Goal: Task Accomplishment & Management: Use online tool/utility

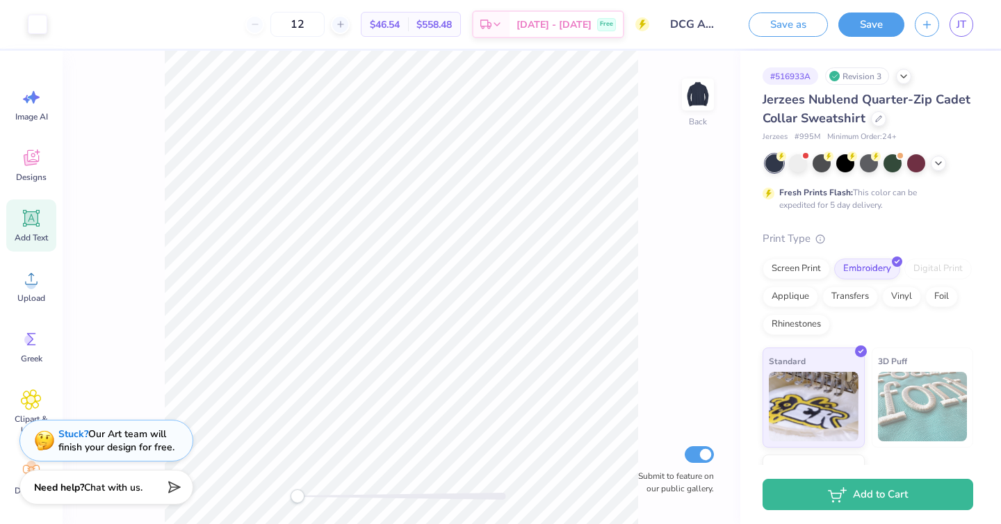
click at [42, 228] on div "Add Text" at bounding box center [31, 225] width 50 height 52
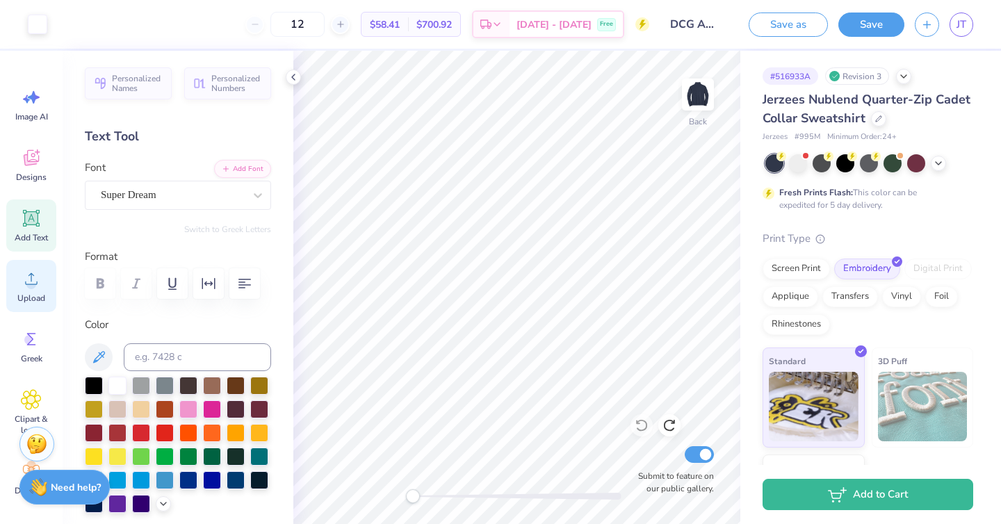
click at [35, 281] on icon at bounding box center [31, 278] width 21 height 21
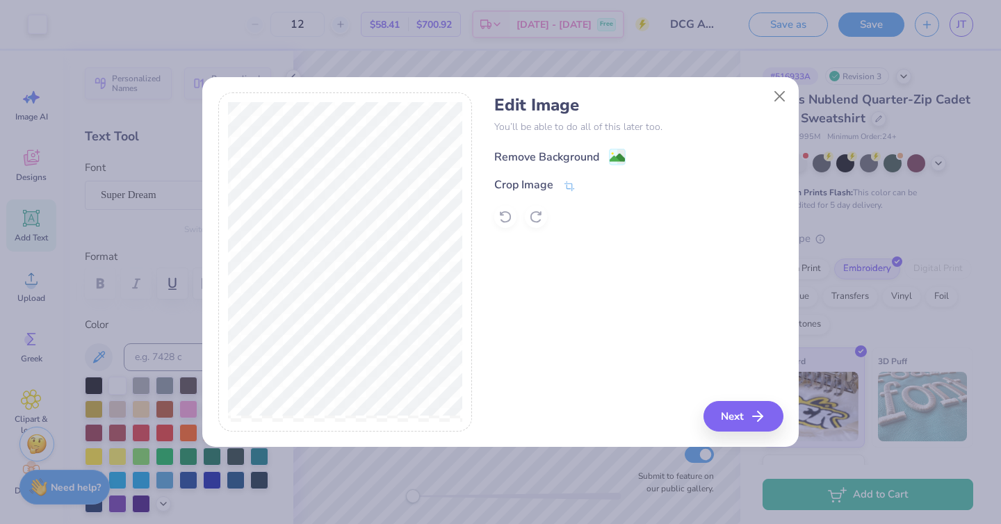
click at [544, 156] on div "Remove Background" at bounding box center [546, 157] width 105 height 17
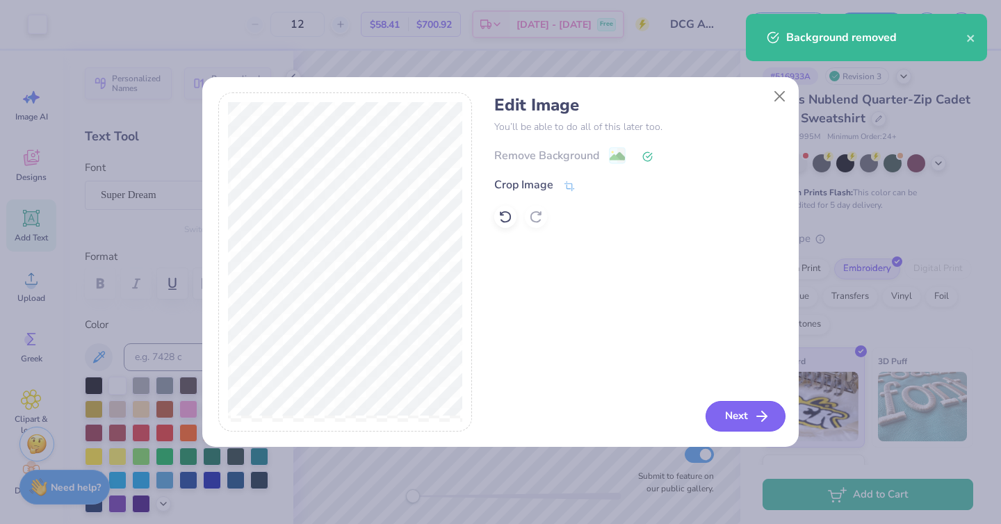
click at [743, 413] on button "Next" at bounding box center [746, 416] width 80 height 31
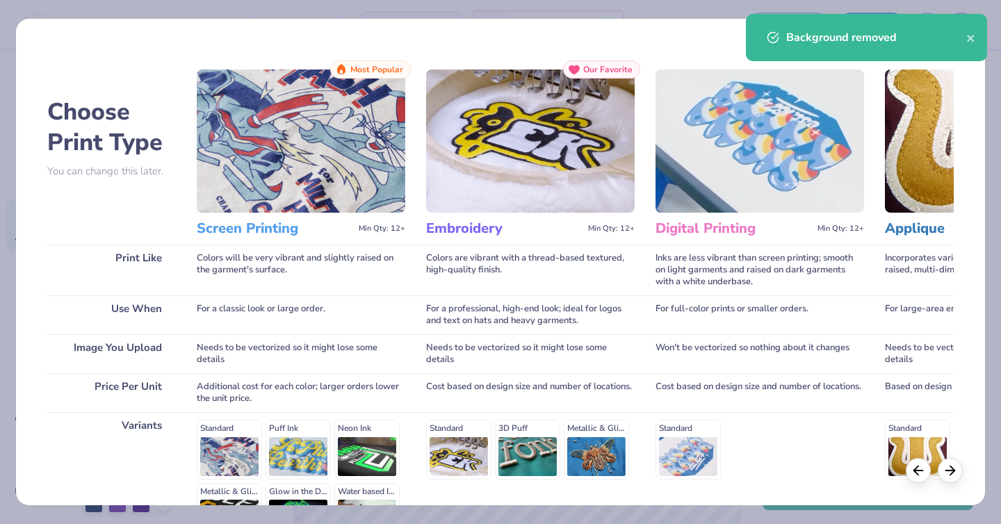
scroll to position [169, 0]
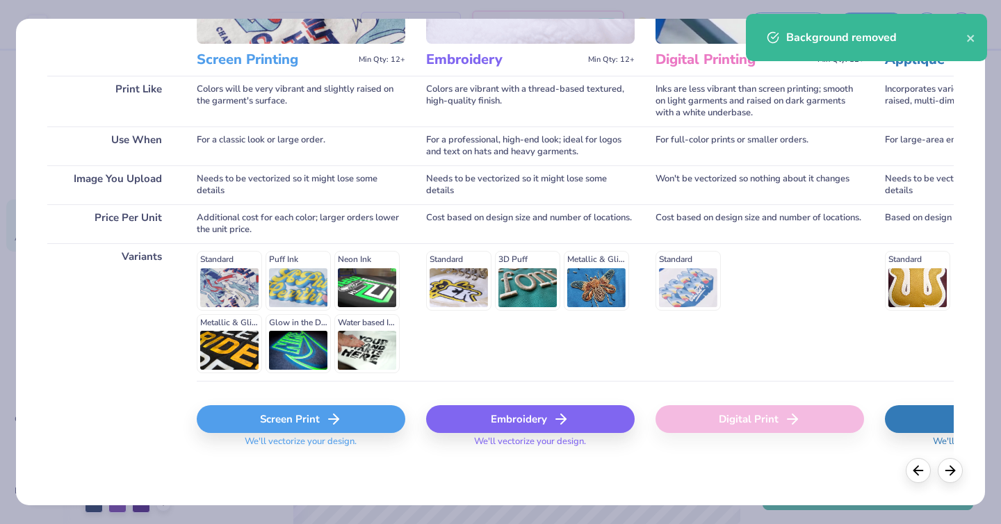
click at [525, 409] on div "Embroidery" at bounding box center [530, 419] width 209 height 28
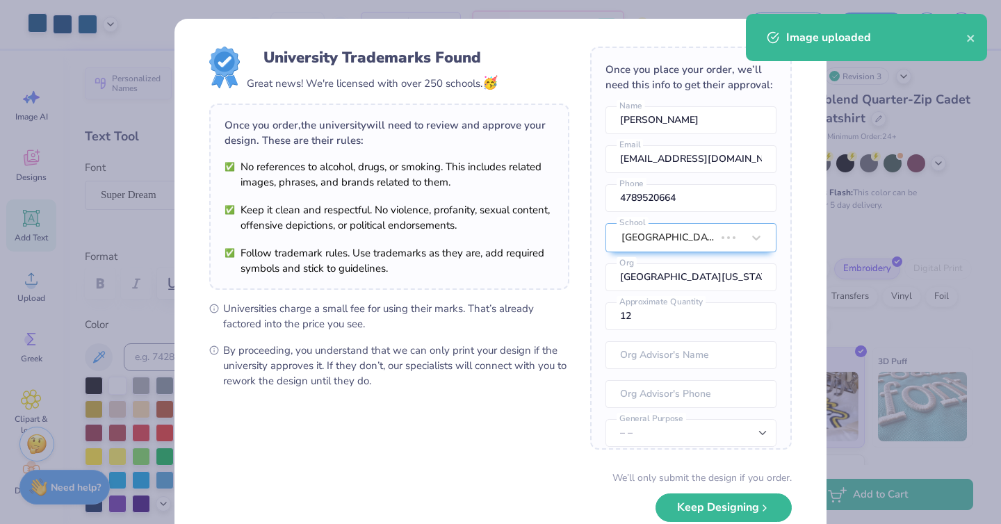
click at [35, 27] on div "University Trademarks Found Great news! We're licensed with over 250 schools. 🥳…" at bounding box center [500, 262] width 1001 height 524
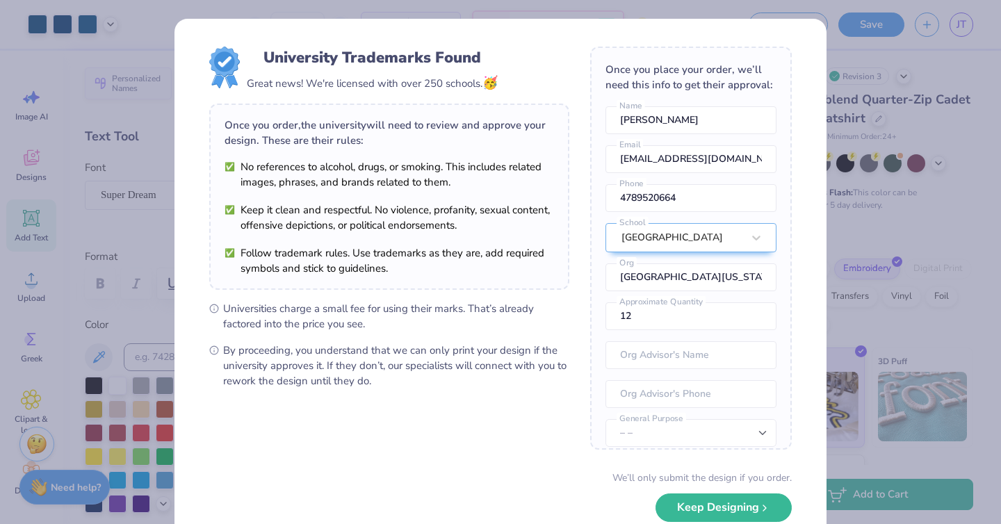
scroll to position [81, 0]
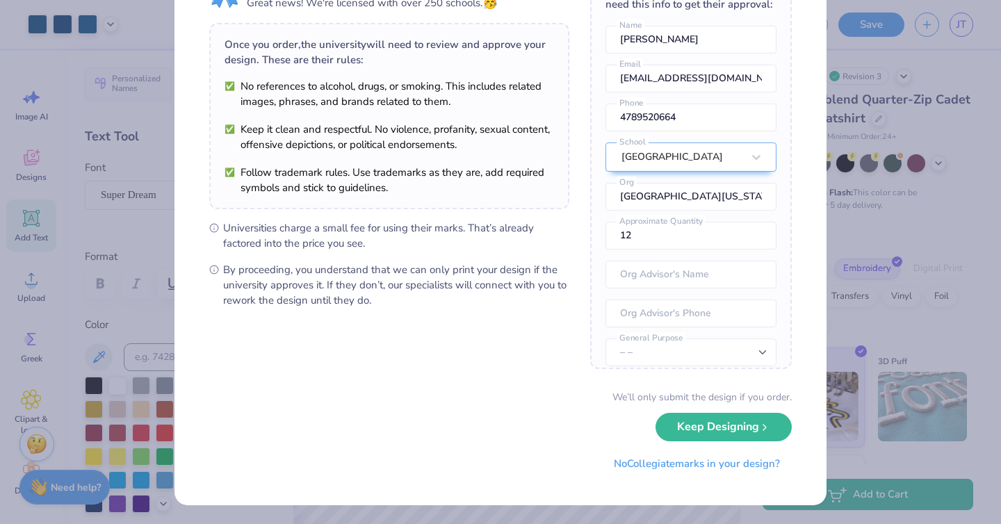
click at [701, 441] on div "We’ll only submit the design if you order. Keep Designing No Collegiate marks i…" at bounding box center [500, 434] width 582 height 88
click at [699, 434] on button "Keep Designing" at bounding box center [723, 423] width 136 height 28
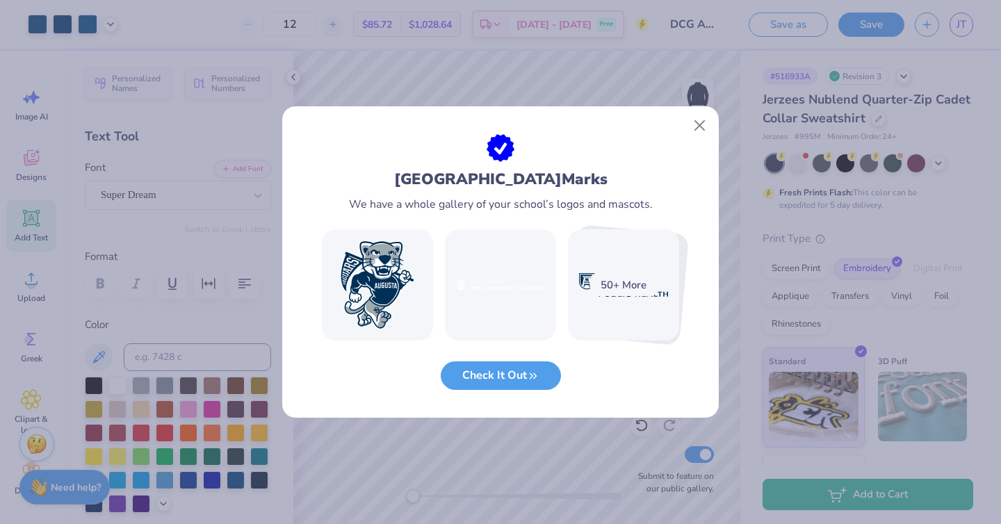
scroll to position [0, 0]
click at [696, 125] on button "Close" at bounding box center [700, 126] width 26 height 26
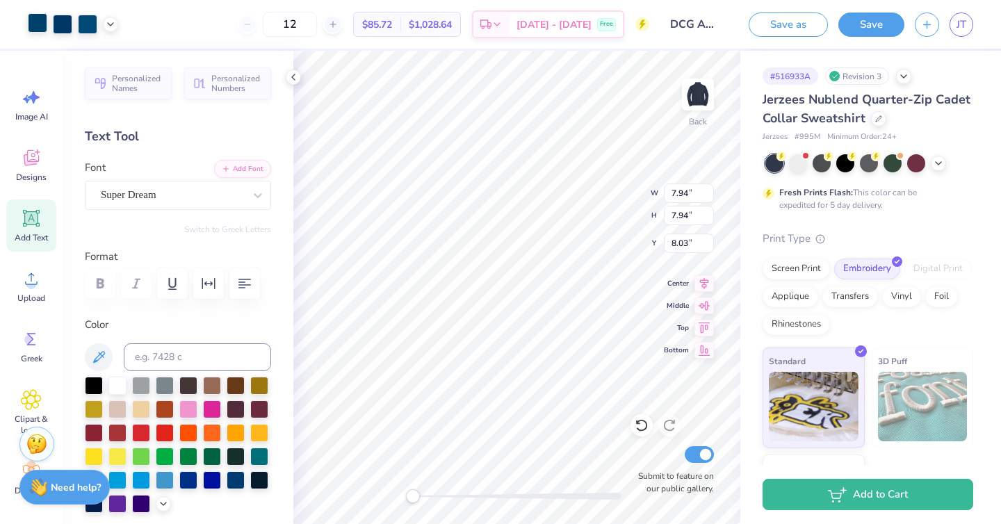
click at [45, 35] on div "Art colors" at bounding box center [59, 24] width 118 height 49
click at [45, 33] on div at bounding box center [37, 22] width 19 height 19
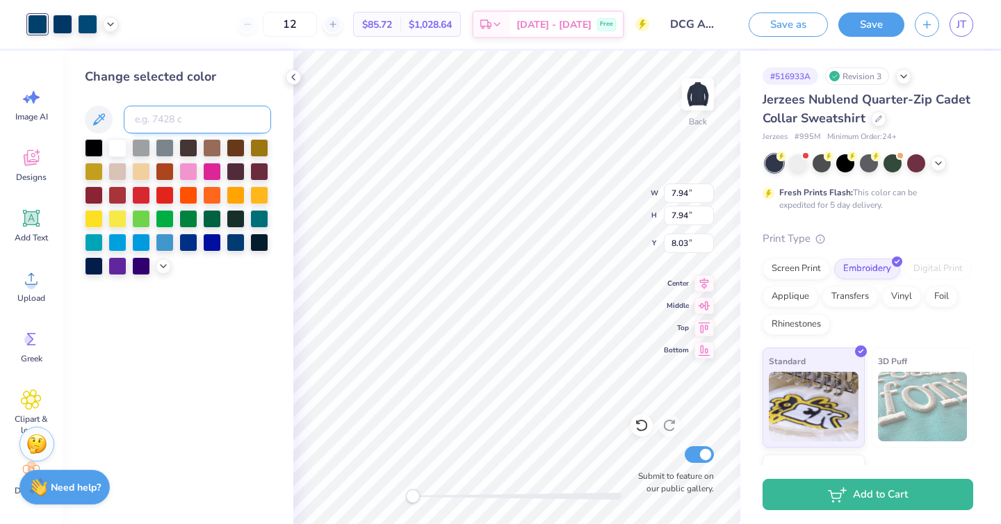
click at [161, 116] on input at bounding box center [197, 120] width 147 height 28
type input "7694"
click at [63, 27] on div at bounding box center [62, 22] width 19 height 19
click at [149, 122] on input at bounding box center [197, 120] width 147 height 28
click at [117, 148] on div at bounding box center [117, 147] width 18 height 18
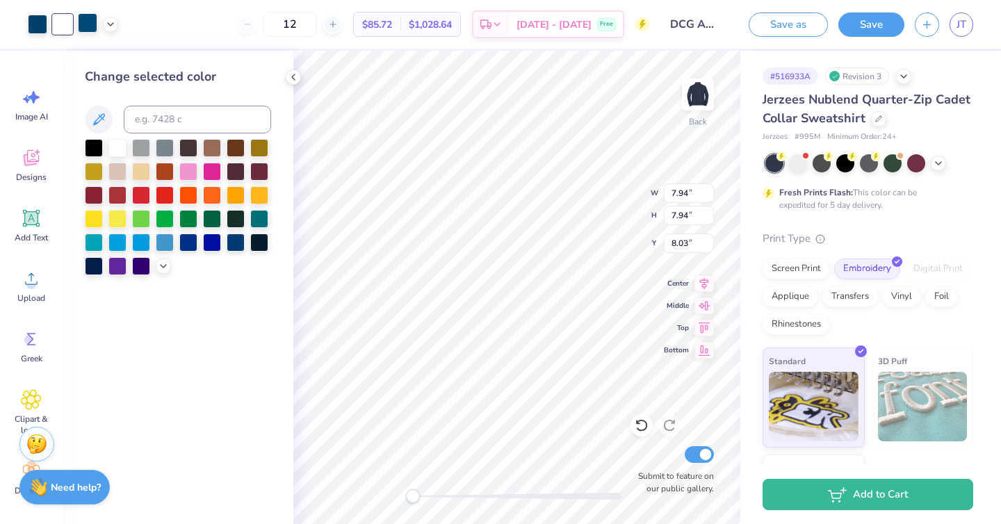
click at [85, 21] on div at bounding box center [87, 22] width 19 height 19
click at [120, 152] on div at bounding box center [117, 147] width 18 height 18
click at [35, 23] on div at bounding box center [37, 22] width 19 height 19
click at [117, 147] on div at bounding box center [117, 147] width 18 height 18
click at [85, 21] on div at bounding box center [87, 22] width 19 height 19
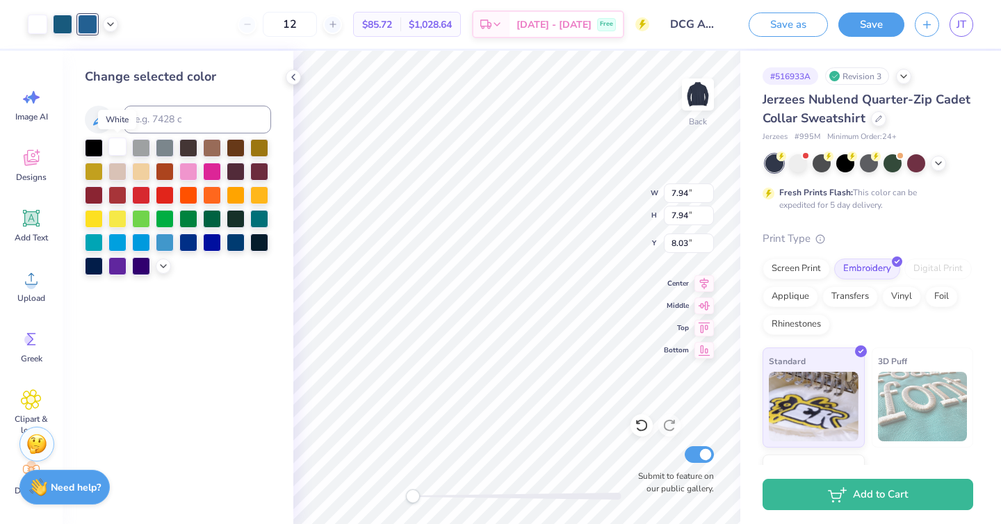
click at [120, 150] on div at bounding box center [117, 147] width 18 height 18
click at [64, 26] on div at bounding box center [62, 22] width 19 height 19
click at [119, 145] on div at bounding box center [117, 147] width 18 height 18
click at [63, 23] on div at bounding box center [62, 22] width 19 height 19
click at [117, 142] on div at bounding box center [117, 147] width 18 height 18
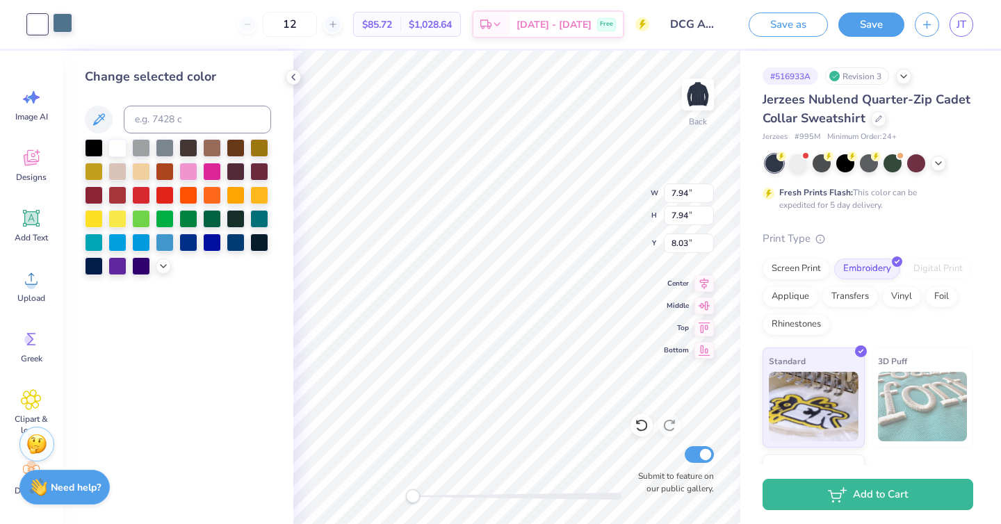
click at [65, 27] on div at bounding box center [62, 22] width 19 height 19
click at [119, 146] on div at bounding box center [117, 147] width 18 height 18
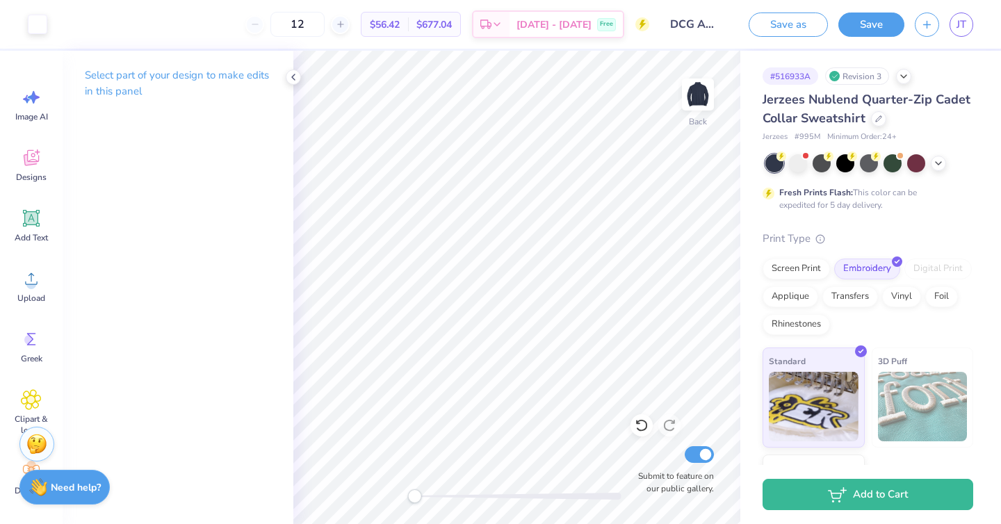
click at [415, 497] on div "Accessibility label" at bounding box center [414, 496] width 14 height 14
click at [292, 76] on icon at bounding box center [293, 77] width 11 height 11
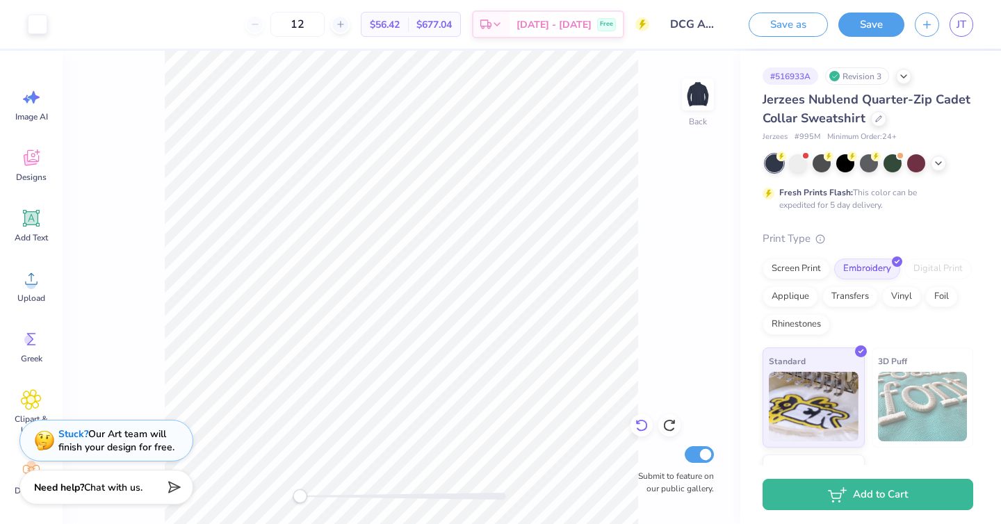
click at [637, 422] on icon at bounding box center [638, 422] width 3 height 3
click at [673, 419] on icon at bounding box center [669, 425] width 14 height 14
click at [673, 422] on icon at bounding box center [669, 426] width 12 height 13
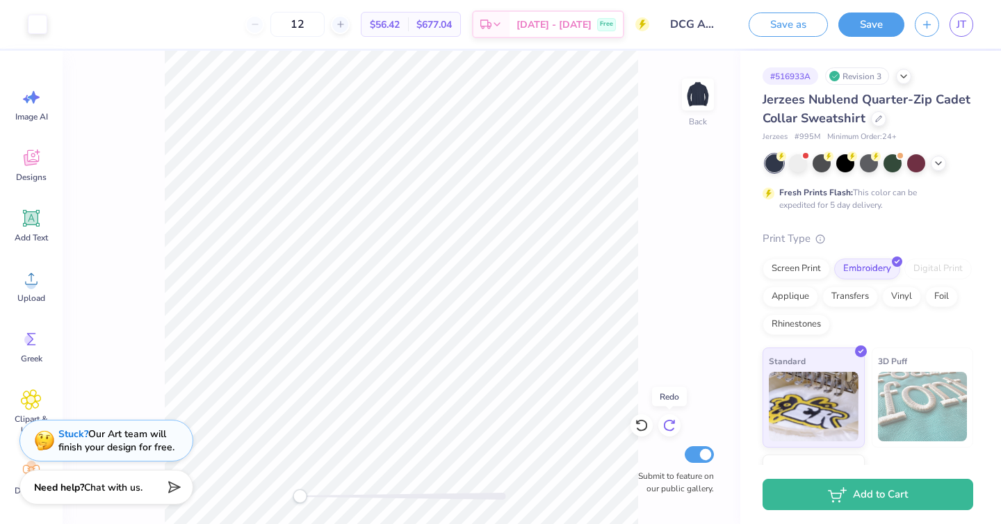
click at [673, 422] on icon at bounding box center [669, 426] width 12 height 13
click at [665, 293] on div "Back Submit to feature on our public gallery." at bounding box center [402, 287] width 678 height 473
click at [639, 423] on icon at bounding box center [638, 422] width 3 height 3
click at [675, 154] on div "Back W 3.40 3.40 " H 3.40 3.40 " Y 4.22 4.22 " Center Middle Top Bottom Submit …" at bounding box center [402, 287] width 678 height 473
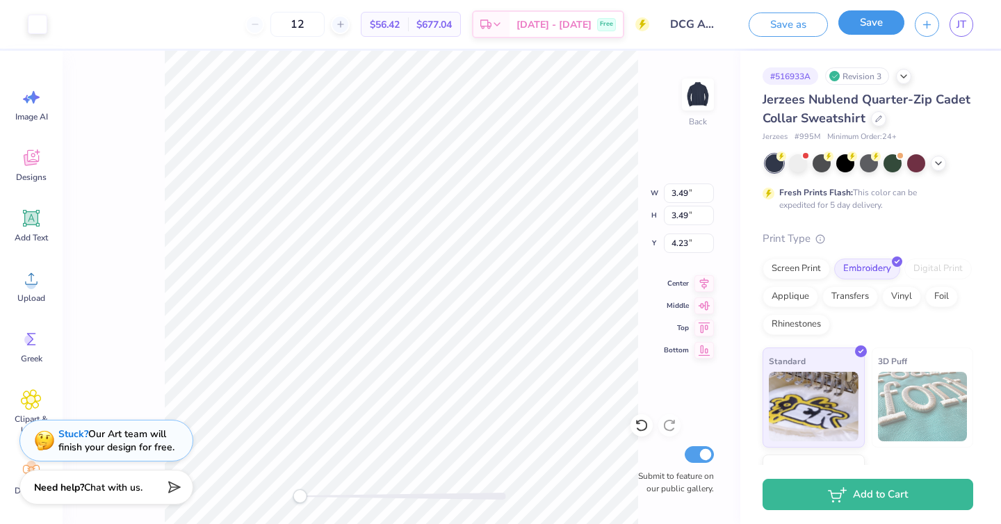
click at [867, 24] on button "Save" at bounding box center [871, 22] width 66 height 24
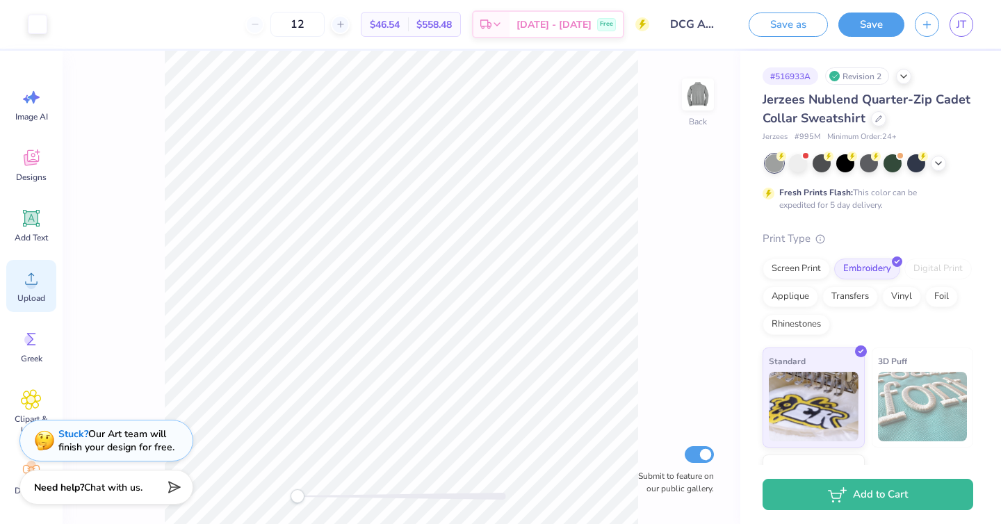
click at [38, 279] on icon at bounding box center [31, 278] width 21 height 21
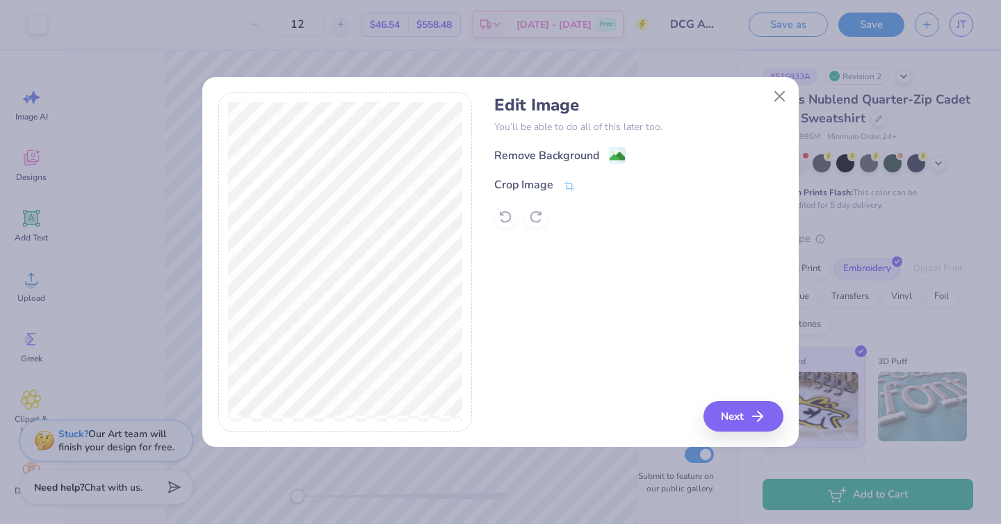
click at [576, 168] on div "Remove Background Crop Image" at bounding box center [638, 187] width 288 height 81
click at [576, 165] on div "Remove Background Crop Image" at bounding box center [638, 187] width 288 height 81
click at [577, 152] on div "Remove Background" at bounding box center [546, 157] width 105 height 17
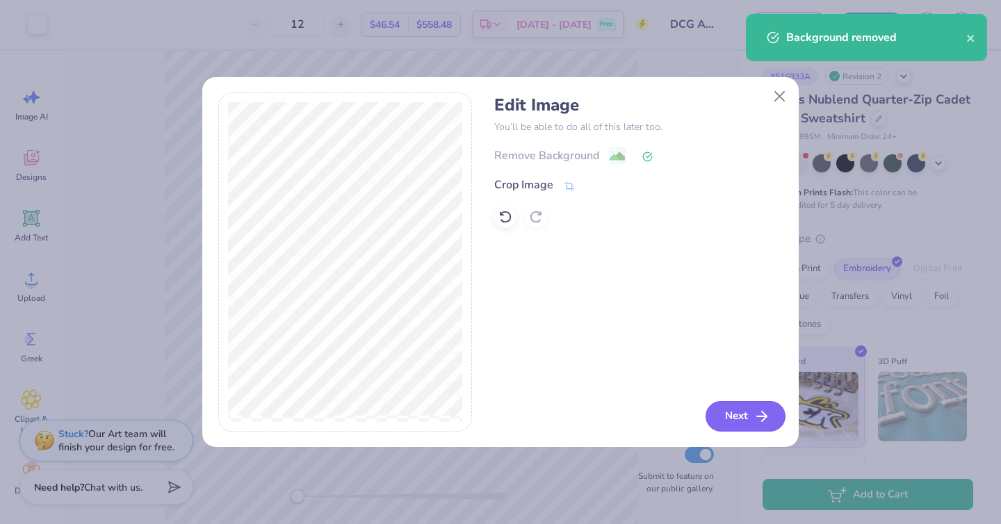
click at [737, 412] on button "Next" at bounding box center [746, 416] width 80 height 31
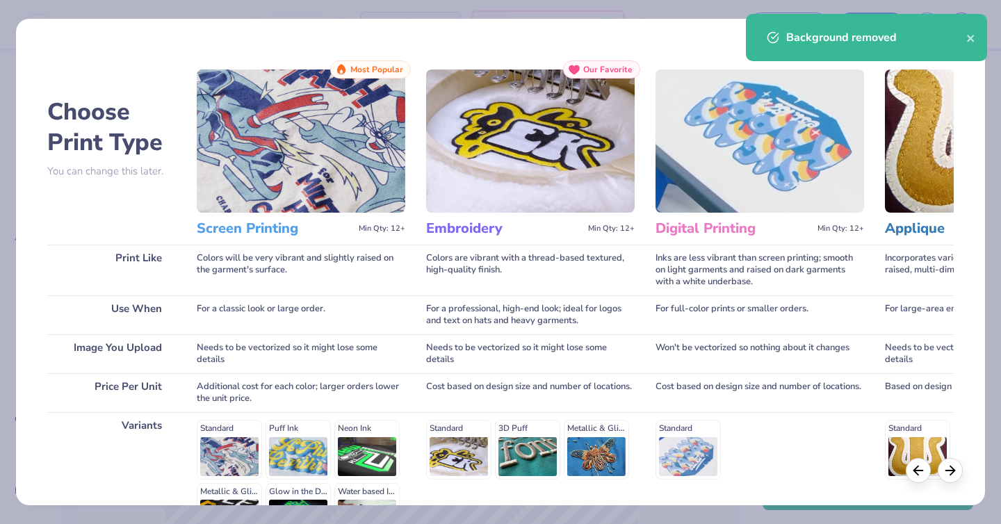
scroll to position [169, 0]
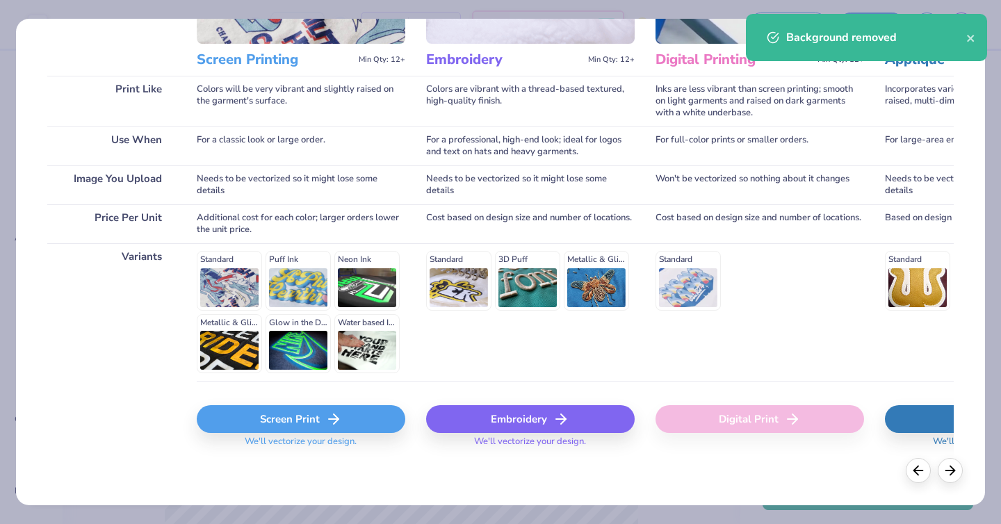
click at [537, 410] on div "Embroidery" at bounding box center [530, 419] width 209 height 28
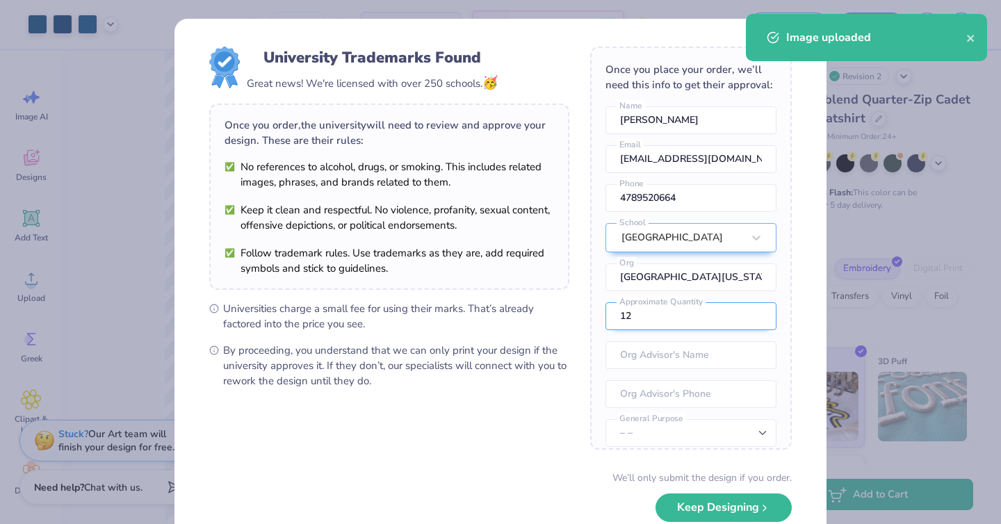
click at [763, 313] on input "12" at bounding box center [690, 316] width 171 height 28
click at [850, 250] on div "University Trademarks Found Great news! We're licensed with over 250 schools. 🥳…" at bounding box center [500, 262] width 1001 height 524
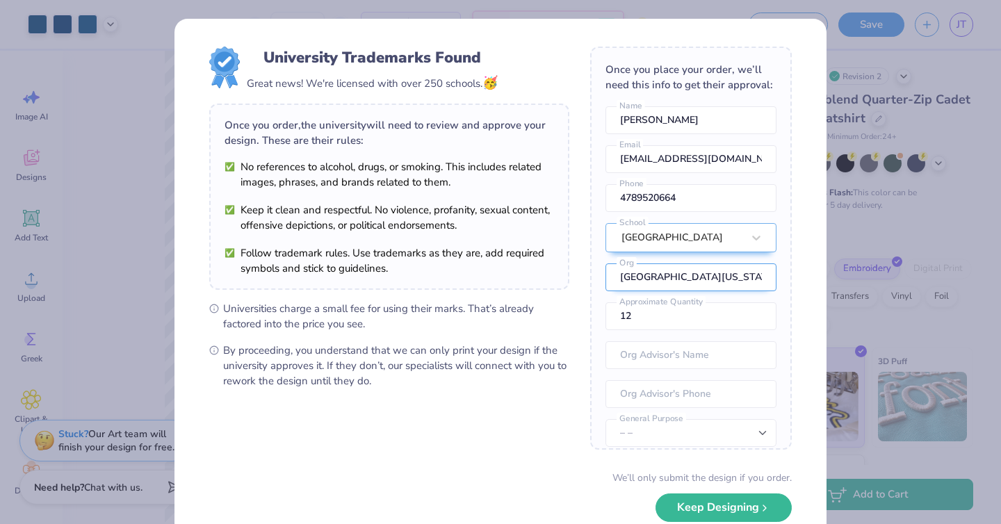
scroll to position [51, 0]
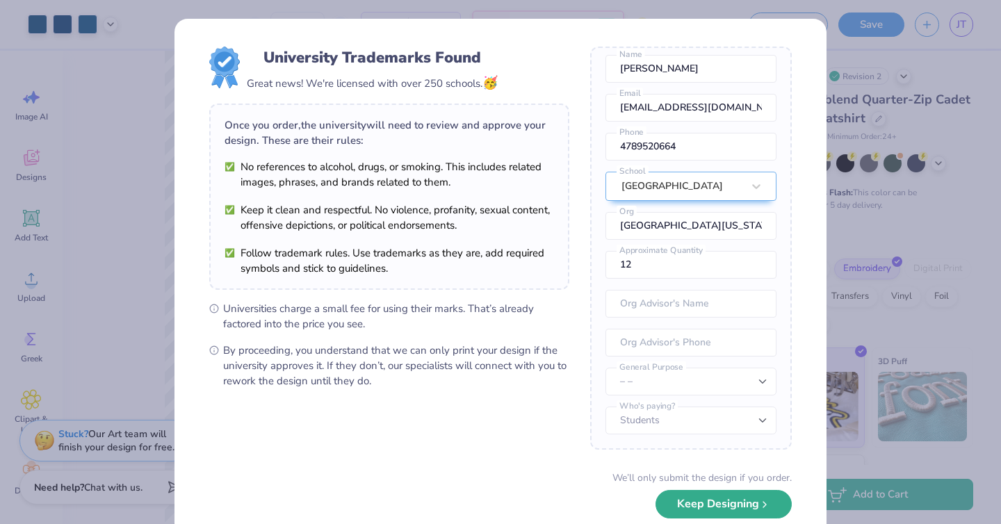
click at [696, 516] on button "Keep Designing" at bounding box center [723, 504] width 136 height 28
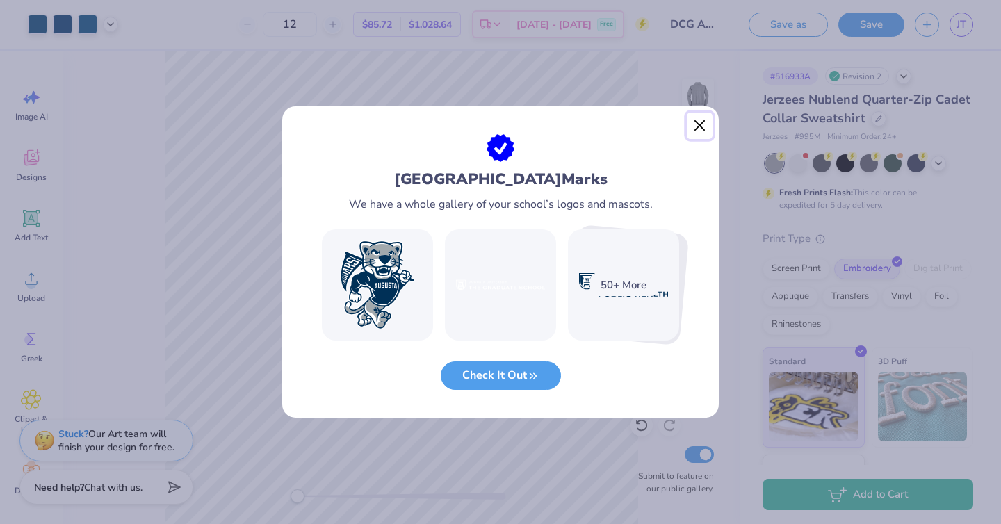
click at [703, 124] on button "Close" at bounding box center [700, 126] width 26 height 26
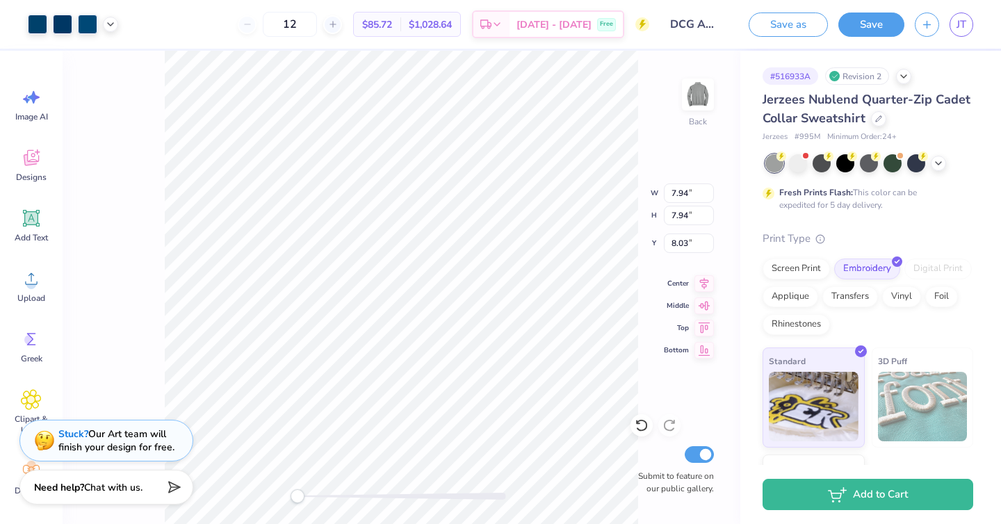
type input "3.50"
type input "1.04"
type input "4.48"
click at [35, 24] on div at bounding box center [37, 22] width 19 height 19
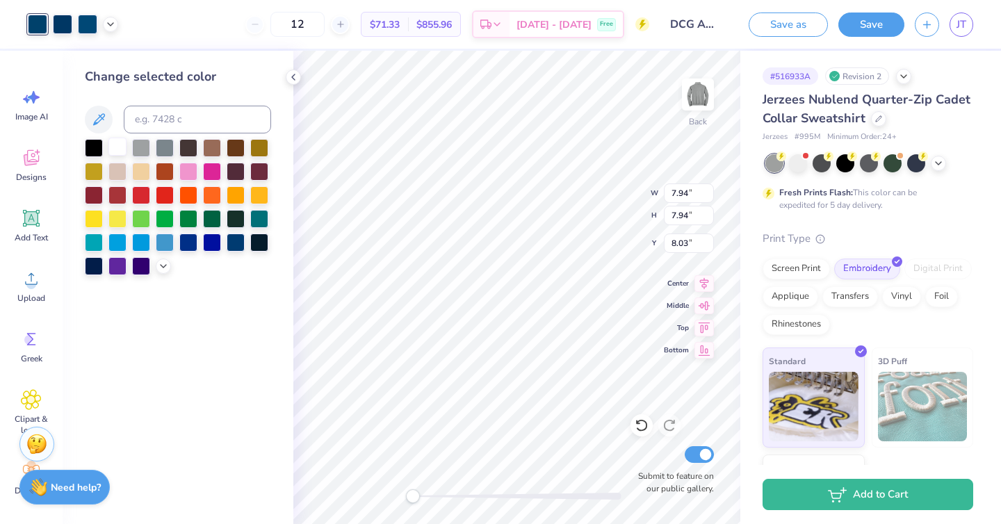
click at [120, 144] on div at bounding box center [117, 147] width 18 height 18
click at [61, 17] on div at bounding box center [62, 22] width 19 height 19
click at [117, 146] on div at bounding box center [117, 147] width 18 height 18
click at [85, 24] on div at bounding box center [87, 22] width 19 height 19
click at [124, 147] on div at bounding box center [117, 147] width 18 height 18
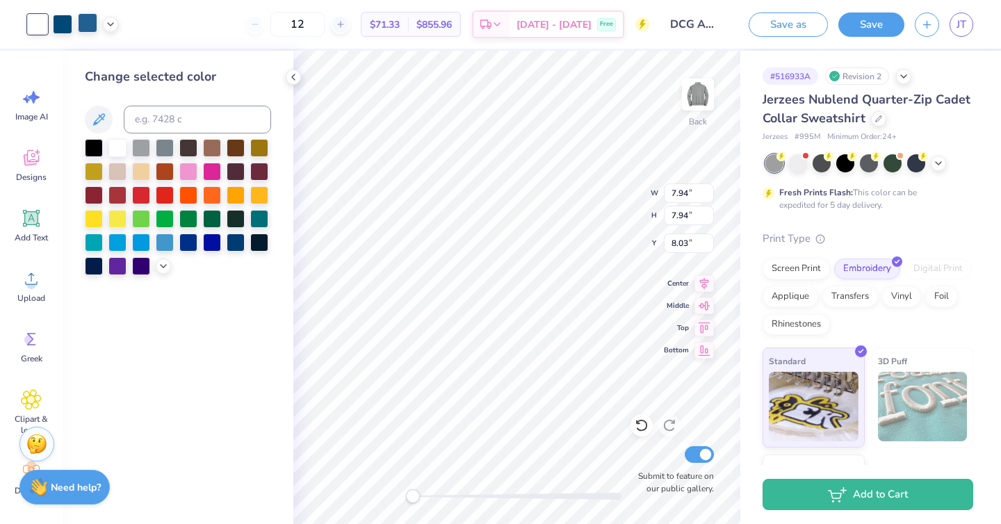
click at [86, 16] on div at bounding box center [87, 22] width 19 height 19
click at [114, 152] on div at bounding box center [117, 147] width 18 height 18
click at [88, 27] on div at bounding box center [87, 22] width 19 height 19
click at [113, 139] on div at bounding box center [117, 147] width 18 height 18
click at [86, 17] on div at bounding box center [87, 22] width 19 height 19
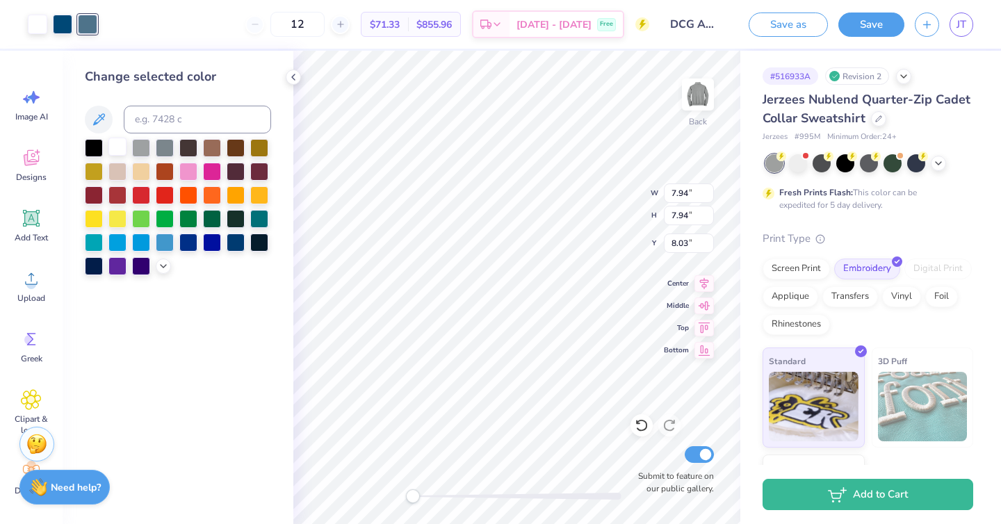
click at [124, 147] on div at bounding box center [117, 147] width 18 height 18
click at [67, 24] on div at bounding box center [62, 22] width 19 height 19
click at [117, 152] on div at bounding box center [117, 147] width 18 height 18
click at [689, 197] on input "7.94" at bounding box center [689, 193] width 50 height 19
type input "7"
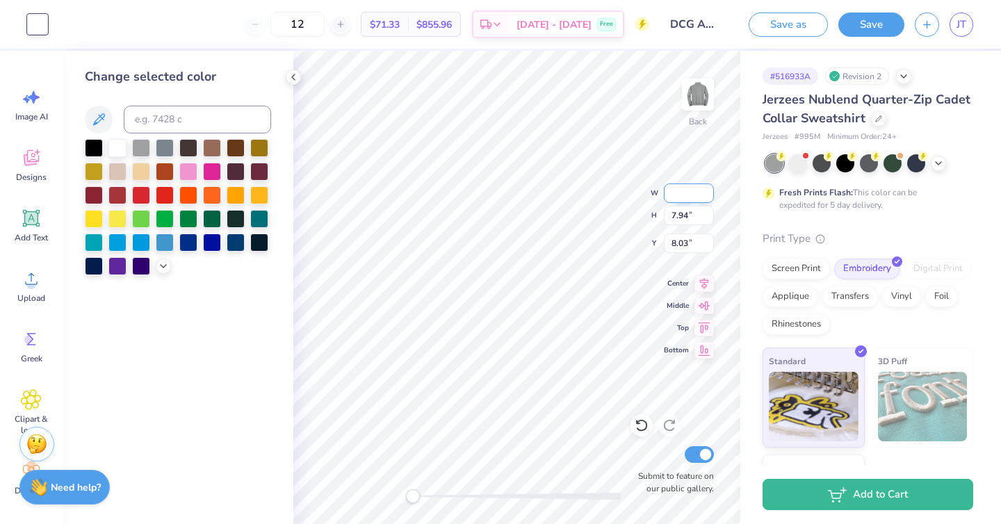
type input "4"
type input "3.94"
click at [685, 217] on input "7.94" at bounding box center [689, 215] width 50 height 19
type input "7"
type input "3.94"
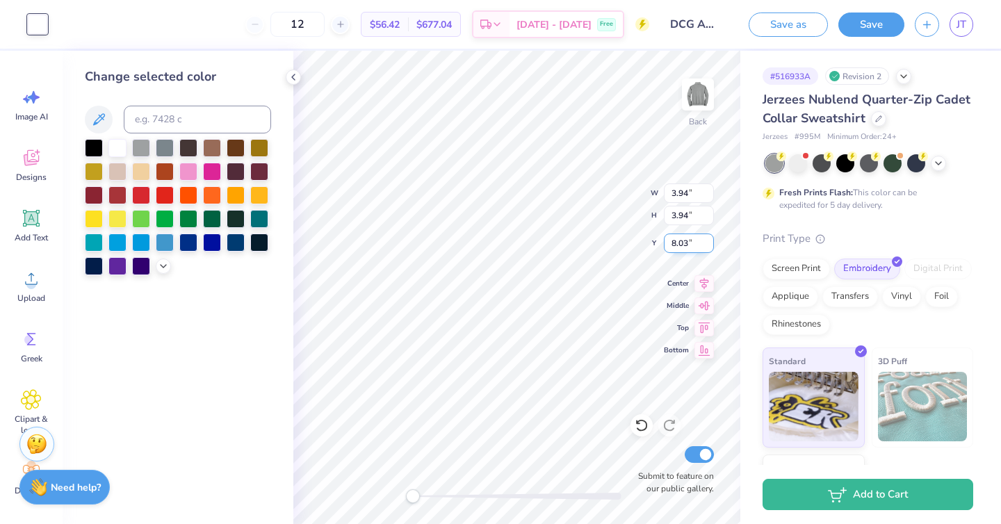
click at [688, 244] on input "8.03" at bounding box center [689, 243] width 50 height 19
type input "8"
type input "7"
type input "6"
type input "4.25"
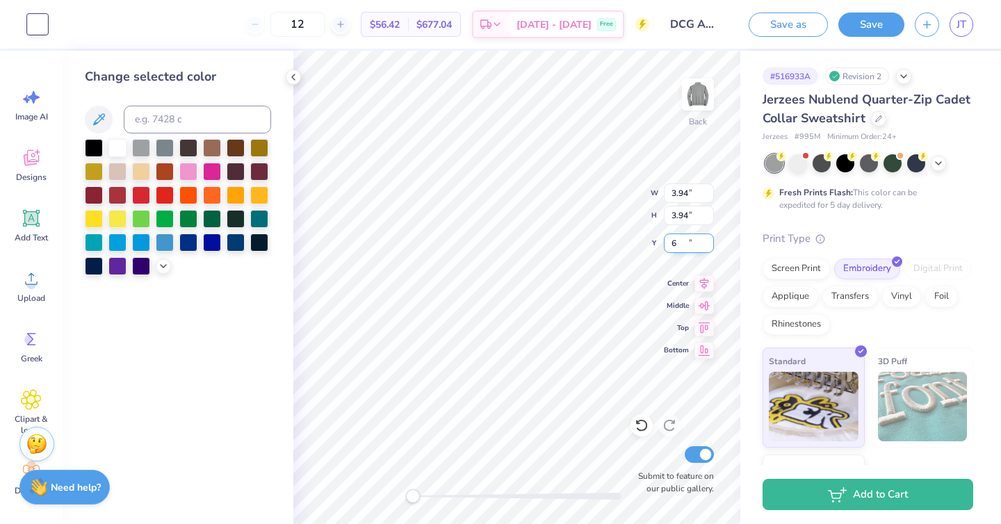
type input "4.25"
type input "6.00"
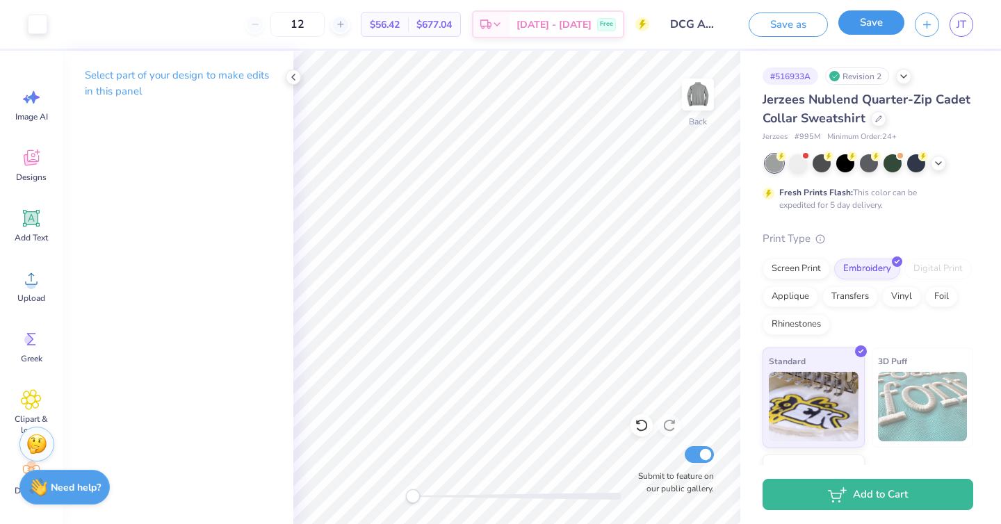
click at [872, 26] on button "Save" at bounding box center [871, 22] width 66 height 24
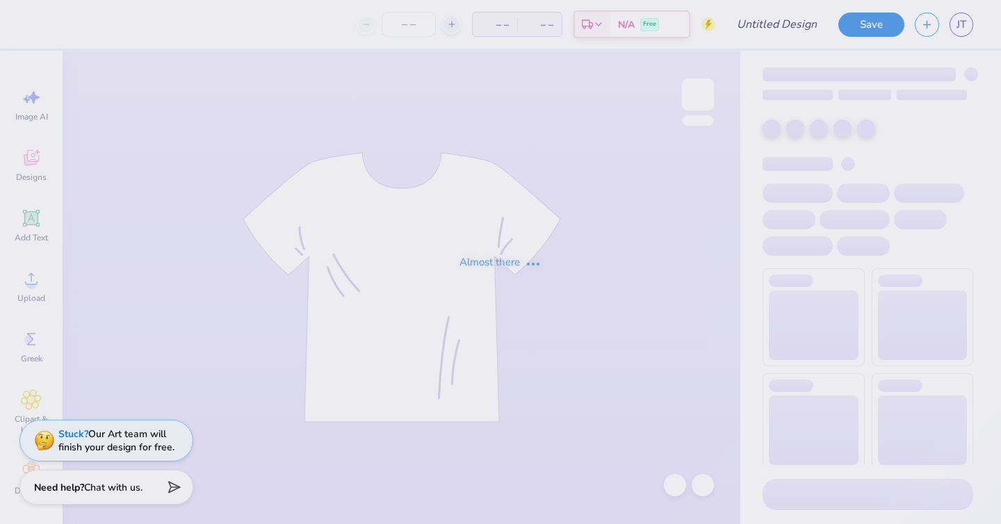
type input "DCG Annual Merch - Embroidery!"
type input "12"
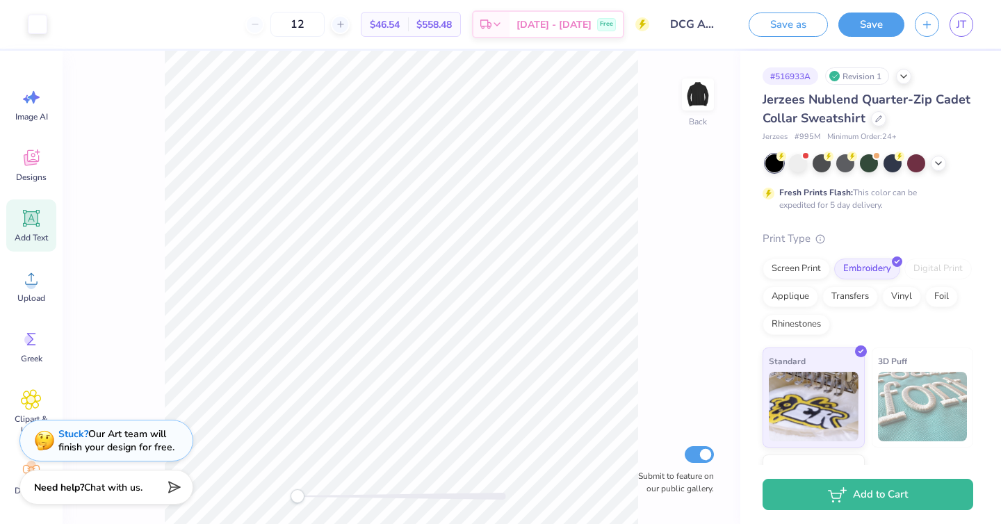
click at [31, 222] on icon at bounding box center [31, 218] width 13 height 13
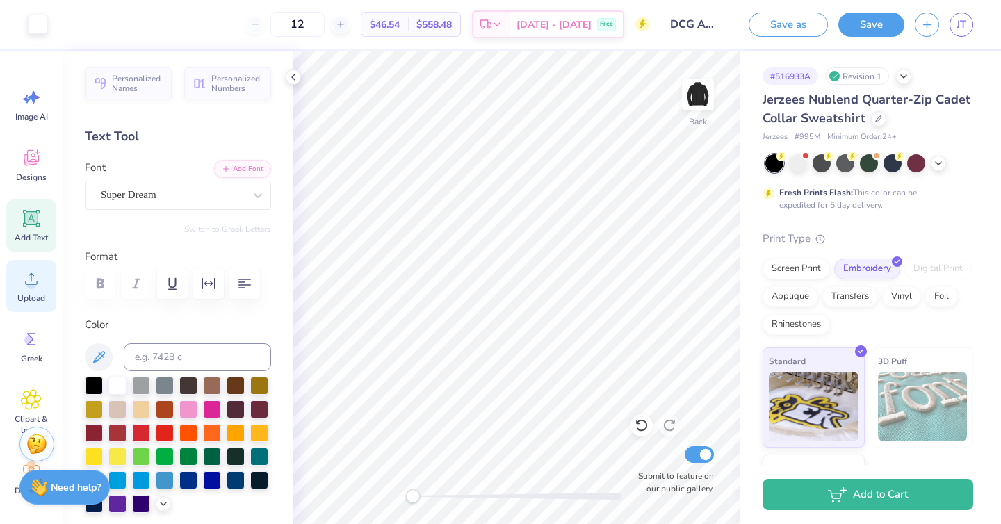
click at [28, 275] on icon at bounding box center [31, 278] width 21 height 21
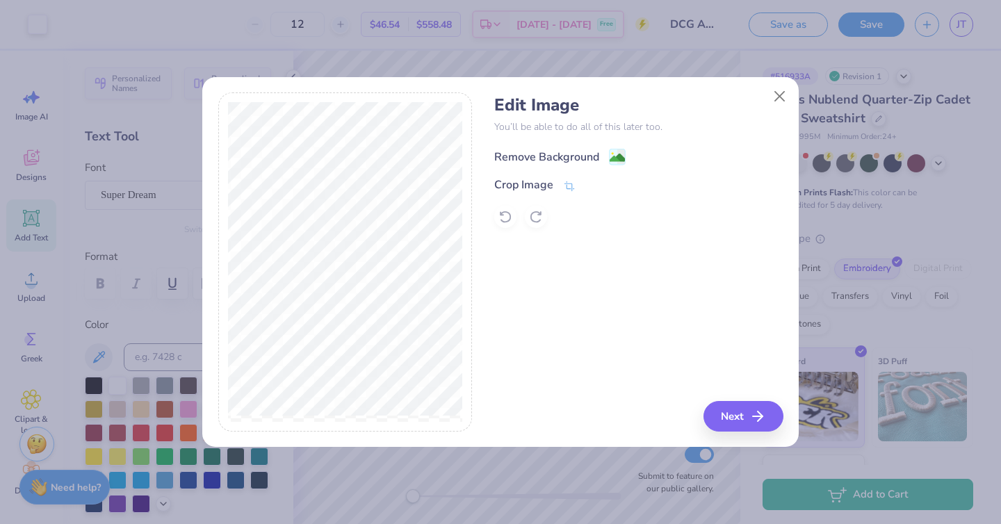
click at [574, 151] on div "Remove Background" at bounding box center [546, 157] width 105 height 17
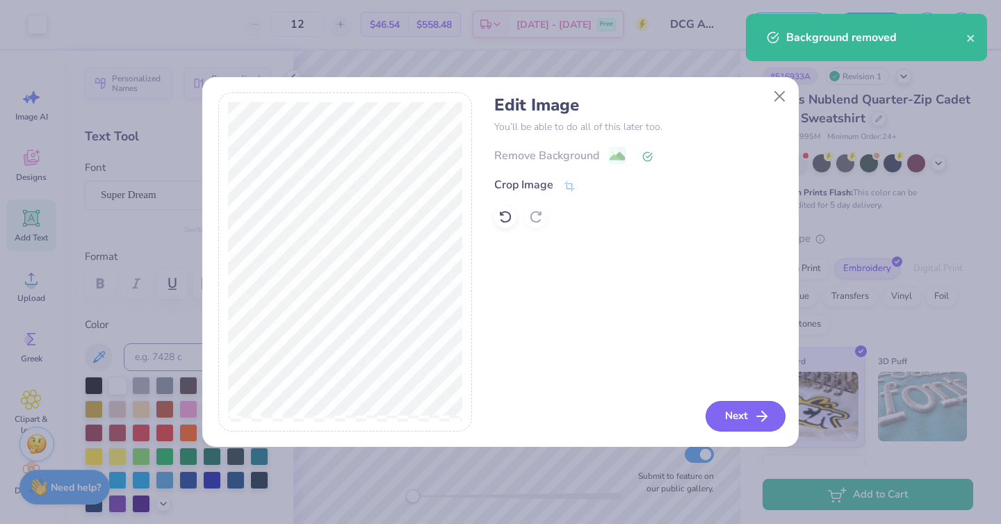
click at [767, 414] on icon "button" at bounding box center [761, 416] width 17 height 17
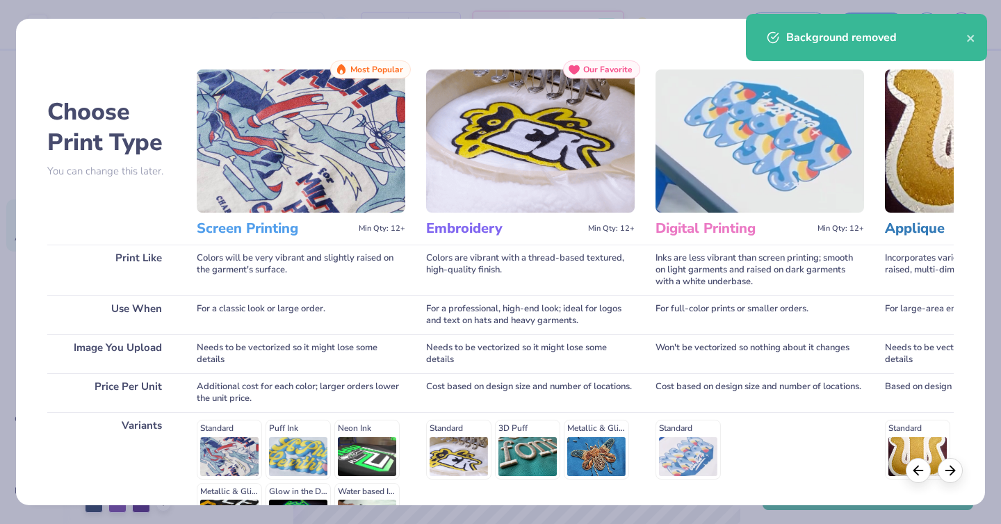
scroll to position [169, 0]
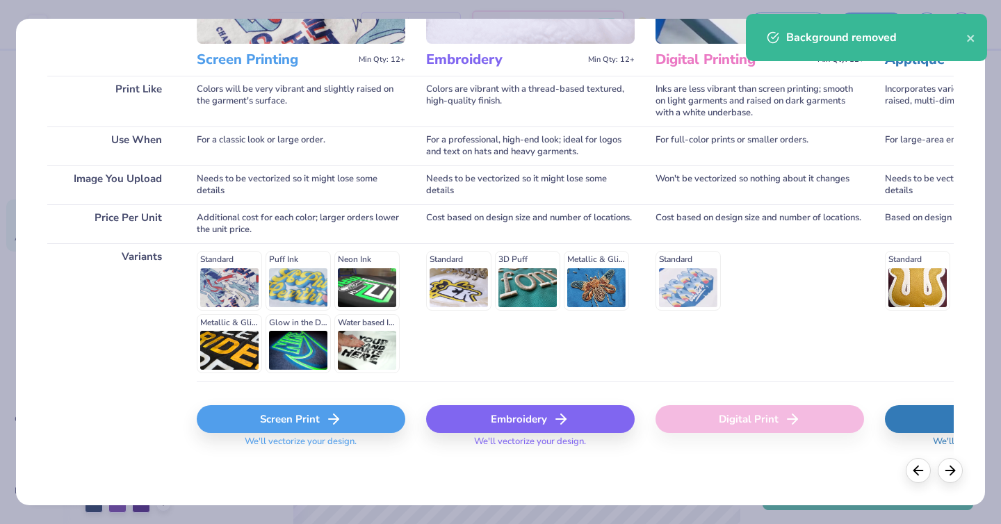
click at [500, 418] on div "Embroidery" at bounding box center [530, 419] width 209 height 28
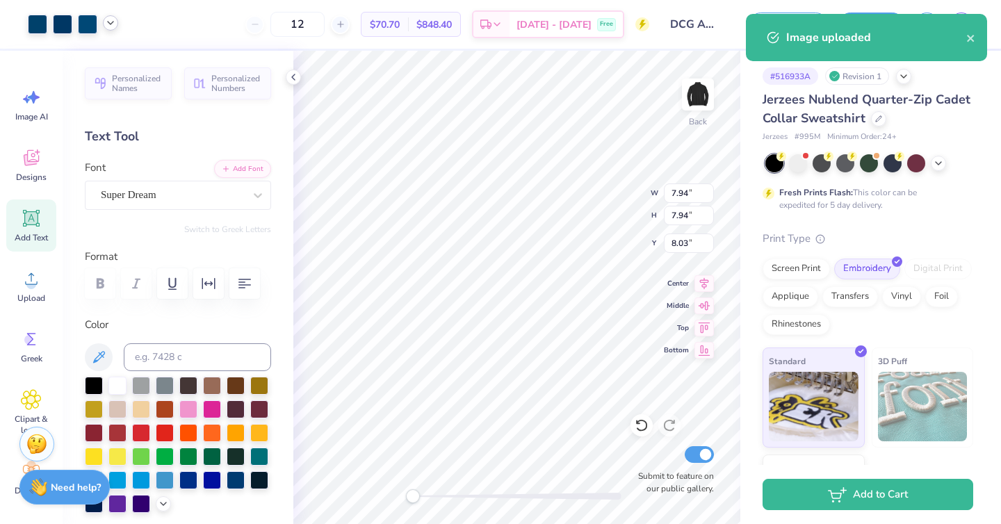
click at [112, 25] on icon at bounding box center [110, 22] width 11 height 11
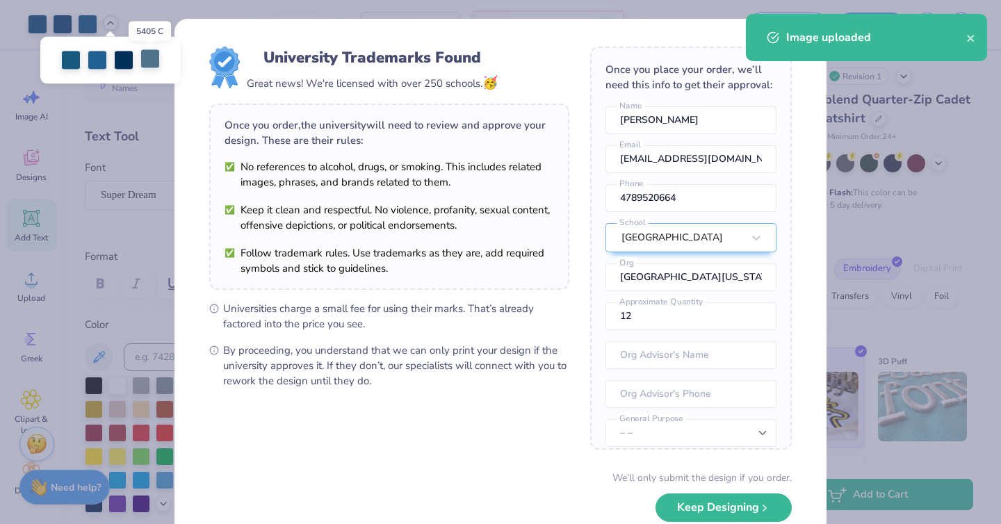
click at [151, 63] on div at bounding box center [149, 58] width 19 height 19
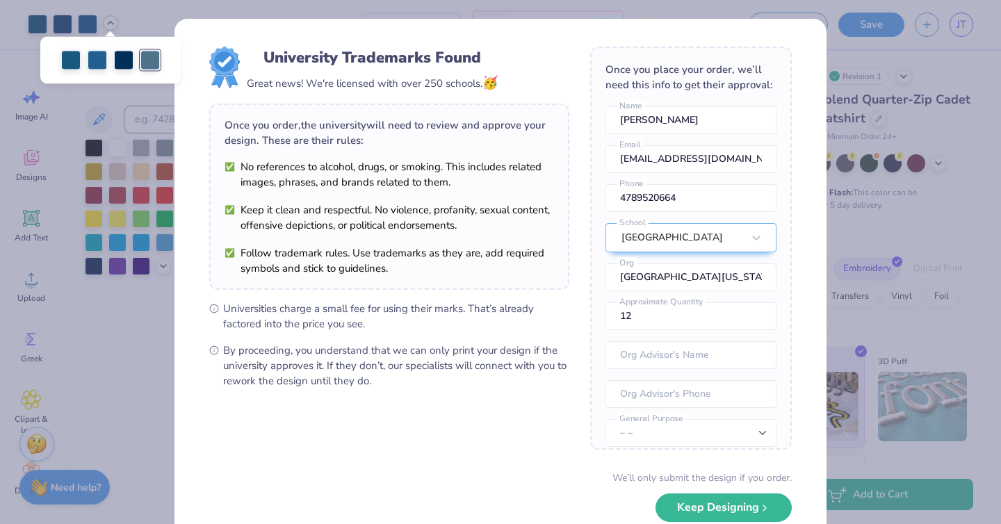
click at [131, 186] on div "University Trademarks Found Great news! We're licensed with over 250 schools. 🥳…" at bounding box center [500, 262] width 1001 height 524
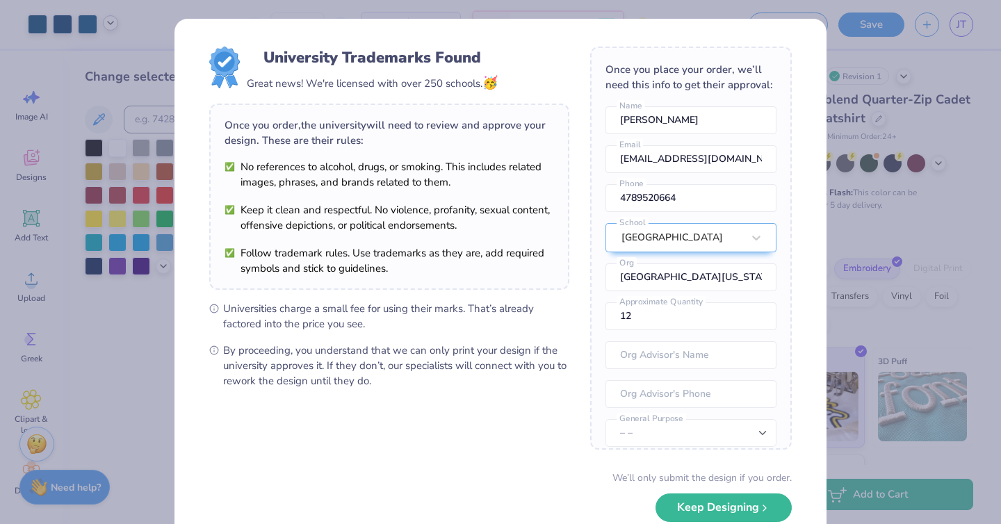
click at [120, 149] on div "University Trademarks Found Great news! We're licensed with over 250 schools. 🥳…" at bounding box center [500, 262] width 1001 height 524
click at [708, 512] on button "Keep Designing" at bounding box center [723, 504] width 136 height 28
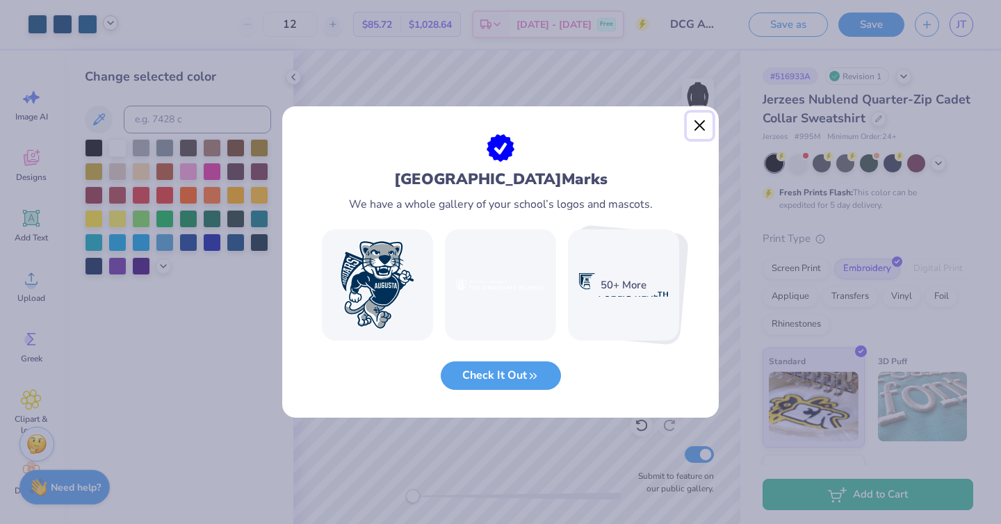
click at [689, 126] on button "Close" at bounding box center [700, 126] width 26 height 26
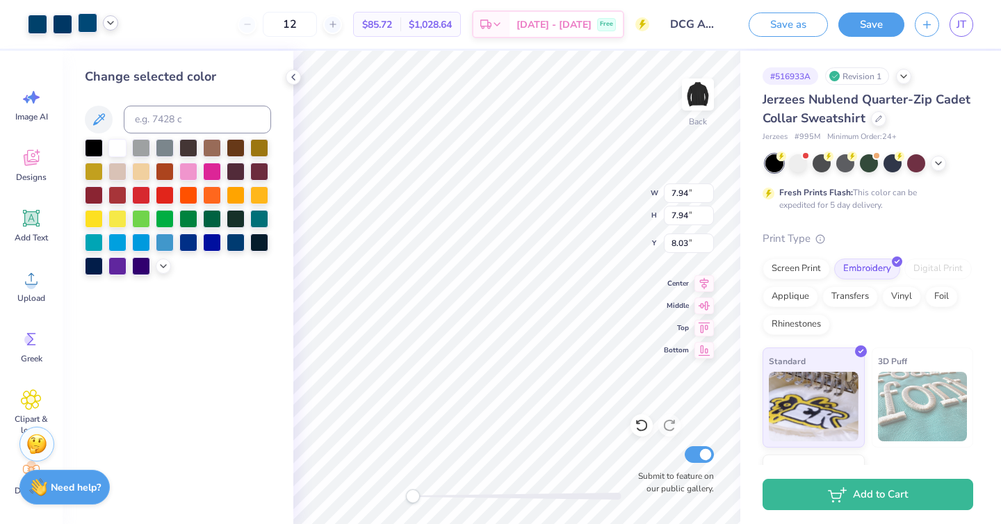
click at [89, 22] on div at bounding box center [87, 22] width 19 height 19
click at [115, 143] on div at bounding box center [117, 147] width 18 height 18
click at [70, 22] on div at bounding box center [62, 22] width 19 height 19
click at [111, 148] on div at bounding box center [117, 147] width 18 height 18
click at [33, 23] on div at bounding box center [37, 22] width 19 height 19
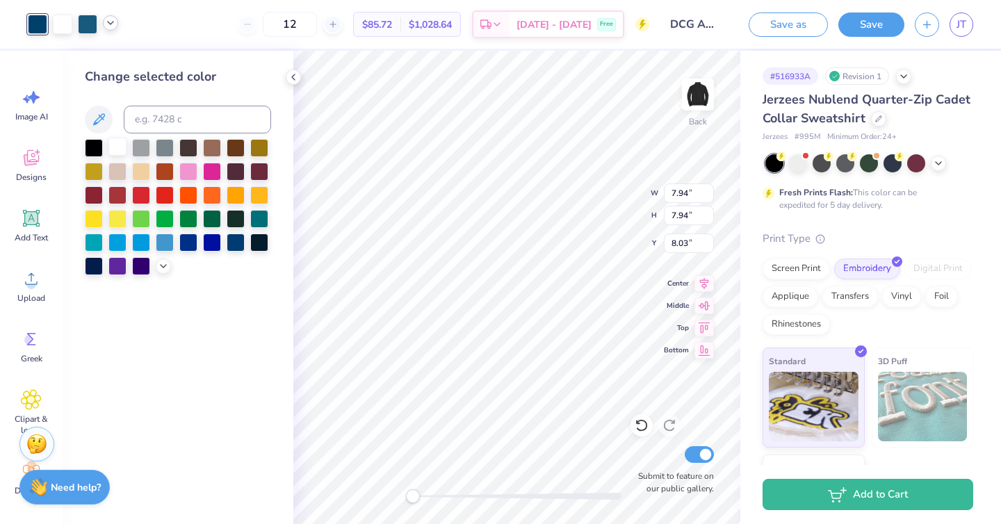
click at [113, 147] on div at bounding box center [117, 147] width 18 height 18
click at [70, 35] on div "Art colors" at bounding box center [59, 24] width 118 height 49
click at [95, 21] on div at bounding box center [87, 22] width 19 height 19
click at [117, 145] on div at bounding box center [117, 147] width 18 height 18
click at [67, 22] on div at bounding box center [62, 22] width 19 height 19
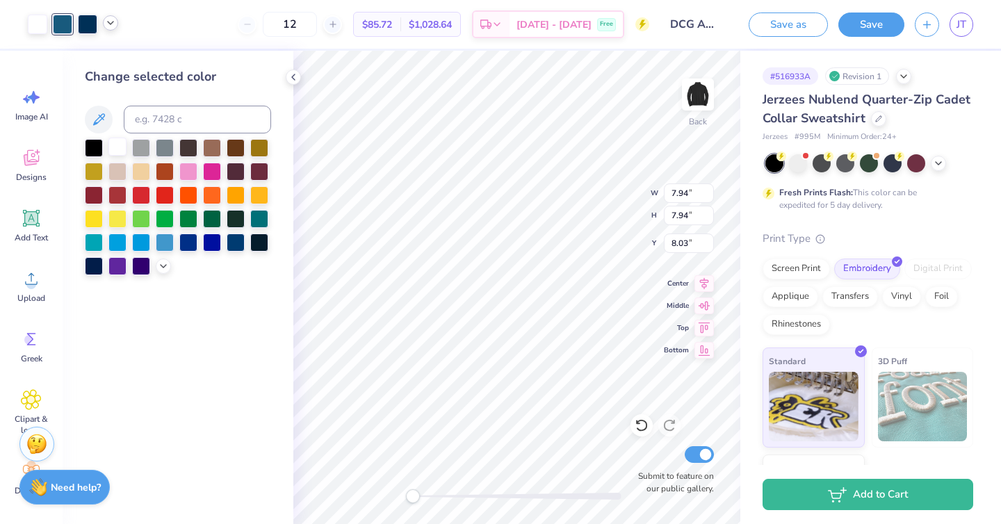
click at [116, 145] on div at bounding box center [117, 147] width 18 height 18
click at [81, 24] on div at bounding box center [87, 22] width 19 height 19
click at [117, 145] on div at bounding box center [117, 147] width 18 height 18
click at [66, 18] on div at bounding box center [62, 22] width 19 height 19
click at [117, 145] on div at bounding box center [117, 147] width 18 height 18
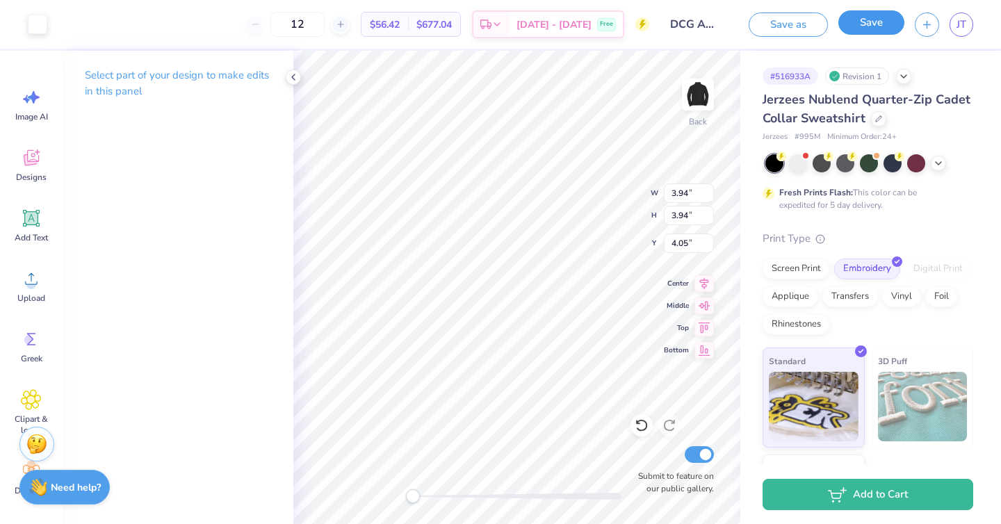
click at [857, 17] on button "Save" at bounding box center [871, 22] width 66 height 24
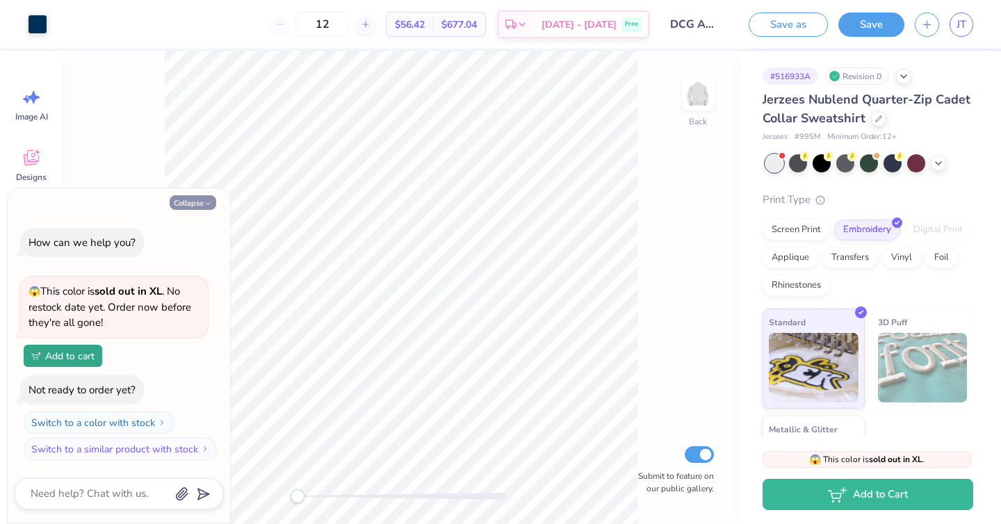
click at [187, 206] on button "Collapse" at bounding box center [193, 202] width 47 height 15
type textarea "x"
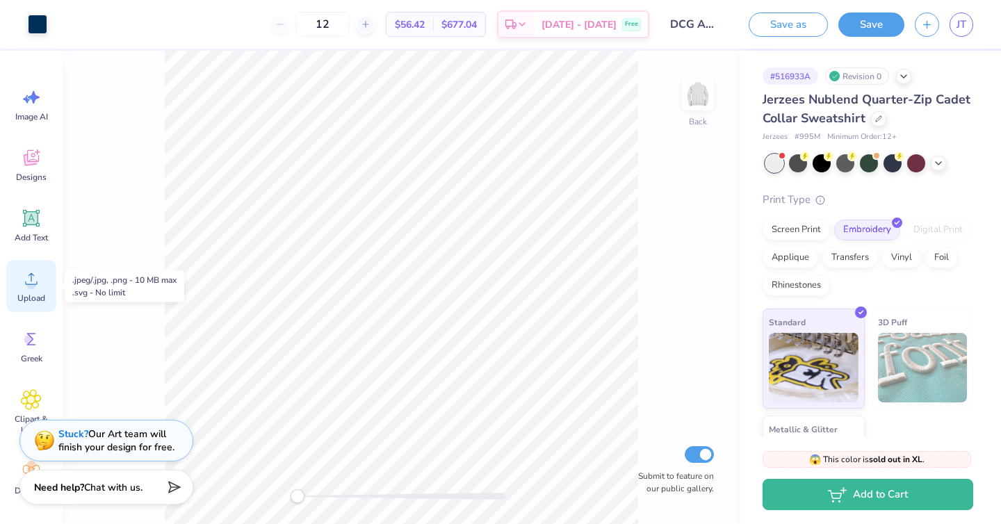
click at [33, 292] on div "Upload" at bounding box center [31, 286] width 50 height 52
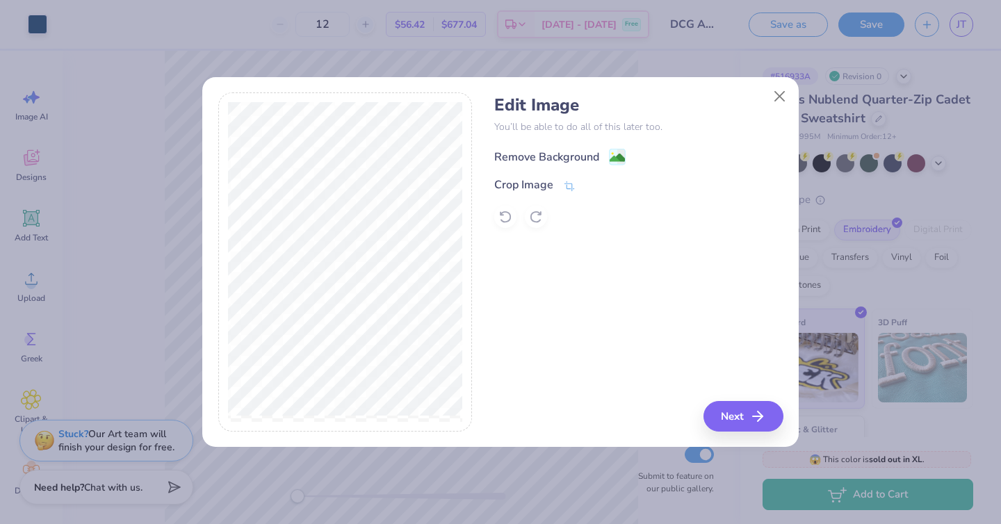
click at [605, 159] on div "Remove Background" at bounding box center [559, 156] width 131 height 17
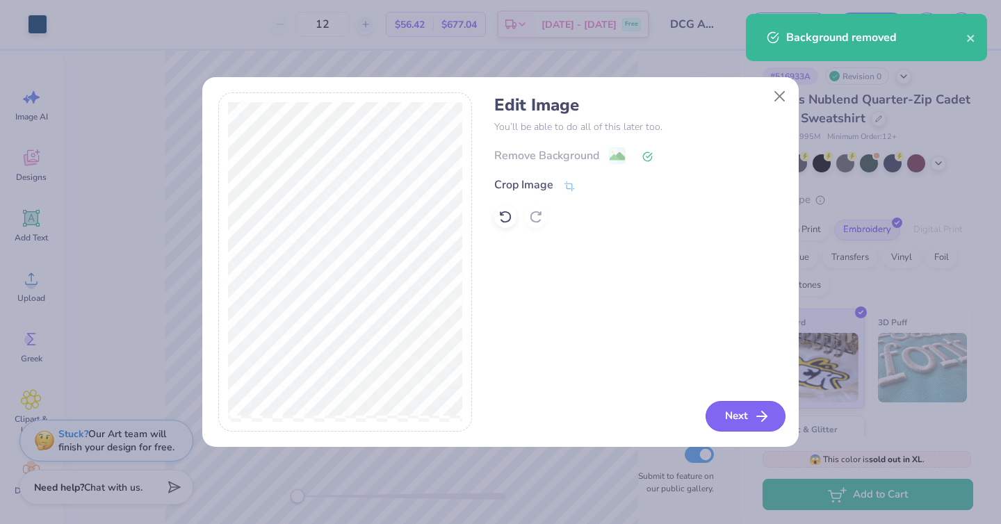
click at [738, 411] on button "Next" at bounding box center [746, 416] width 80 height 31
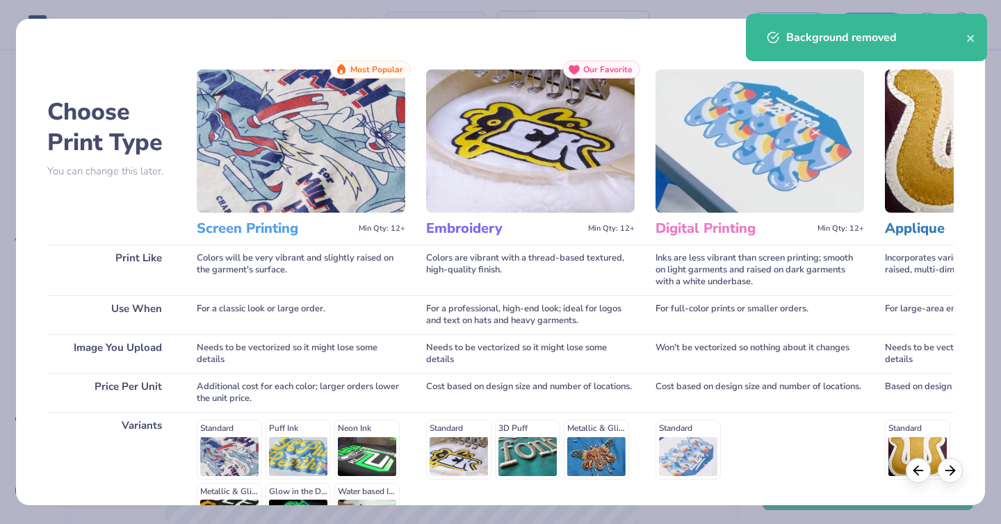
scroll to position [169, 0]
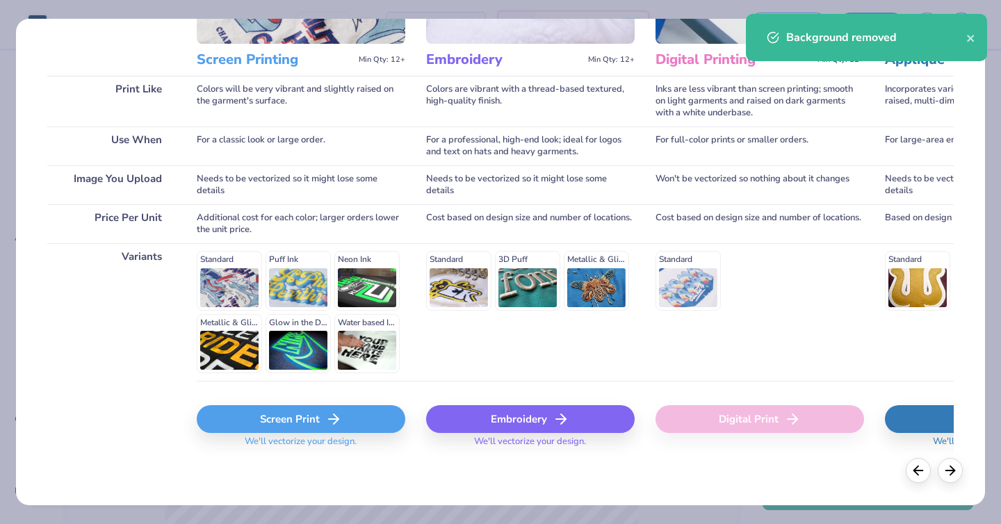
click at [503, 419] on div "Embroidery" at bounding box center [530, 419] width 209 height 28
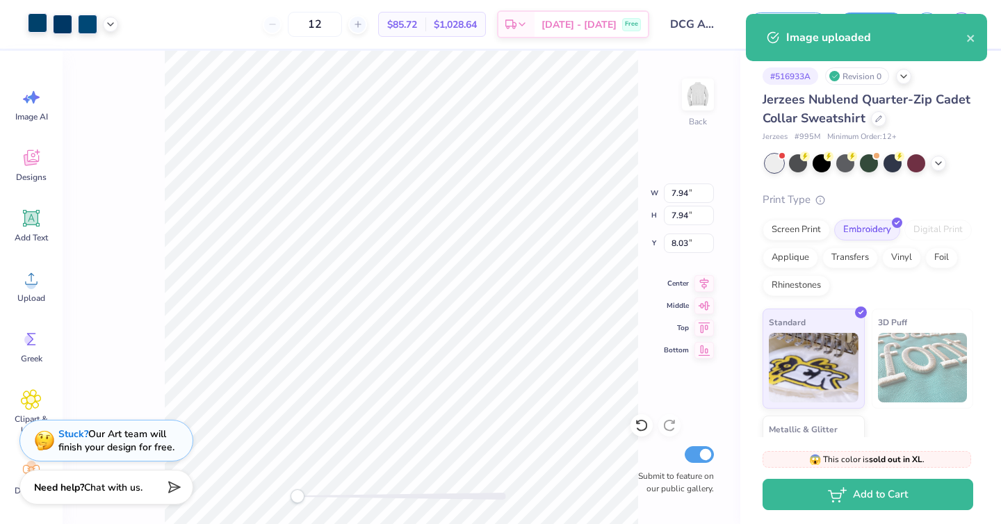
click at [40, 27] on div at bounding box center [37, 22] width 19 height 19
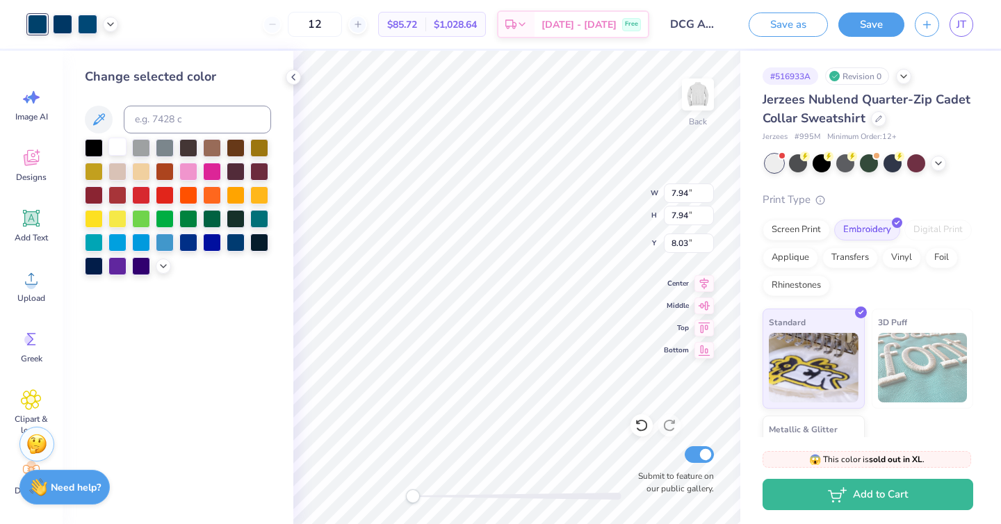
click at [113, 147] on div at bounding box center [117, 147] width 18 height 18
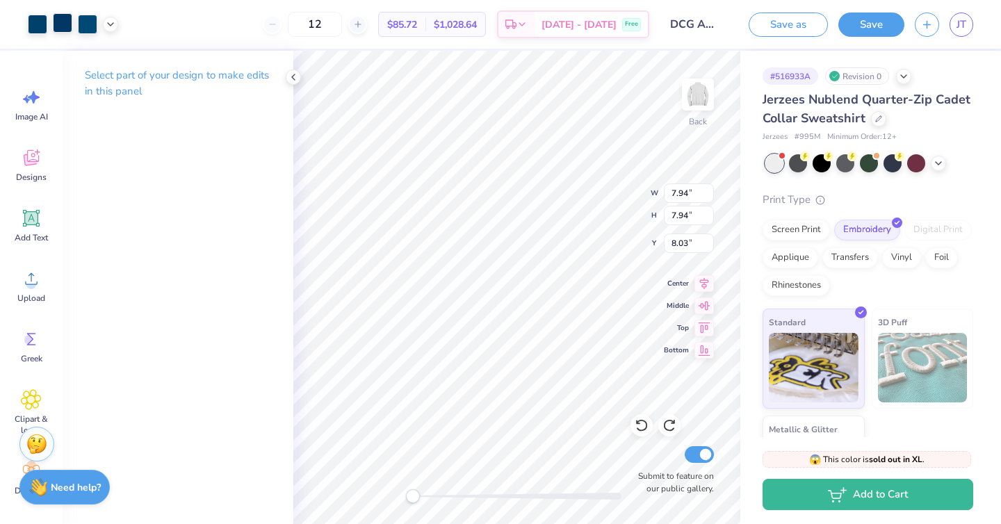
click at [57, 21] on div at bounding box center [62, 22] width 19 height 19
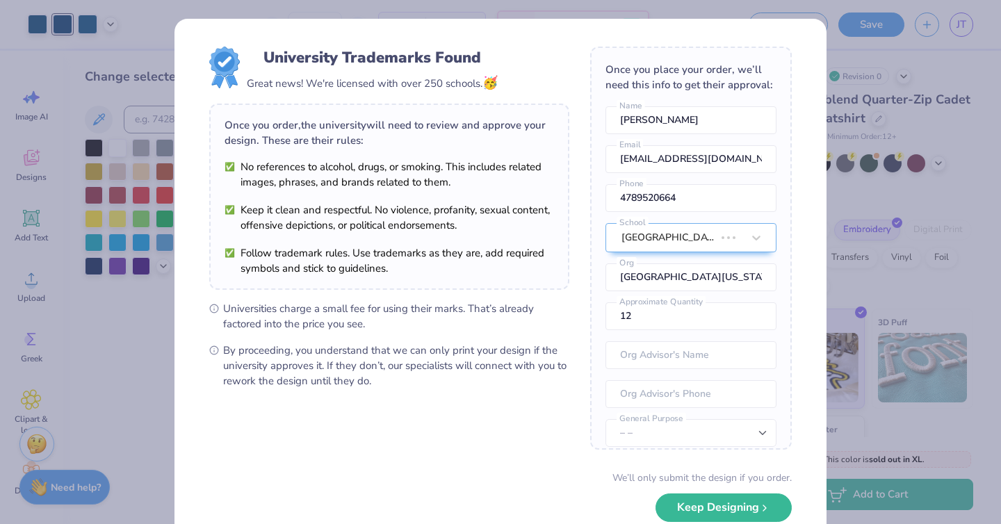
click at [38, 23] on div "University Trademarks Found Great news! We're licensed with over 250 schools. 🥳…" at bounding box center [500, 262] width 1001 height 524
click at [57, 290] on div "University Trademarks Found Great news! We're licensed with over 250 schools. 🥳…" at bounding box center [500, 262] width 1001 height 524
click at [107, 152] on div "University Trademarks Found Great news! We're licensed with over 250 schools. 🥳…" at bounding box center [500, 262] width 1001 height 524
click at [685, 512] on button "Keep Designing" at bounding box center [723, 504] width 136 height 28
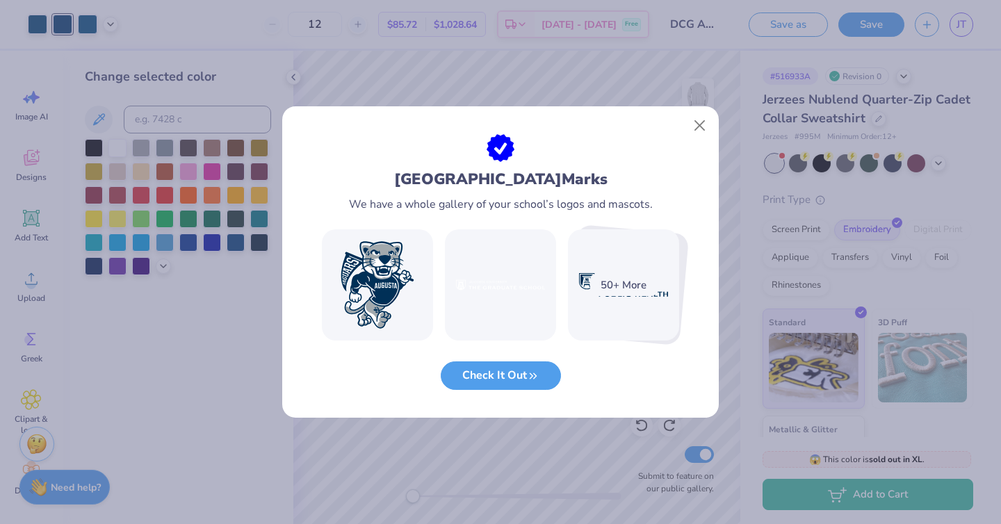
click at [204, 176] on div "Augusta University Marks We have a whole gallery of your school’s logos and mas…" at bounding box center [500, 262] width 1001 height 524
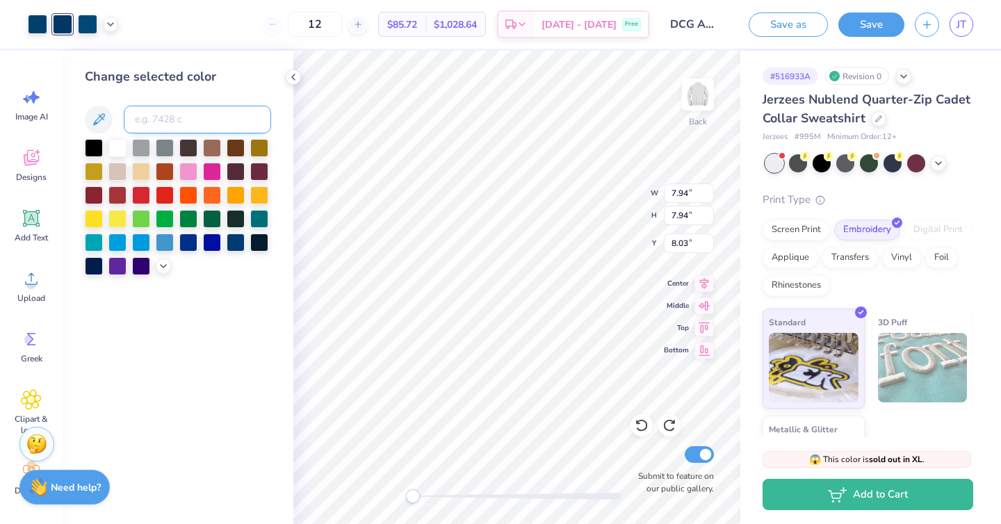
click at [174, 115] on input at bounding box center [197, 120] width 147 height 28
type input "7694"
click at [61, 26] on div at bounding box center [62, 22] width 19 height 19
click at [159, 129] on input at bounding box center [197, 120] width 147 height 28
type input "7694"
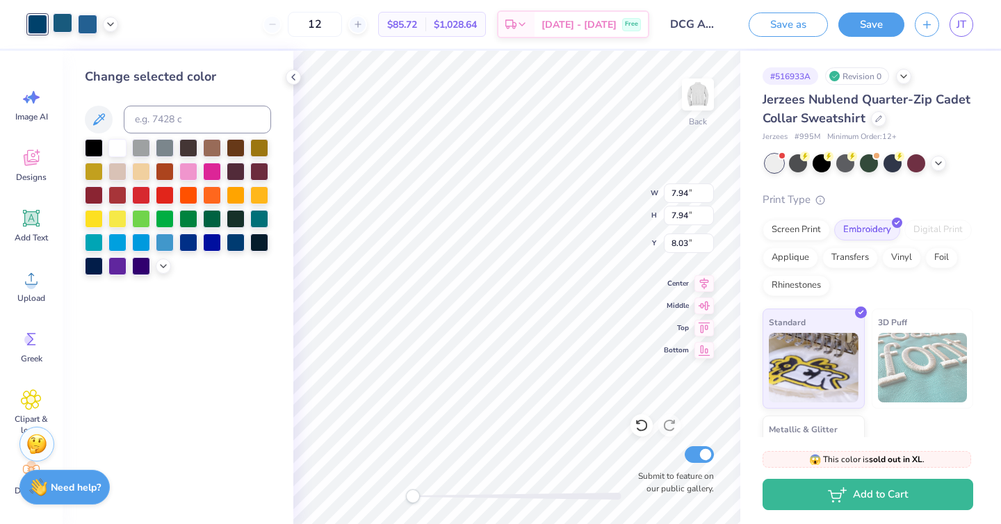
click at [68, 28] on div at bounding box center [62, 22] width 19 height 19
click at [156, 114] on input at bounding box center [197, 120] width 147 height 28
type input "7694"
click at [65, 24] on div at bounding box center [62, 22] width 19 height 19
click at [154, 124] on input at bounding box center [197, 120] width 147 height 28
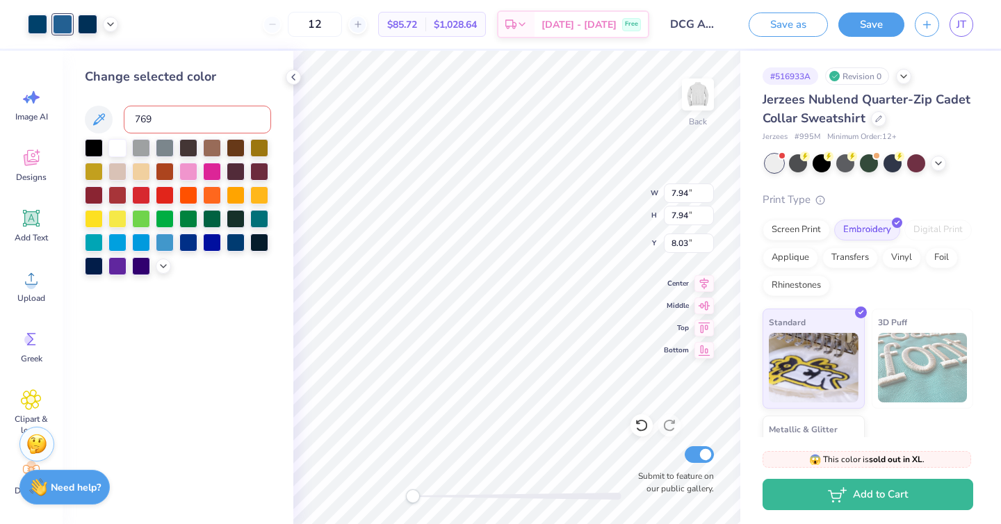
type input "7694"
click at [58, 17] on div at bounding box center [62, 22] width 19 height 19
click at [170, 121] on input at bounding box center [197, 120] width 147 height 28
type input "7694"
click at [63, 22] on div at bounding box center [62, 22] width 19 height 19
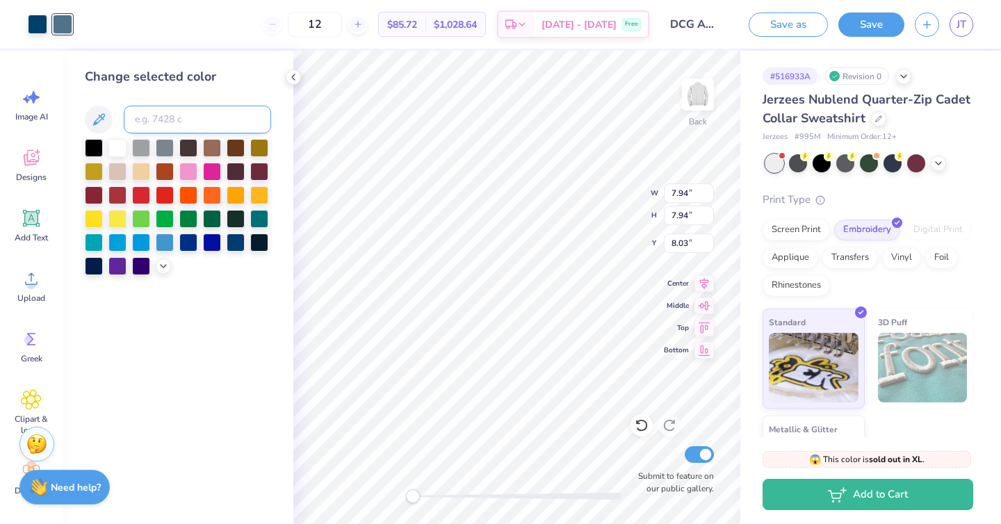
click at [161, 120] on input at bounding box center [197, 120] width 147 height 28
type input "7694"
type input "3.50"
type input "1.04"
type input "4.10"
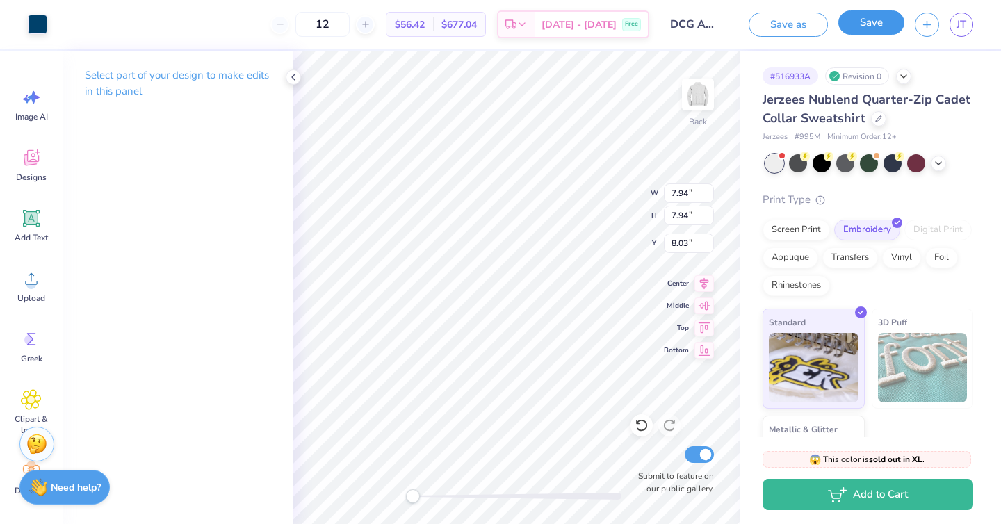
click at [887, 15] on button "Save" at bounding box center [871, 22] width 66 height 24
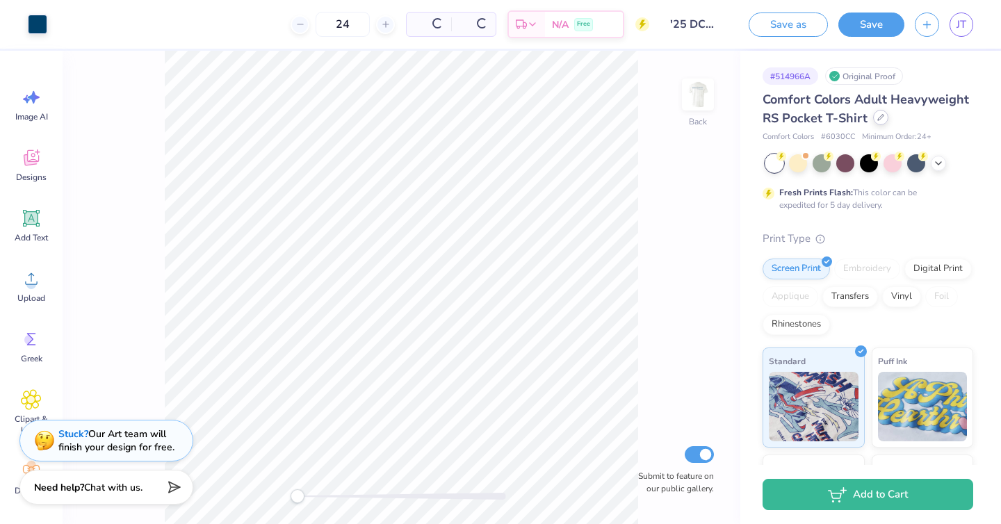
click at [880, 119] on icon at bounding box center [880, 117] width 7 height 7
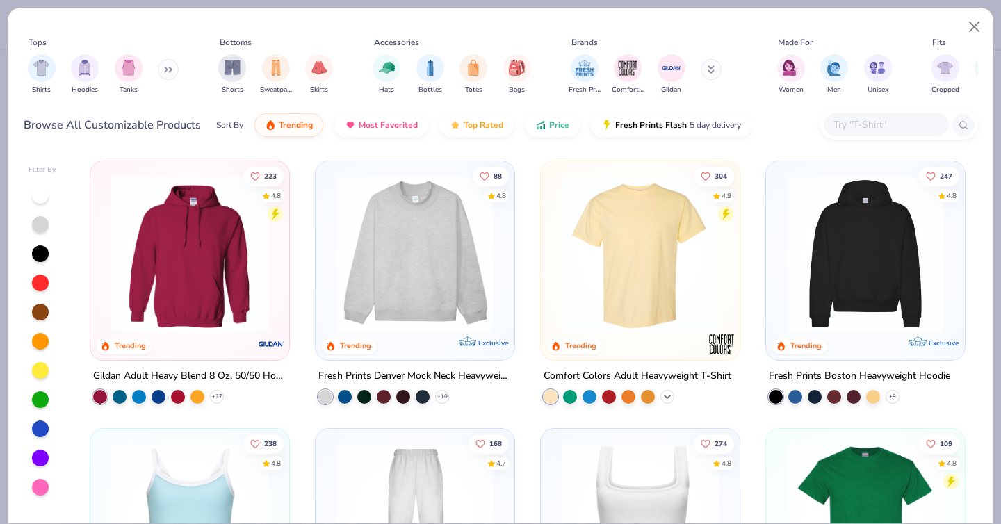
click at [665, 393] on icon at bounding box center [667, 396] width 11 height 11
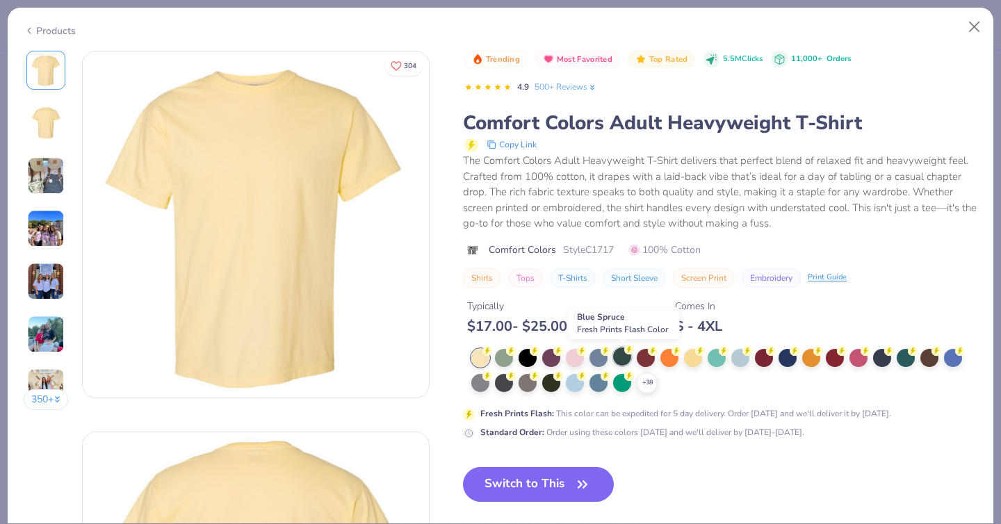
click at [621, 350] on div at bounding box center [622, 357] width 18 height 18
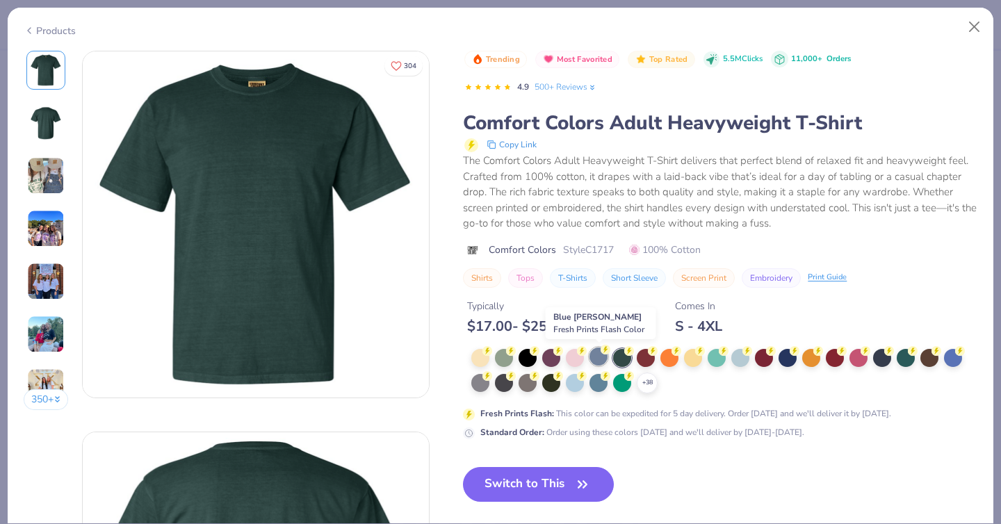
click at [600, 361] on div at bounding box center [598, 357] width 18 height 18
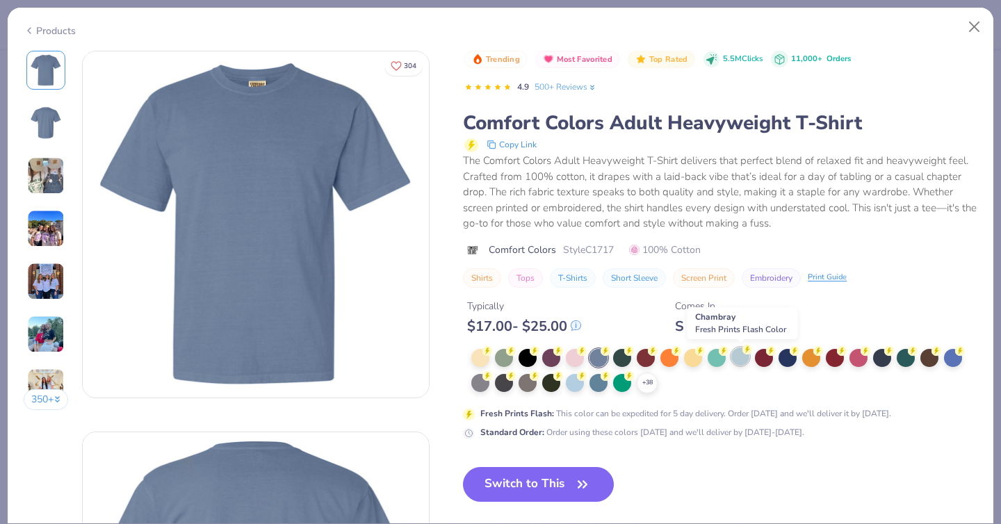
click at [743, 359] on div at bounding box center [740, 357] width 18 height 18
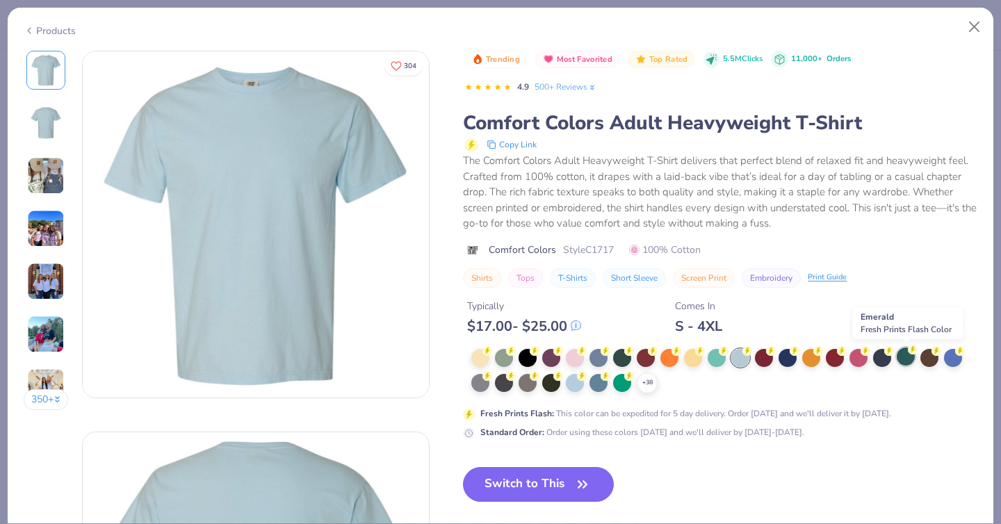
click at [906, 358] on div at bounding box center [906, 357] width 18 height 18
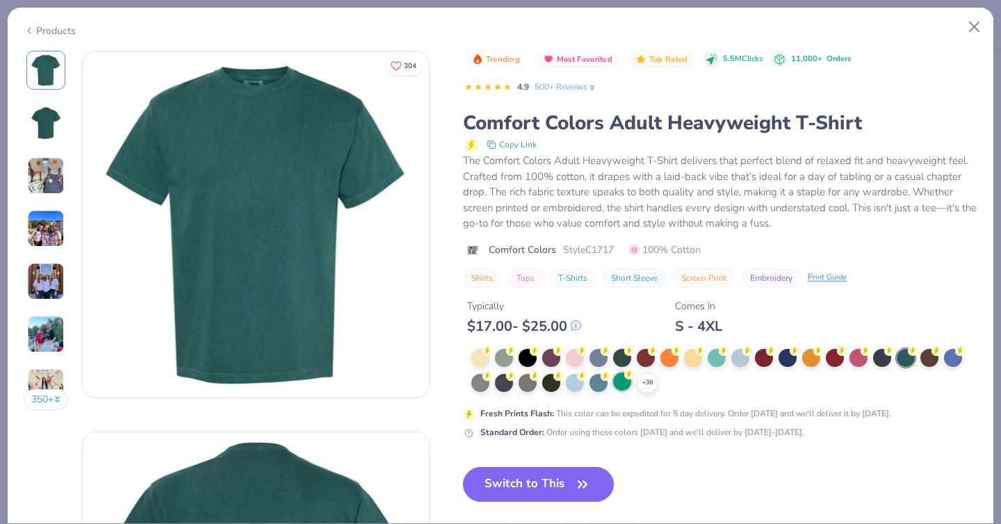
click at [624, 383] on div at bounding box center [622, 382] width 18 height 18
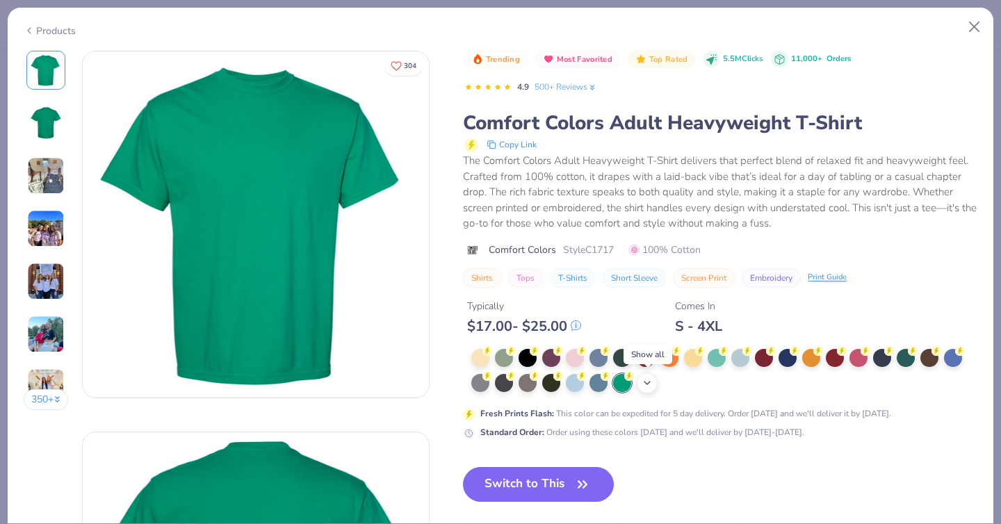
click at [644, 382] on icon at bounding box center [647, 382] width 11 height 11
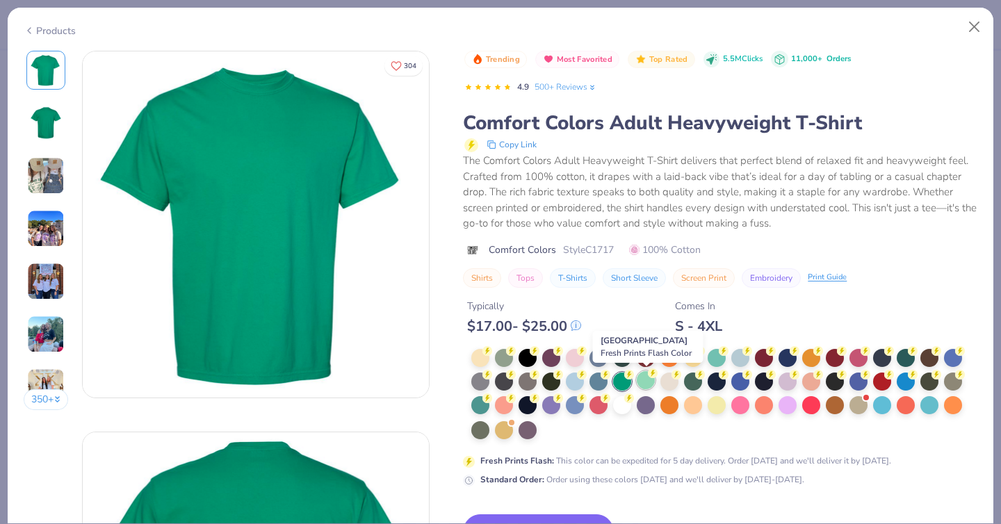
click at [646, 382] on div at bounding box center [646, 380] width 18 height 18
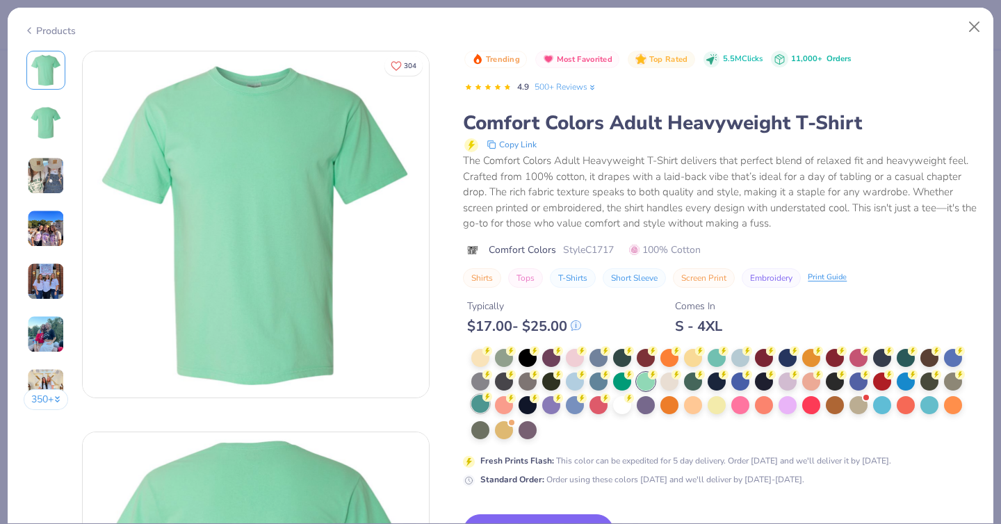
click at [484, 397] on circle at bounding box center [487, 397] width 10 height 10
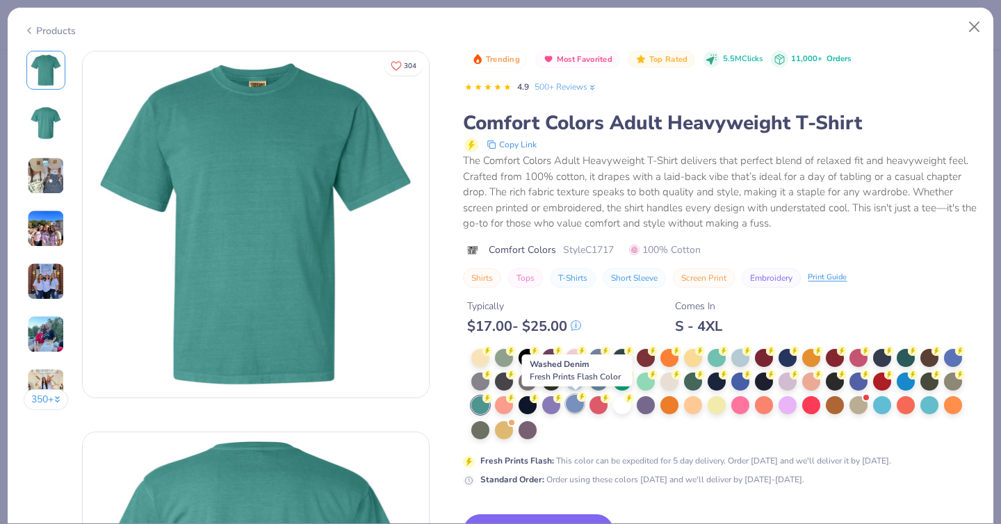
click at [578, 402] on div at bounding box center [575, 404] width 18 height 18
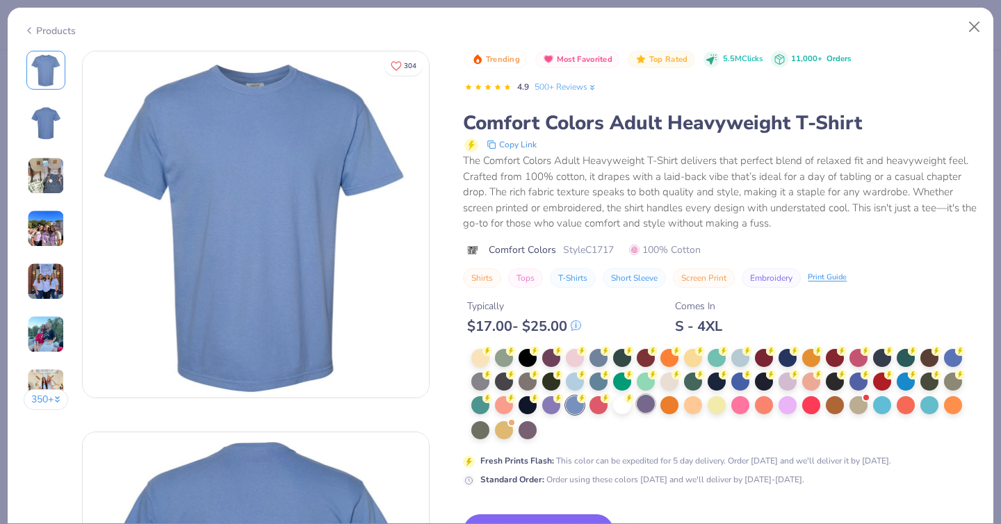
click at [646, 404] on div at bounding box center [646, 404] width 18 height 18
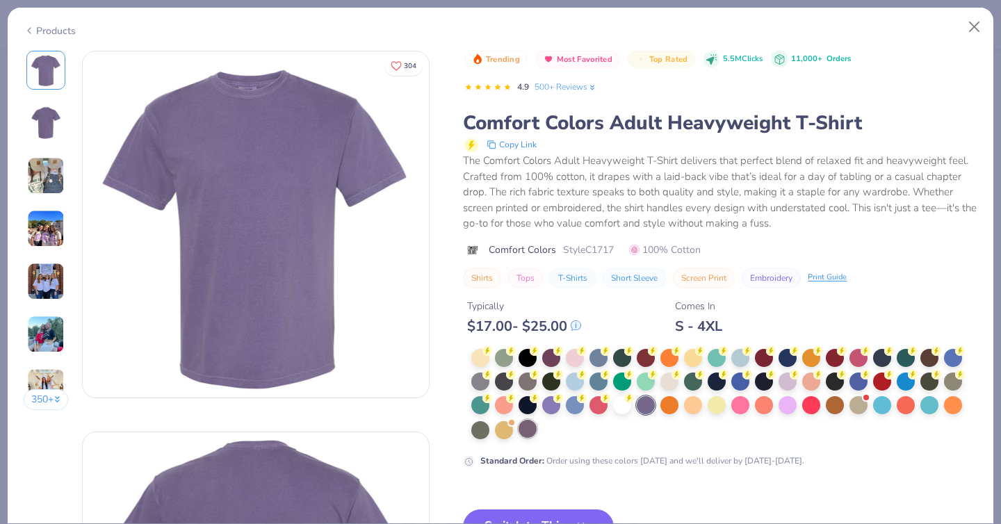
click at [522, 432] on div at bounding box center [528, 429] width 18 height 18
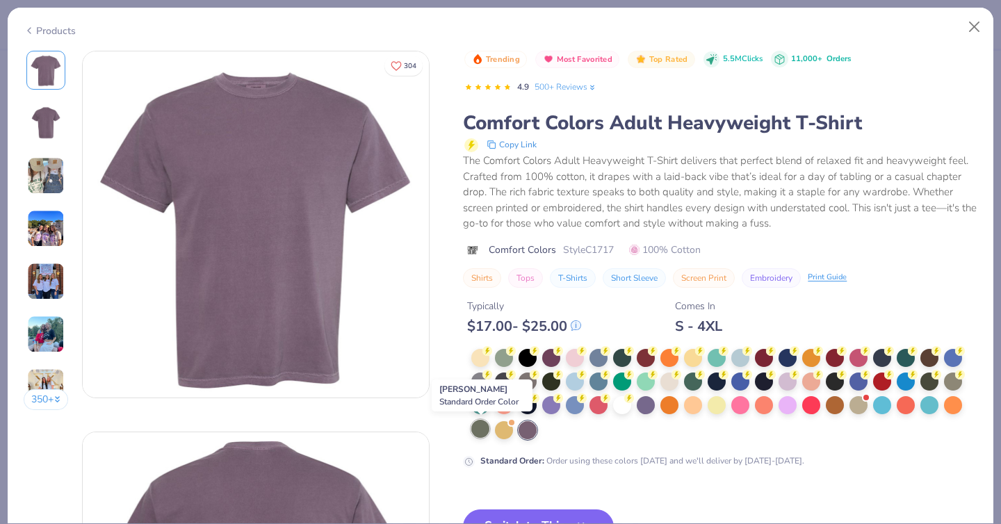
click at [478, 430] on div at bounding box center [480, 429] width 18 height 18
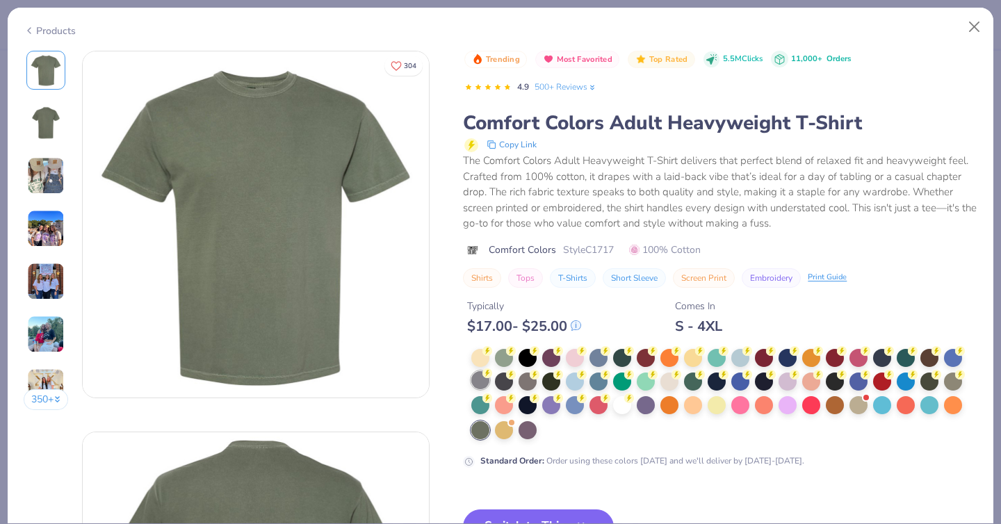
click at [480, 379] on div at bounding box center [480, 380] width 18 height 18
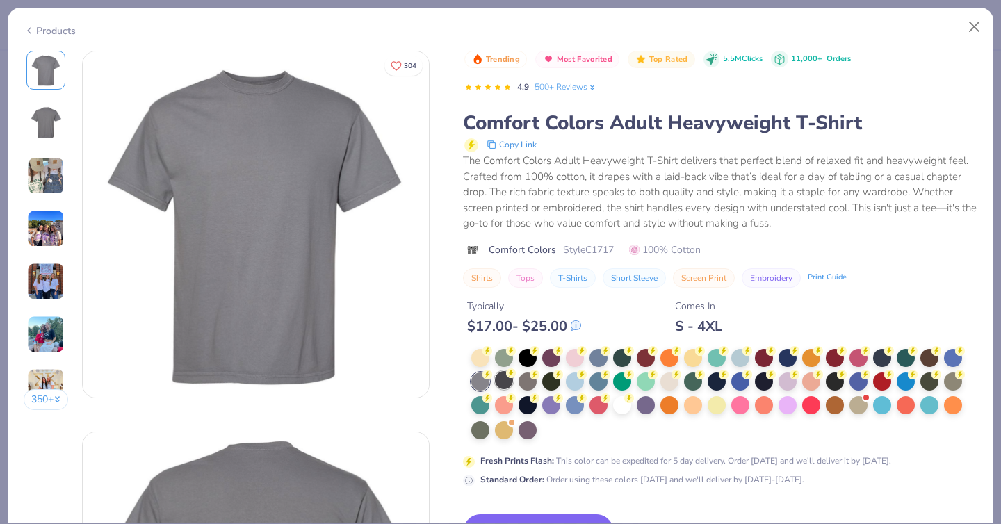
click at [507, 377] on icon at bounding box center [511, 373] width 10 height 10
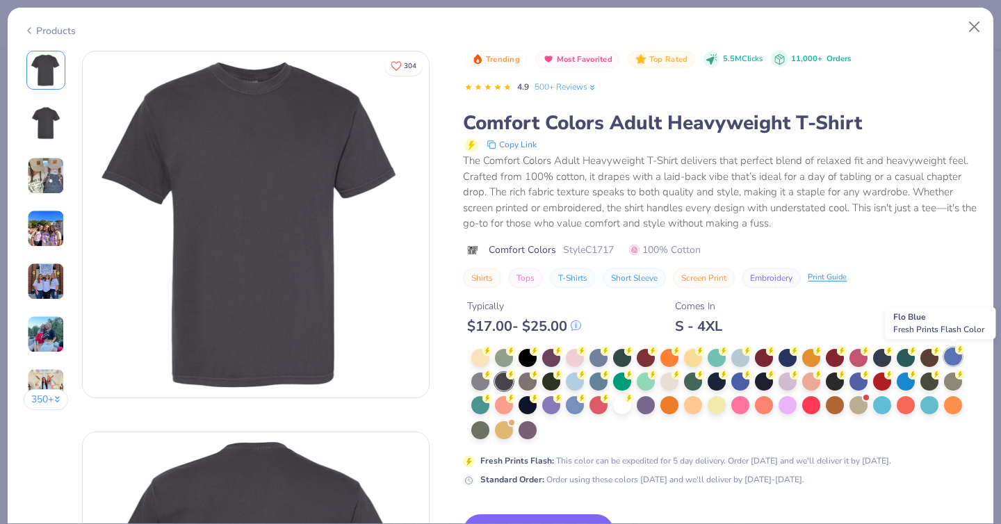
click at [947, 358] on div at bounding box center [953, 357] width 18 height 18
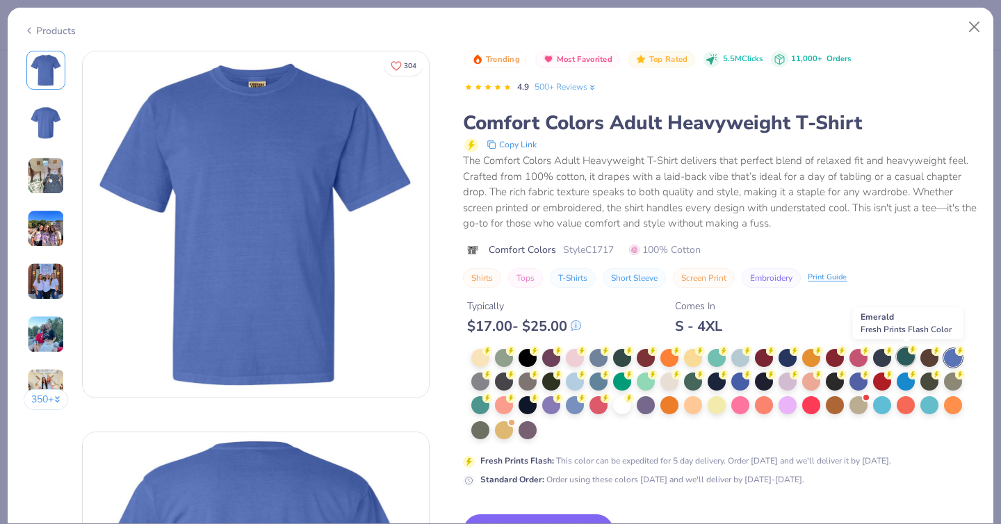
click at [908, 357] on div at bounding box center [906, 357] width 18 height 18
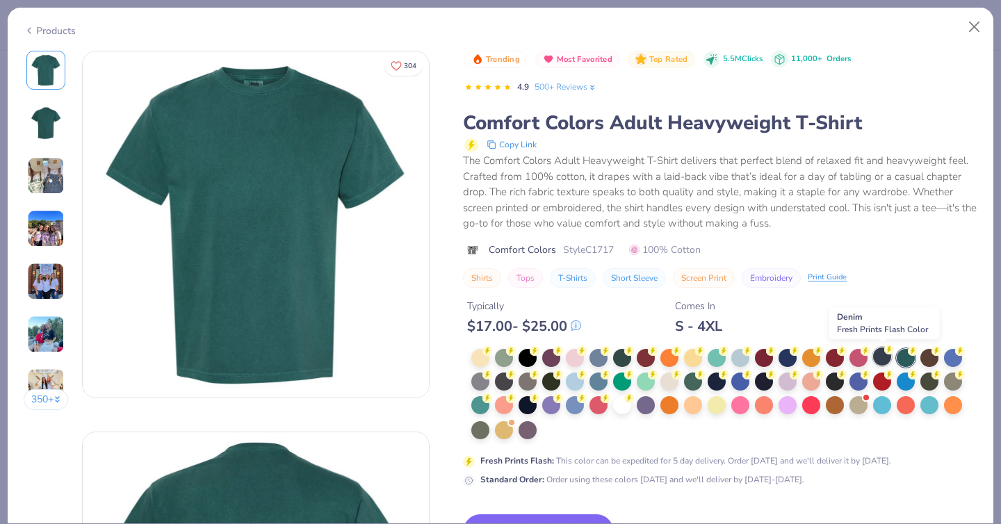
click at [887, 358] on div at bounding box center [882, 357] width 18 height 18
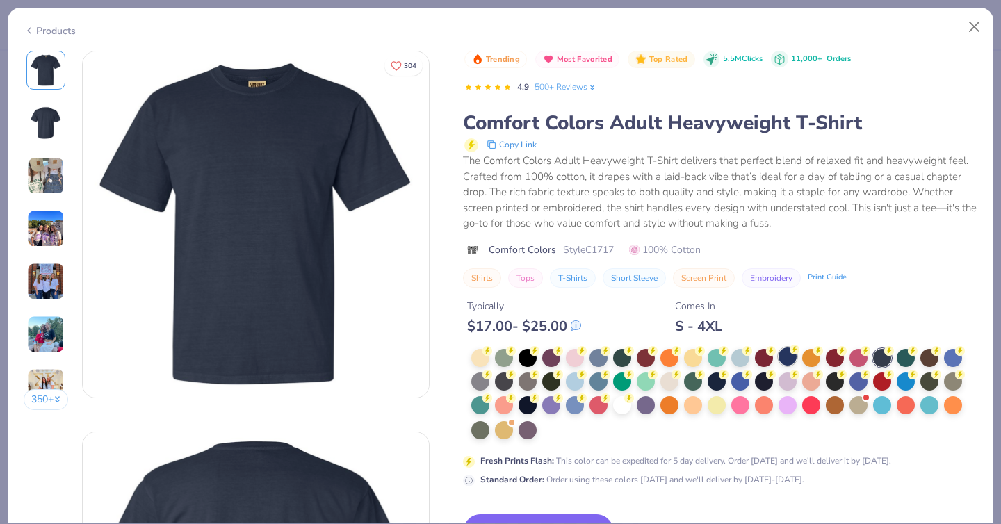
click at [795, 352] on circle at bounding box center [795, 350] width 10 height 10
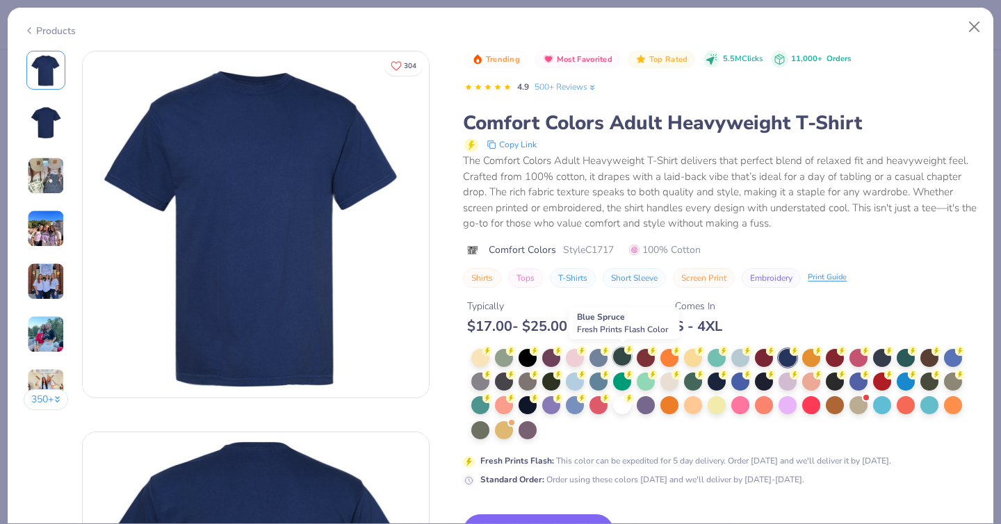
click at [623, 356] on div at bounding box center [622, 357] width 18 height 18
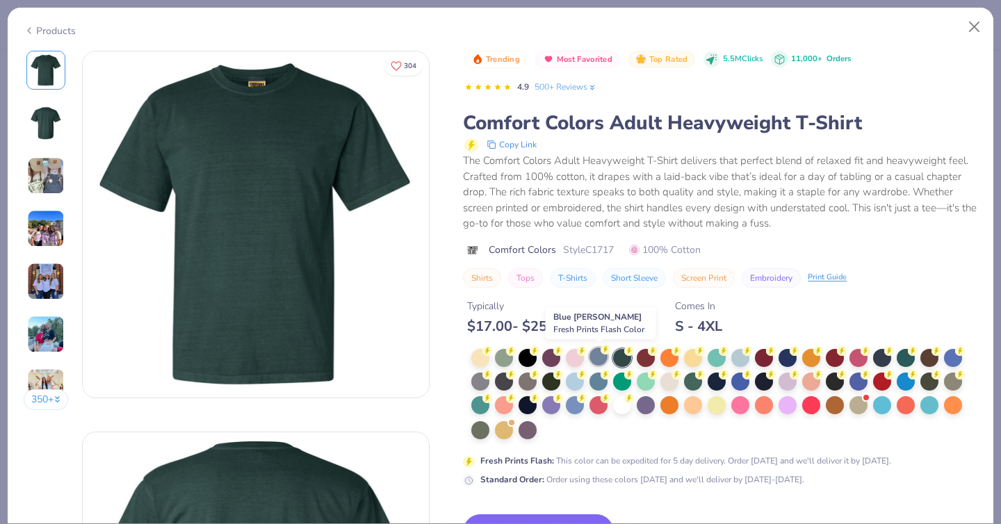
click at [598, 357] on div at bounding box center [598, 357] width 18 height 18
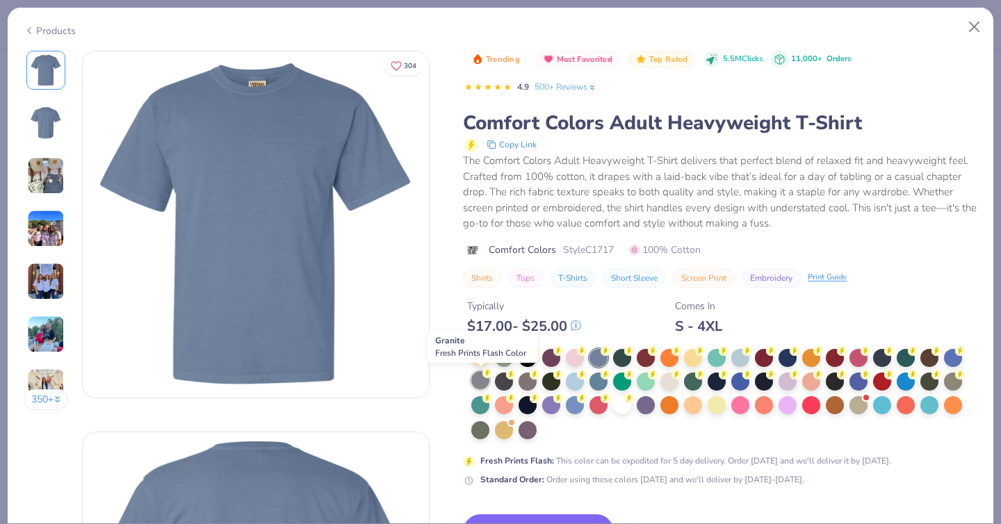
click at [484, 379] on div at bounding box center [480, 380] width 18 height 18
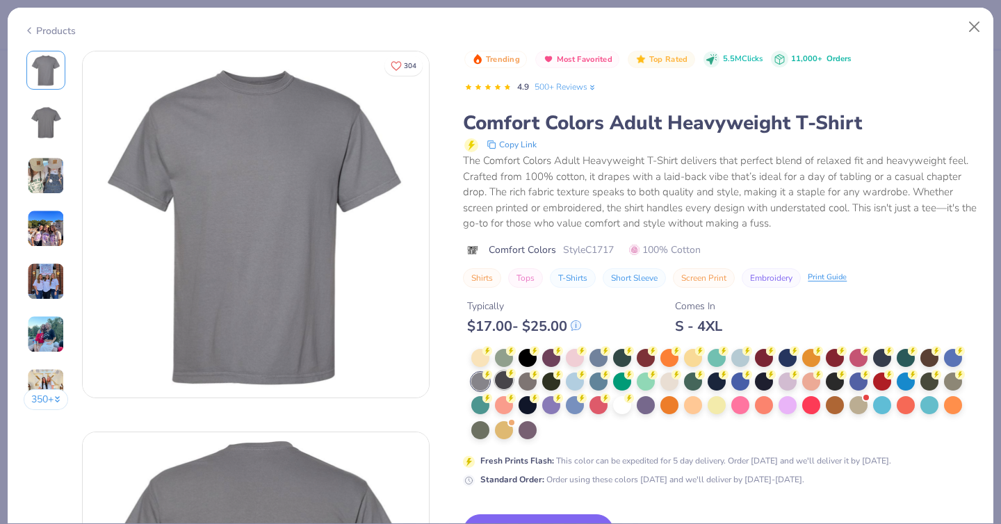
click at [506, 379] on div at bounding box center [504, 380] width 18 height 18
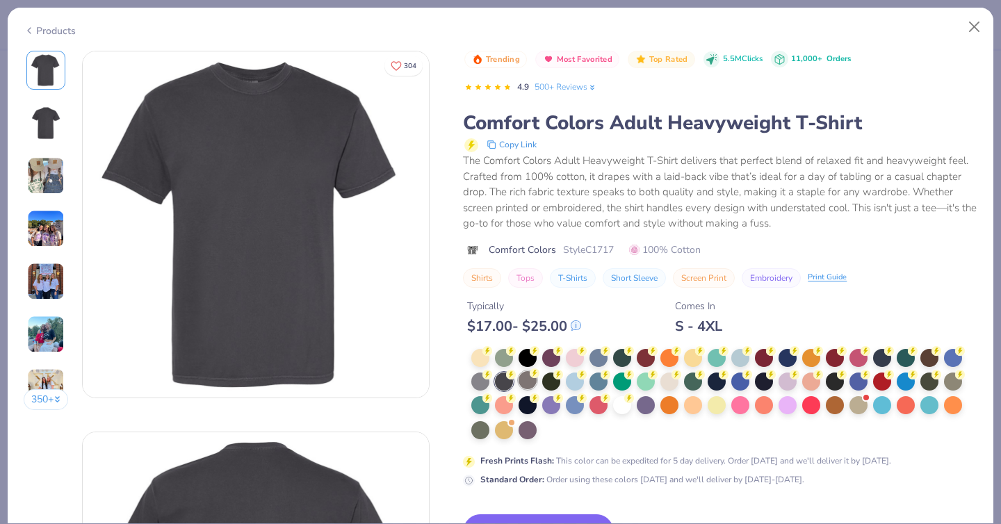
click at [527, 379] on div at bounding box center [528, 380] width 18 height 18
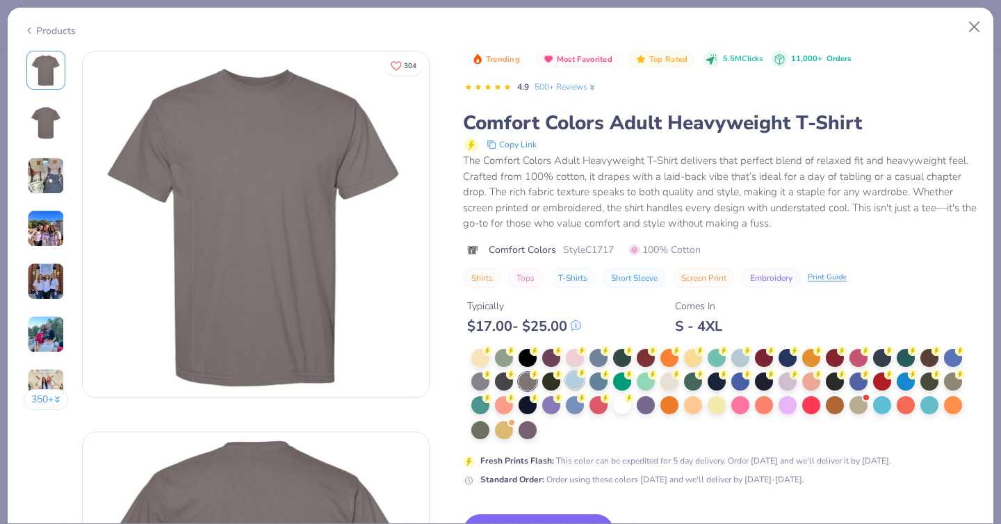
click at [580, 382] on div at bounding box center [575, 380] width 18 height 18
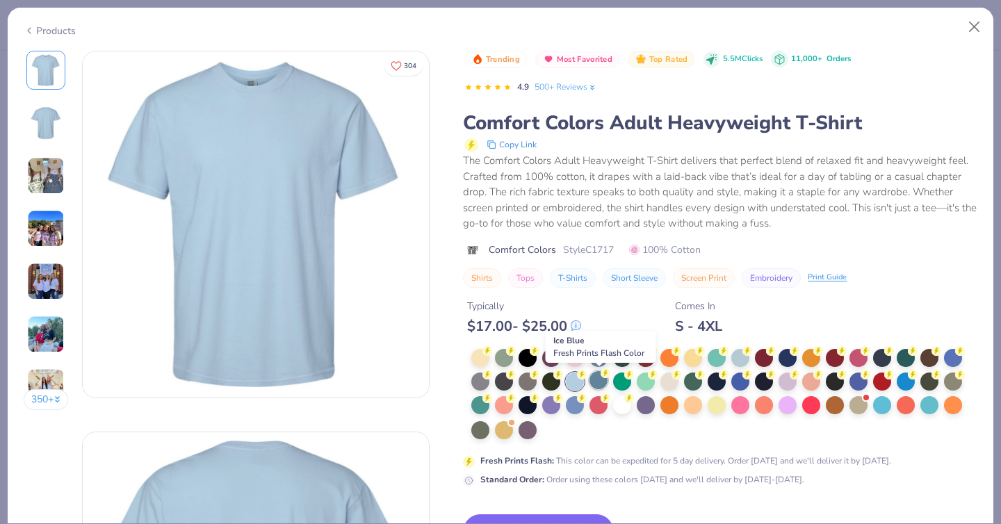
click at [598, 382] on div at bounding box center [598, 380] width 18 height 18
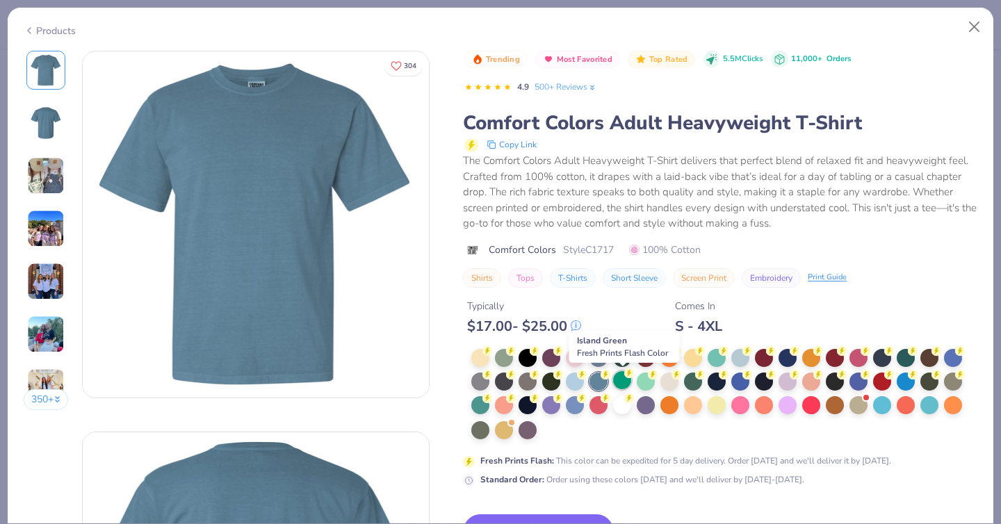
click at [622, 382] on div at bounding box center [622, 380] width 18 height 18
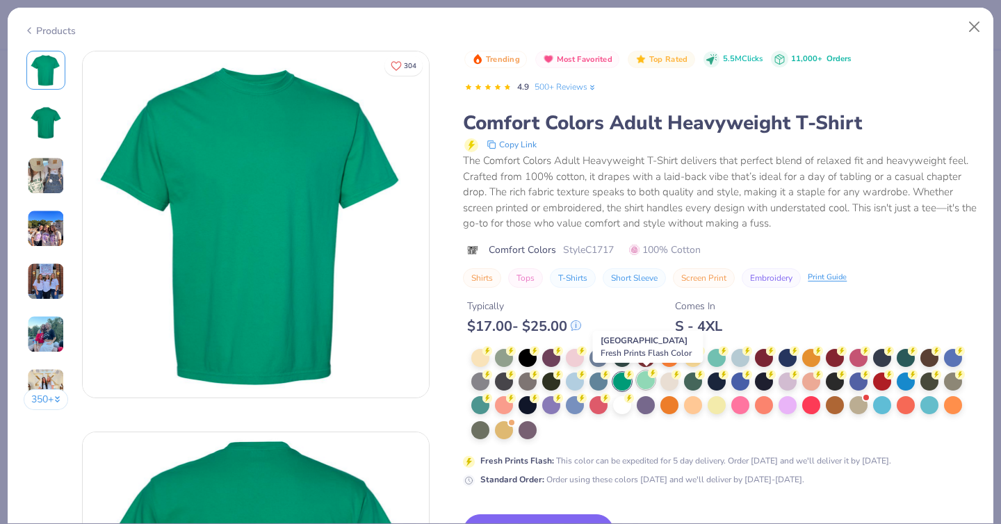
click at [644, 379] on div at bounding box center [646, 380] width 18 height 18
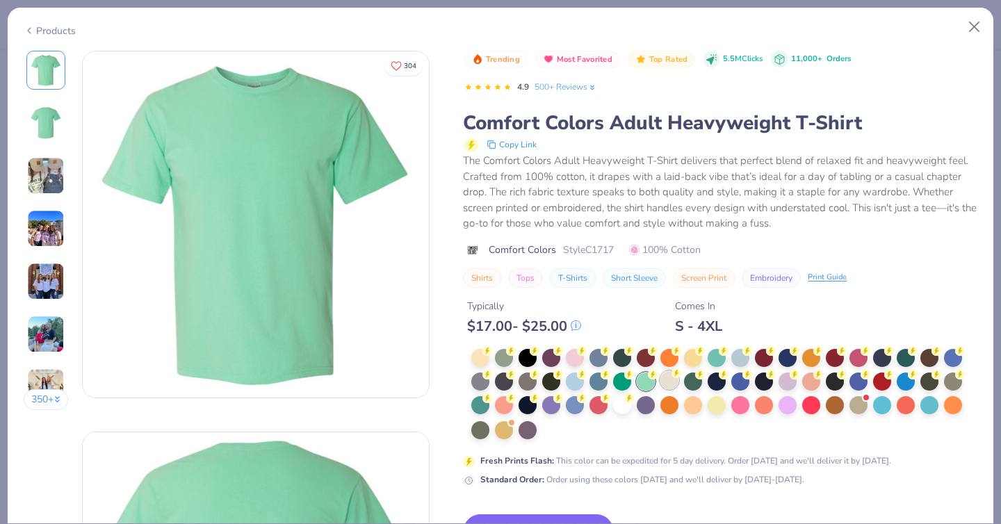
click at [673, 383] on div at bounding box center [669, 380] width 18 height 18
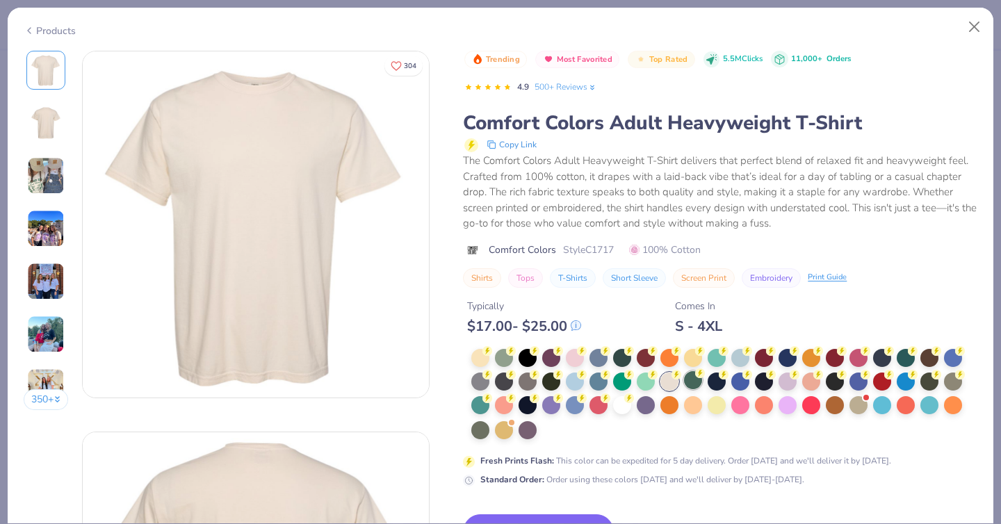
click at [692, 382] on div at bounding box center [693, 380] width 18 height 18
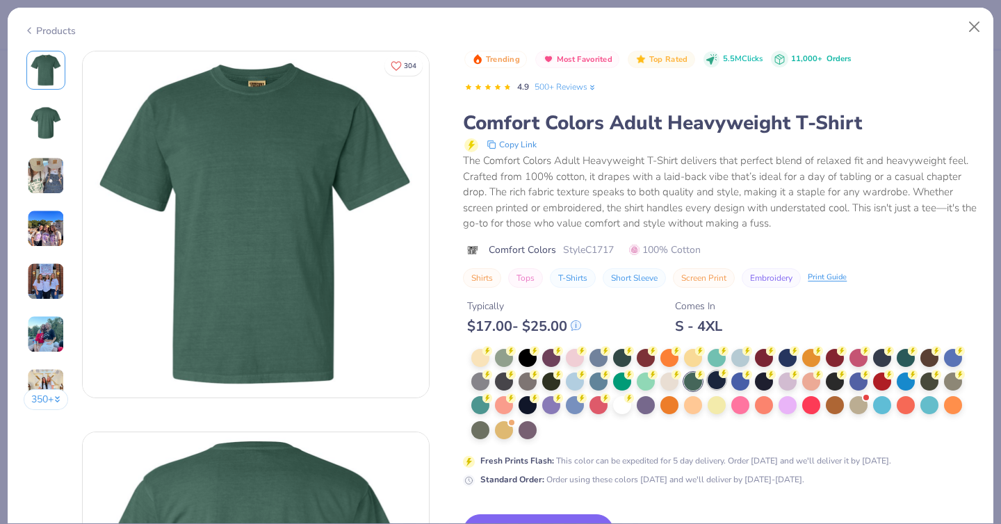
click at [719, 383] on div at bounding box center [717, 380] width 18 height 18
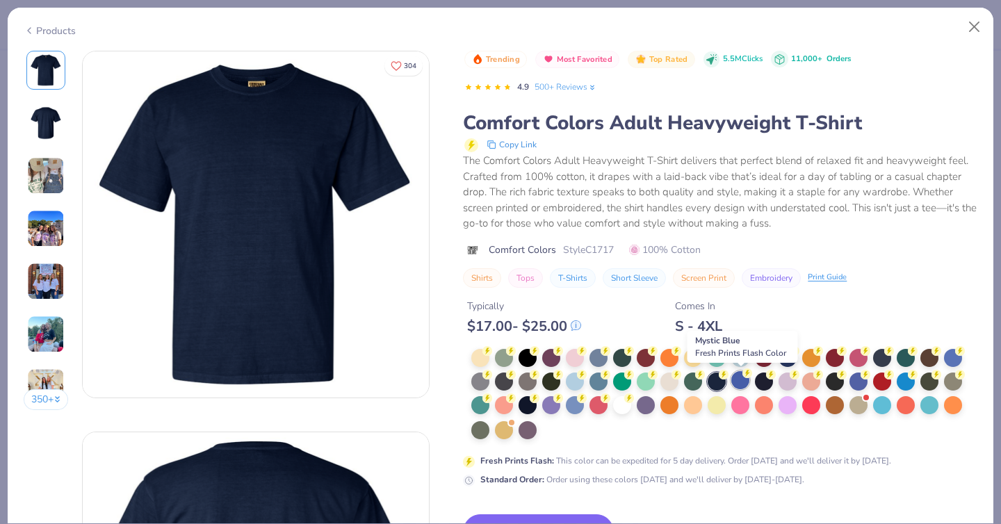
click at [737, 384] on div at bounding box center [740, 380] width 18 height 18
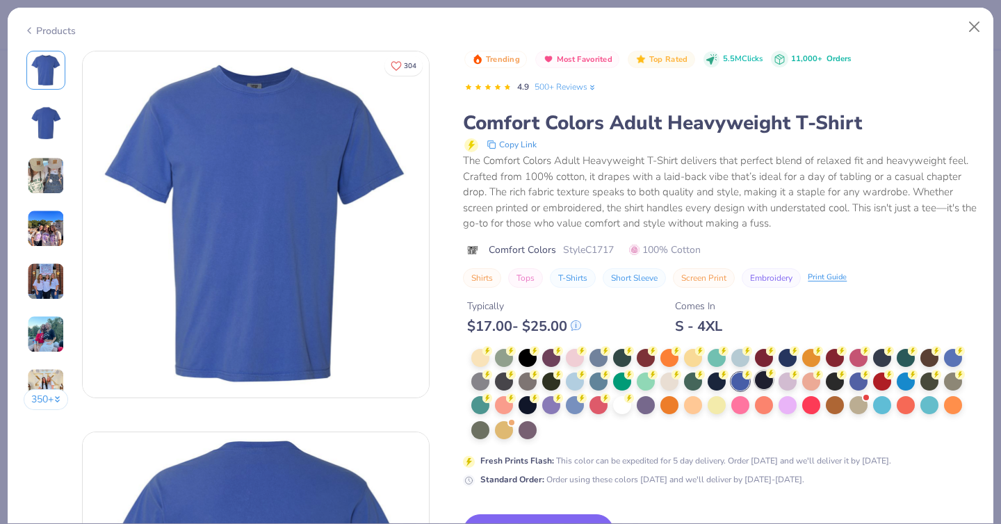
click at [773, 387] on div at bounding box center [764, 380] width 18 height 18
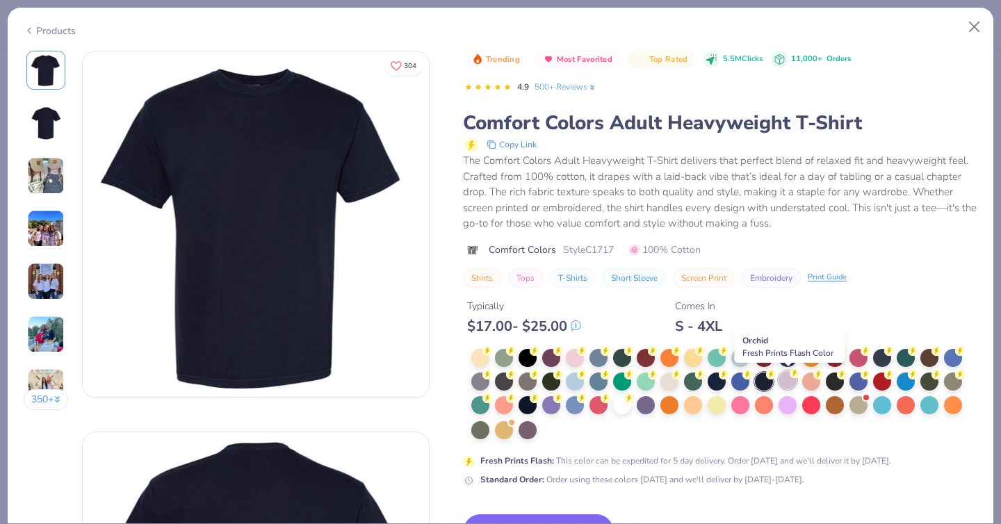
click at [790, 382] on div at bounding box center [787, 380] width 18 height 18
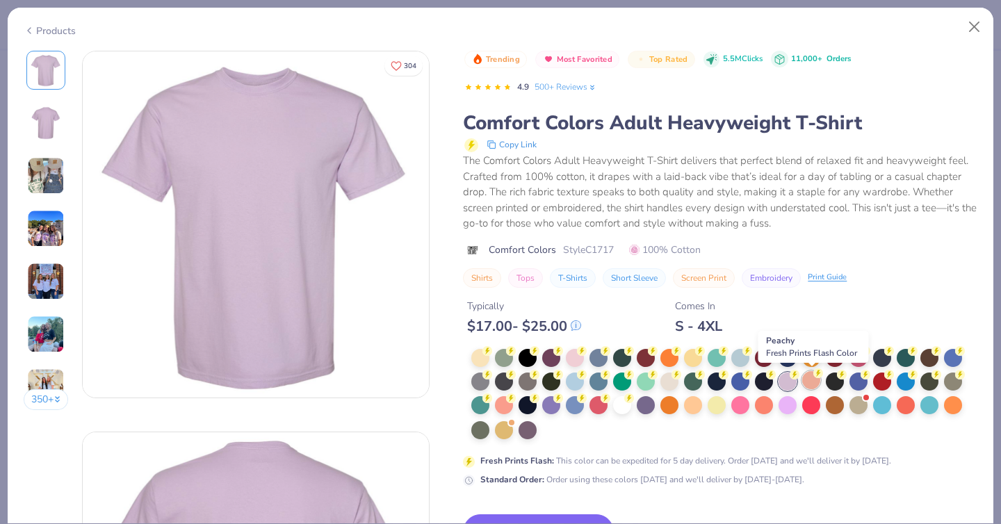
click at [811, 380] on div at bounding box center [811, 380] width 18 height 18
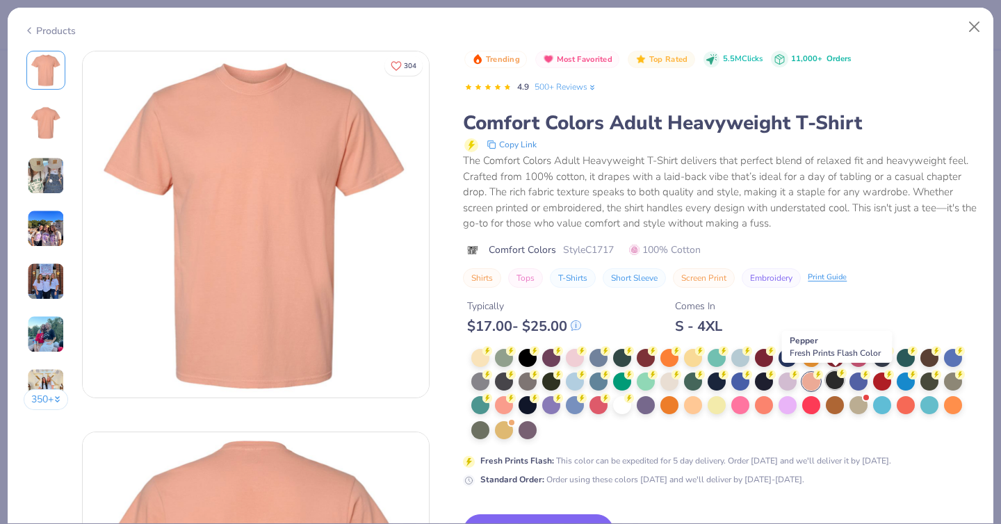
click at [842, 385] on div at bounding box center [835, 380] width 18 height 18
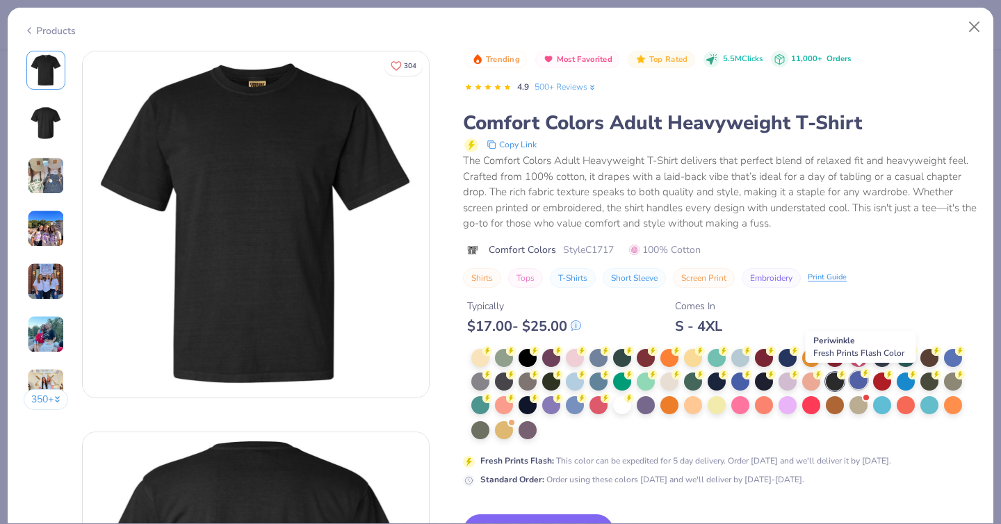
click at [861, 384] on div at bounding box center [858, 380] width 18 height 18
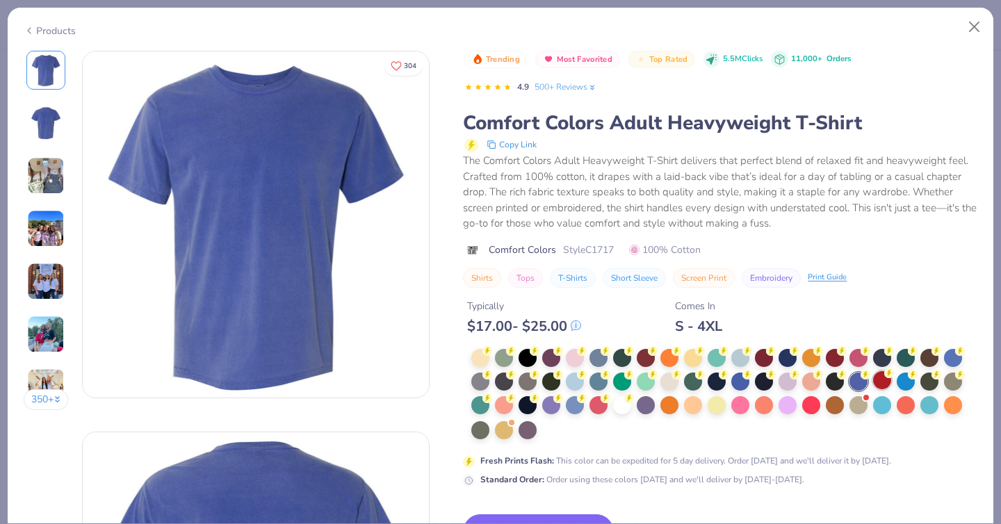
click at [879, 380] on div at bounding box center [882, 380] width 18 height 18
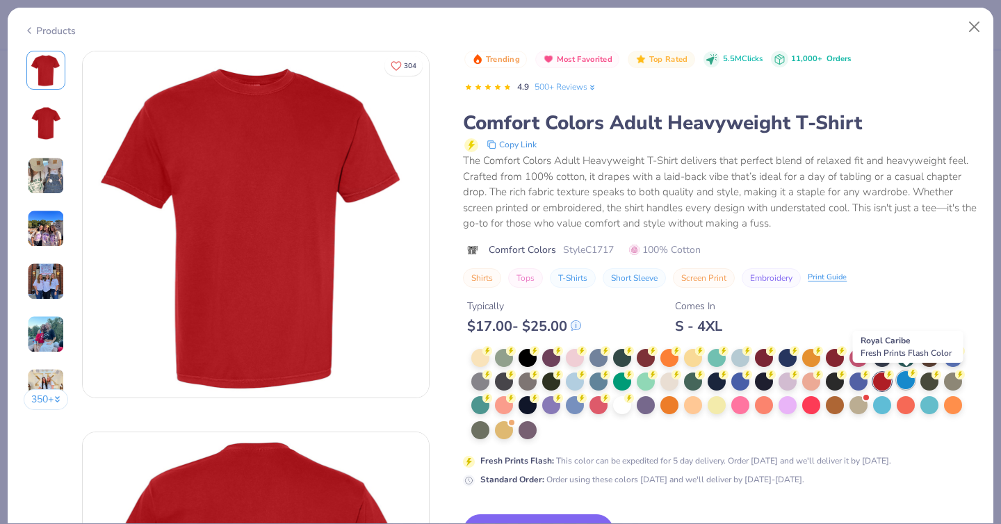
click at [904, 379] on div at bounding box center [906, 380] width 18 height 18
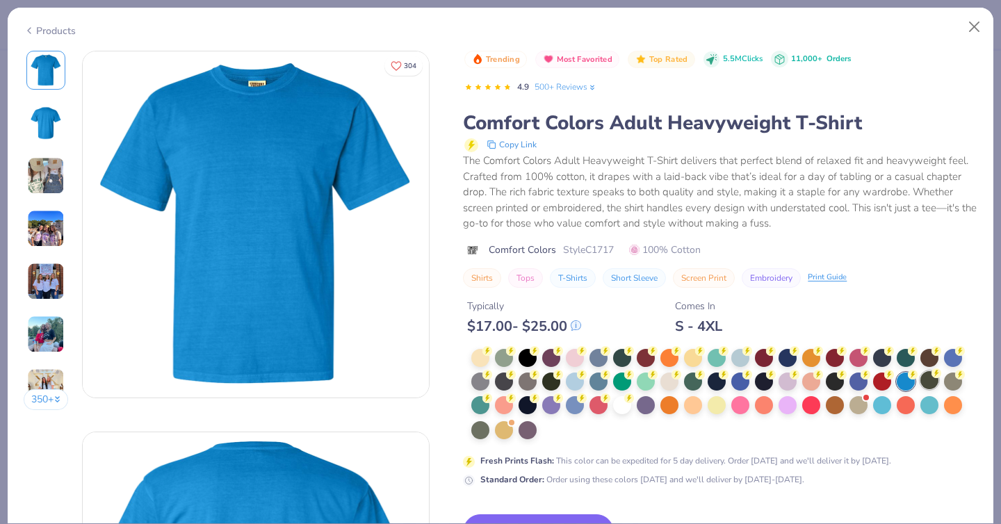
click at [921, 382] on div at bounding box center [929, 380] width 18 height 18
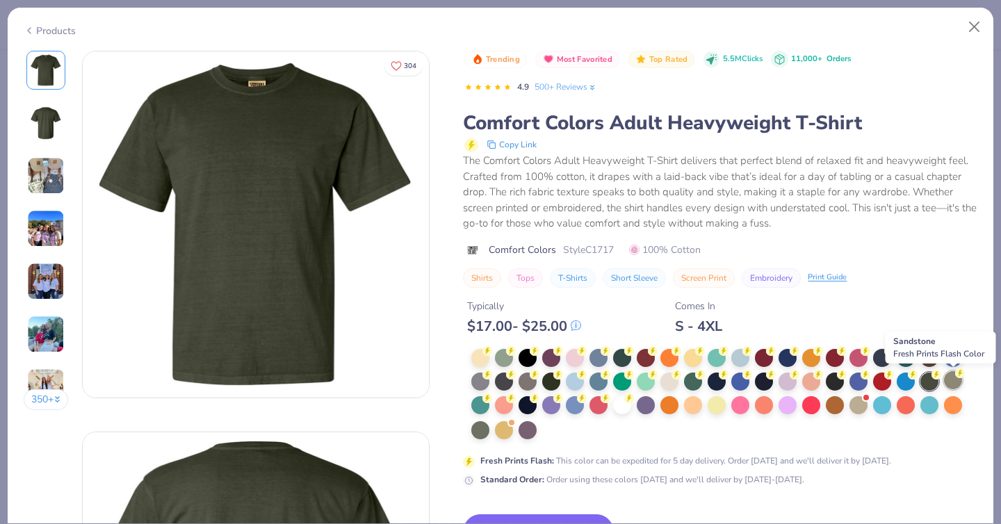
click at [953, 382] on div at bounding box center [953, 380] width 18 height 18
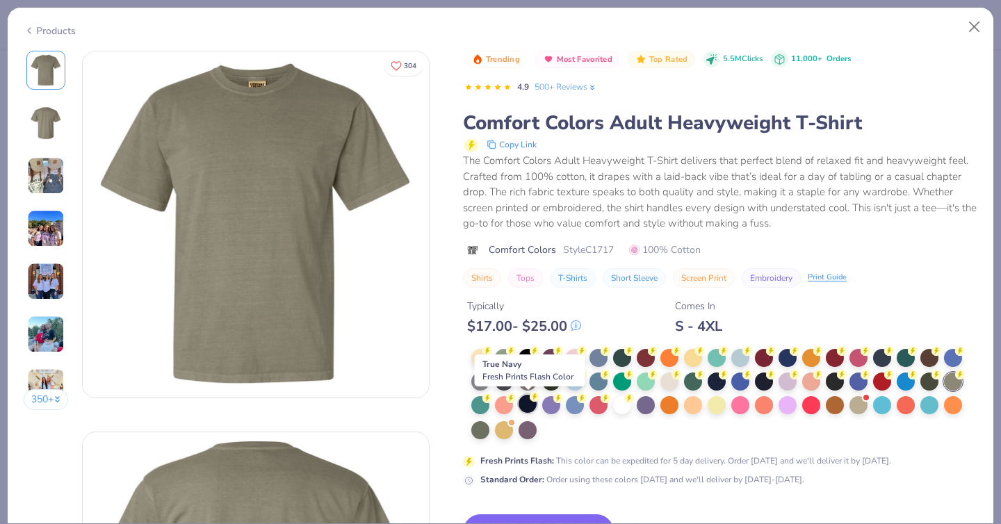
click at [528, 409] on div at bounding box center [528, 404] width 18 height 18
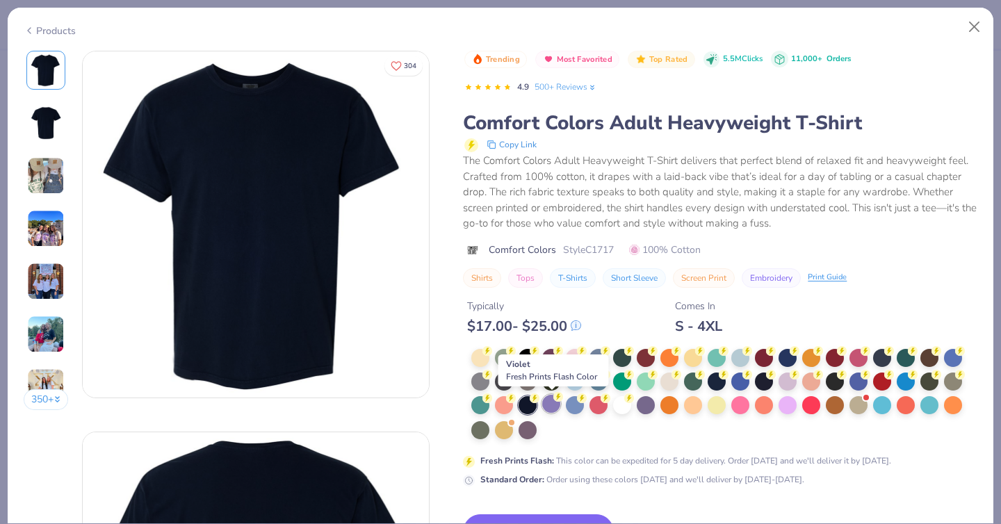
click at [551, 409] on div at bounding box center [551, 404] width 18 height 18
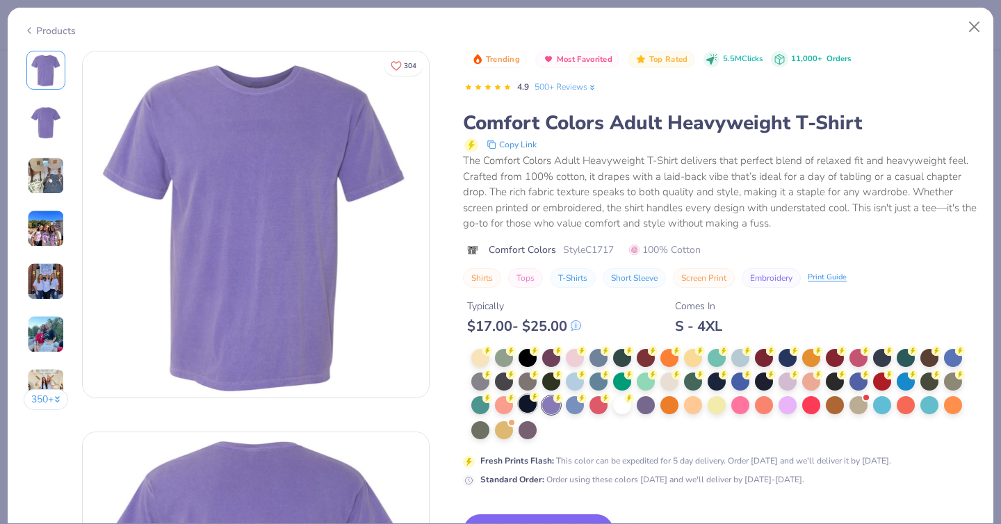
click at [528, 409] on div at bounding box center [528, 404] width 18 height 18
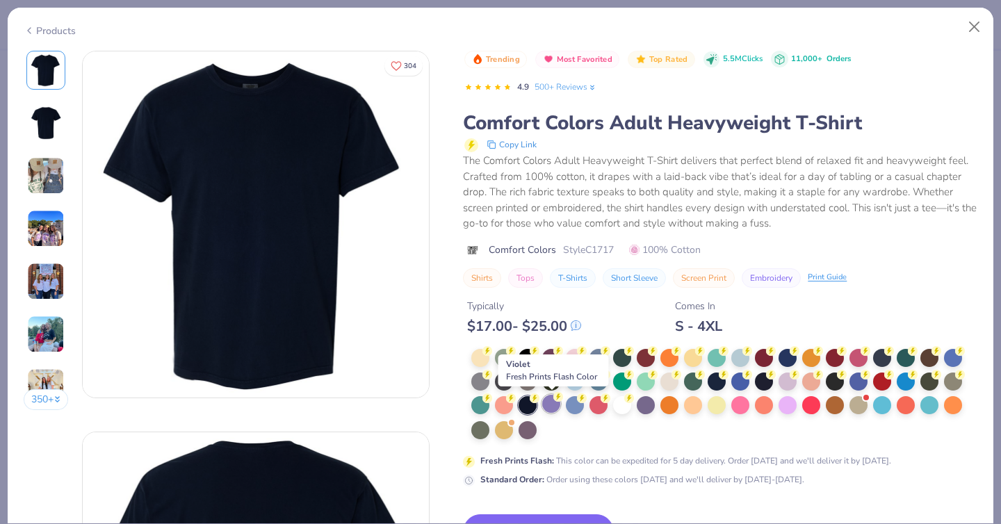
click at [551, 407] on div at bounding box center [551, 404] width 18 height 18
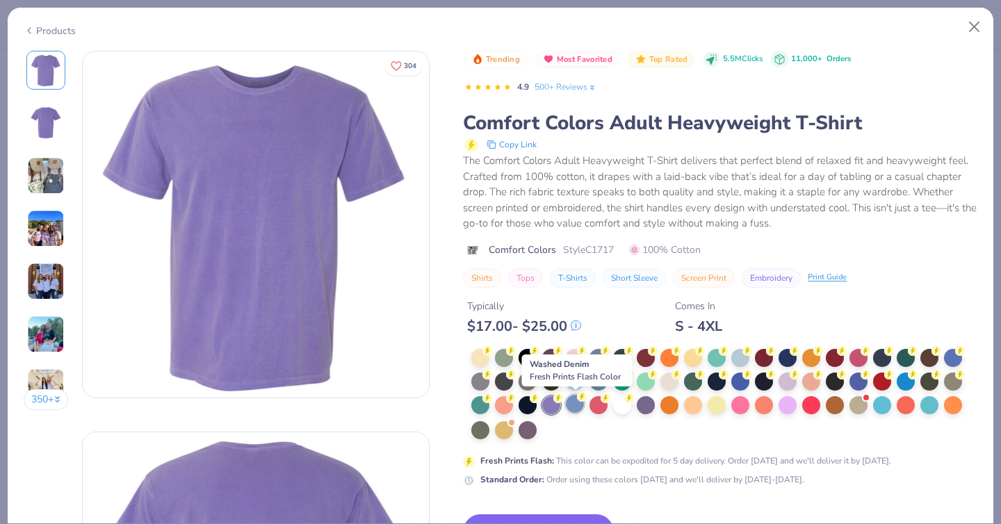
click at [572, 408] on div at bounding box center [575, 404] width 18 height 18
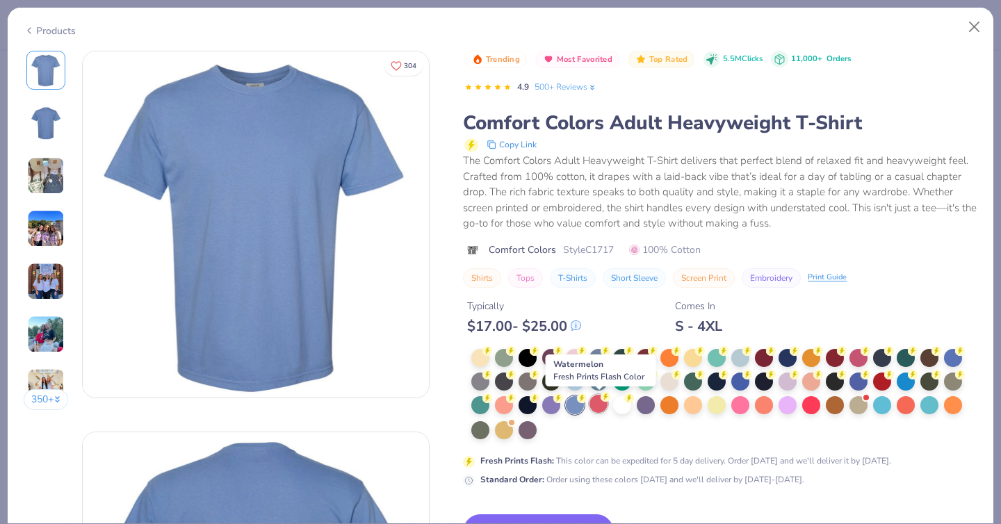
click at [596, 405] on div at bounding box center [598, 404] width 18 height 18
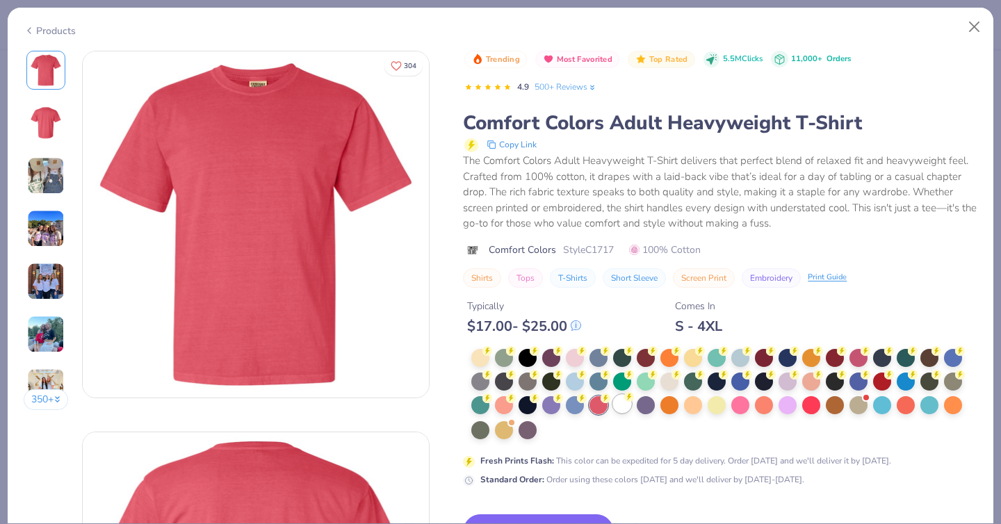
click at [621, 412] on div at bounding box center [622, 404] width 18 height 18
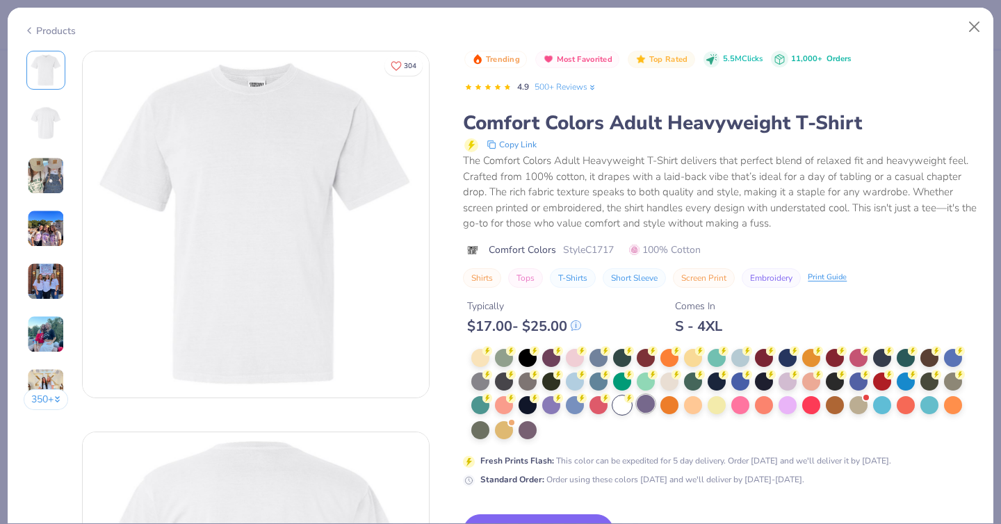
click at [645, 407] on div at bounding box center [646, 404] width 18 height 18
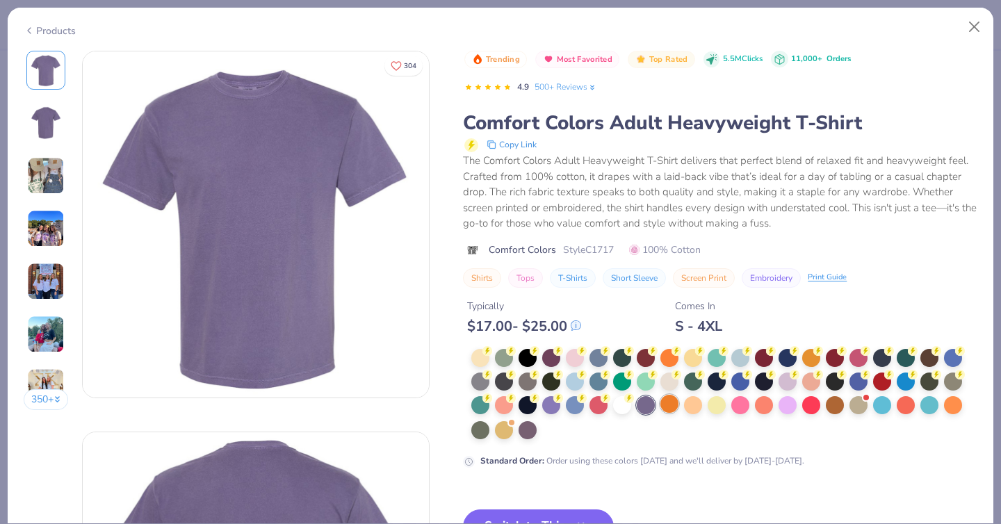
click at [666, 406] on div at bounding box center [669, 404] width 18 height 18
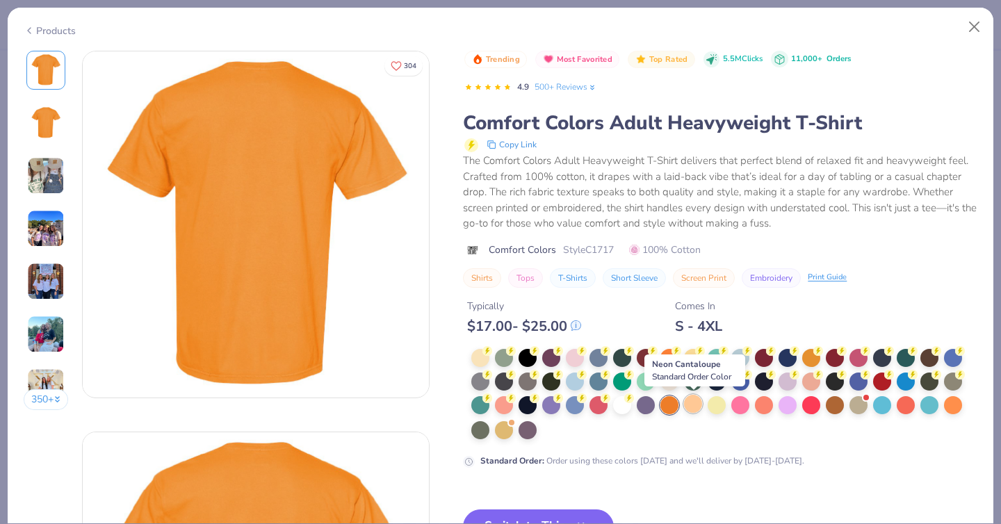
click at [695, 401] on div at bounding box center [693, 404] width 18 height 18
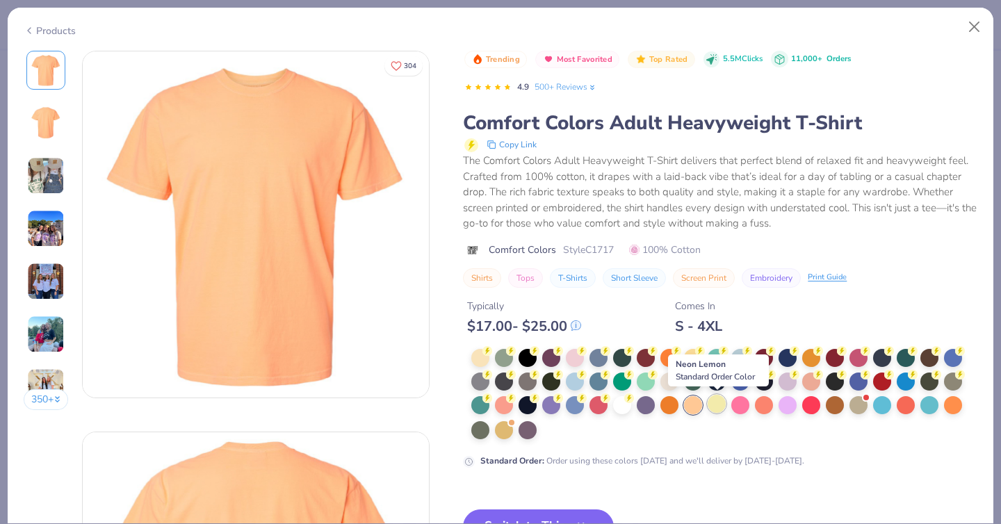
click at [722, 402] on div at bounding box center [717, 404] width 18 height 18
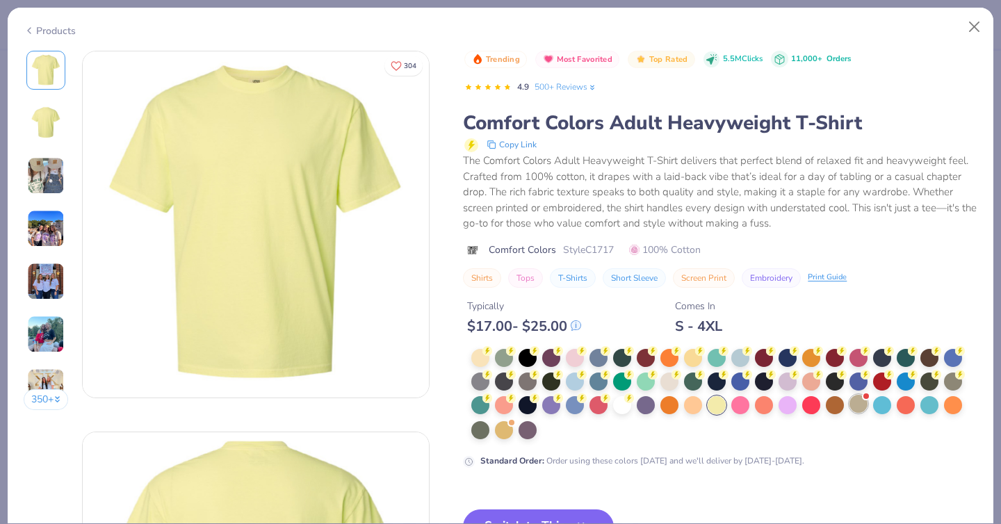
click at [867, 405] on div at bounding box center [858, 404] width 18 height 18
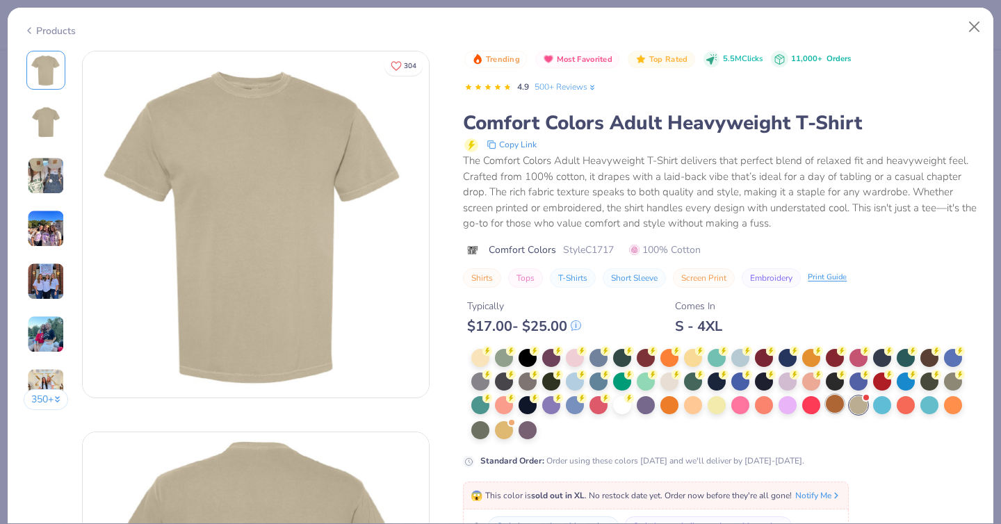
click at [840, 406] on div at bounding box center [835, 404] width 18 height 18
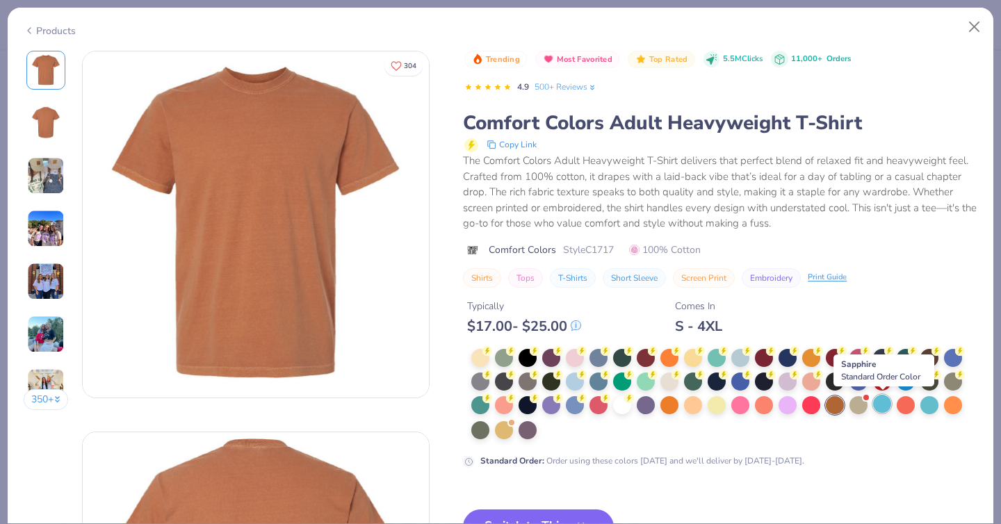
click at [877, 405] on div at bounding box center [882, 404] width 18 height 18
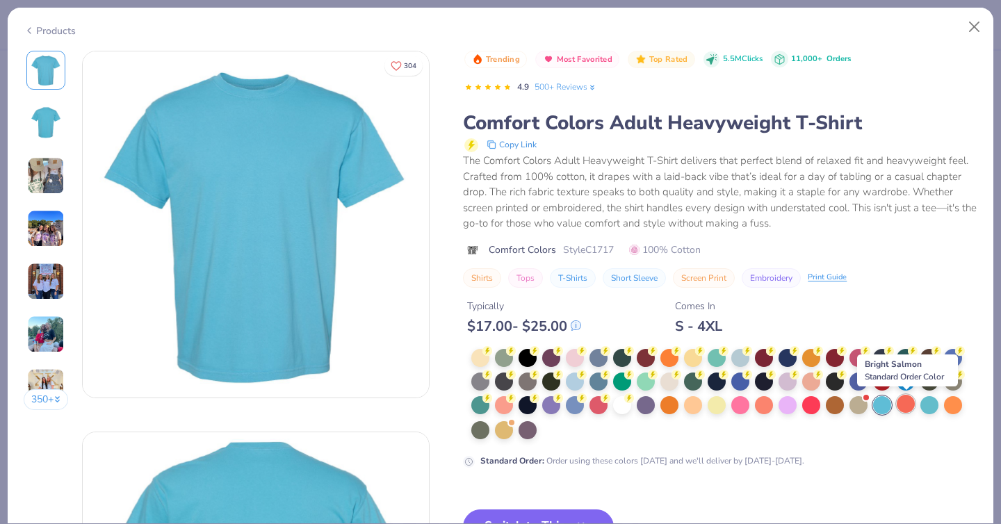
click at [910, 403] on div at bounding box center [906, 404] width 18 height 18
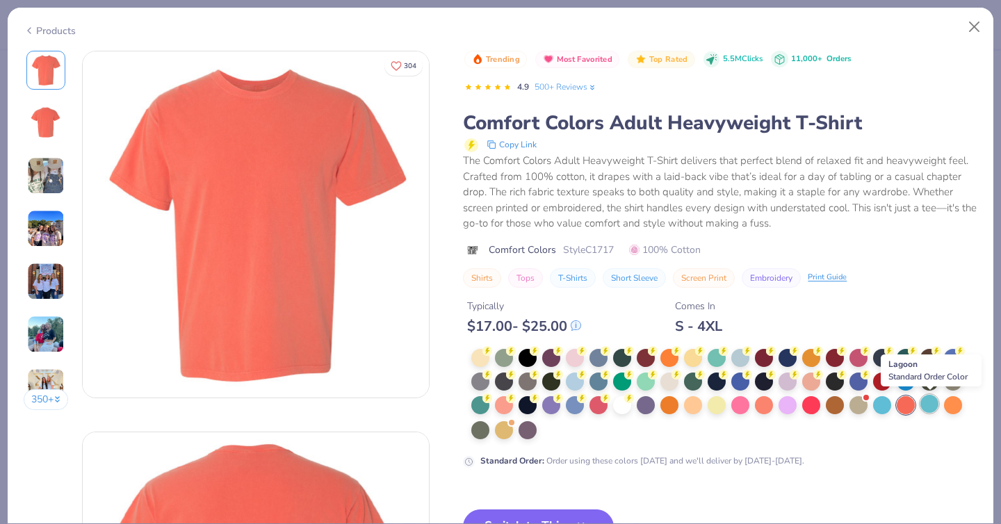
click at [928, 402] on div at bounding box center [929, 404] width 18 height 18
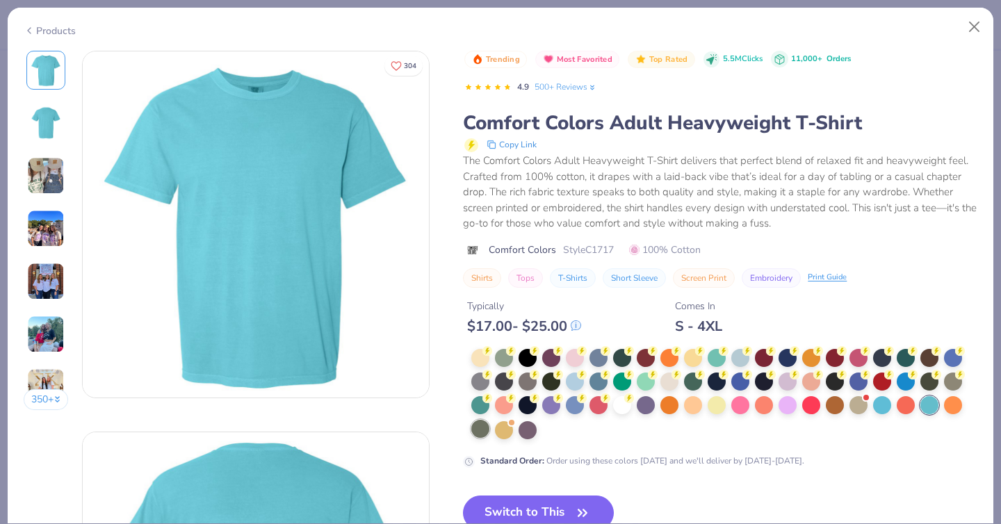
click at [485, 427] on div at bounding box center [480, 429] width 18 height 18
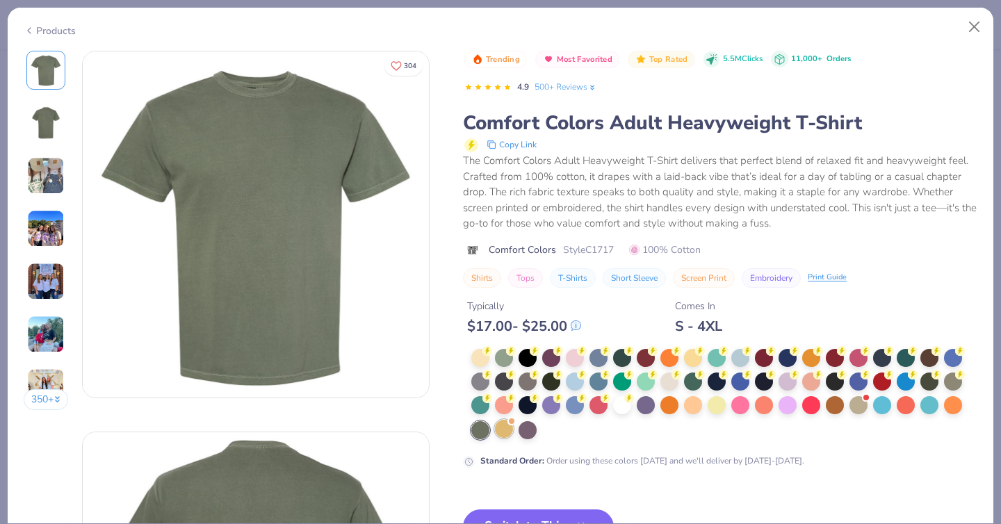
click at [496, 428] on div at bounding box center [504, 429] width 18 height 18
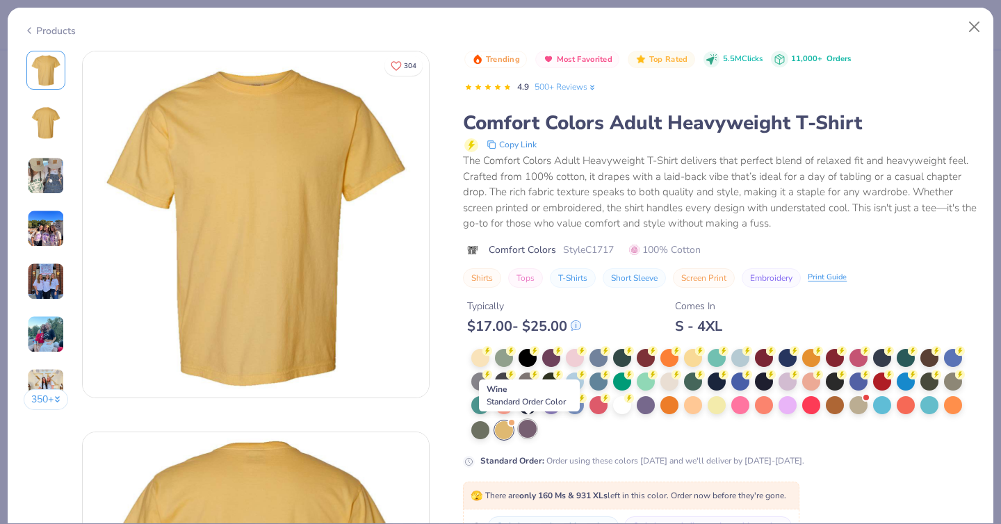
click at [530, 433] on div at bounding box center [528, 429] width 18 height 18
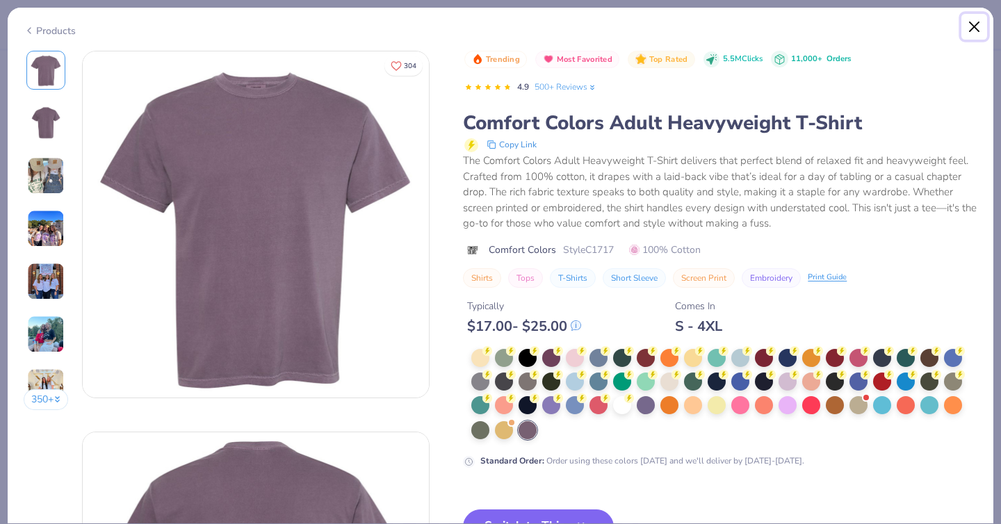
click at [975, 20] on button "Close" at bounding box center [974, 27] width 26 height 26
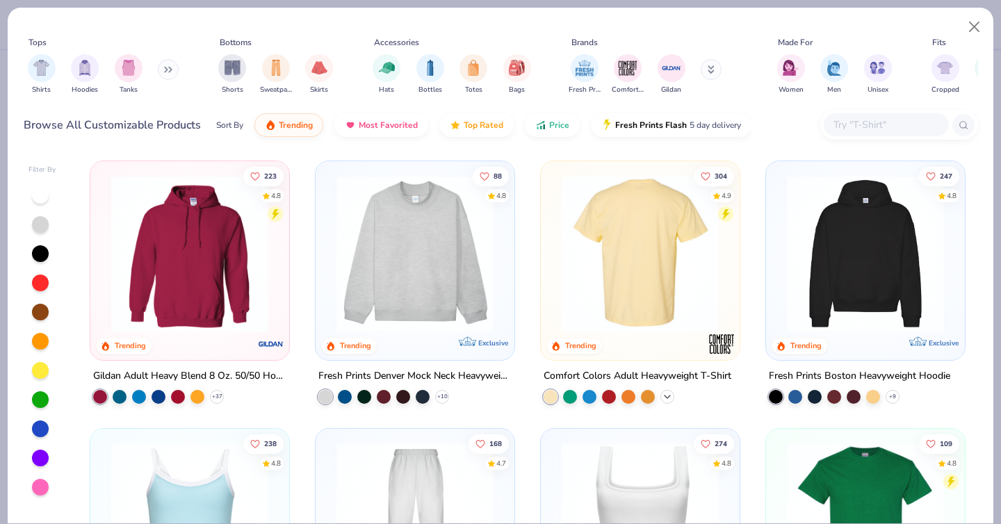
click at [669, 396] on icon at bounding box center [667, 396] width 11 height 11
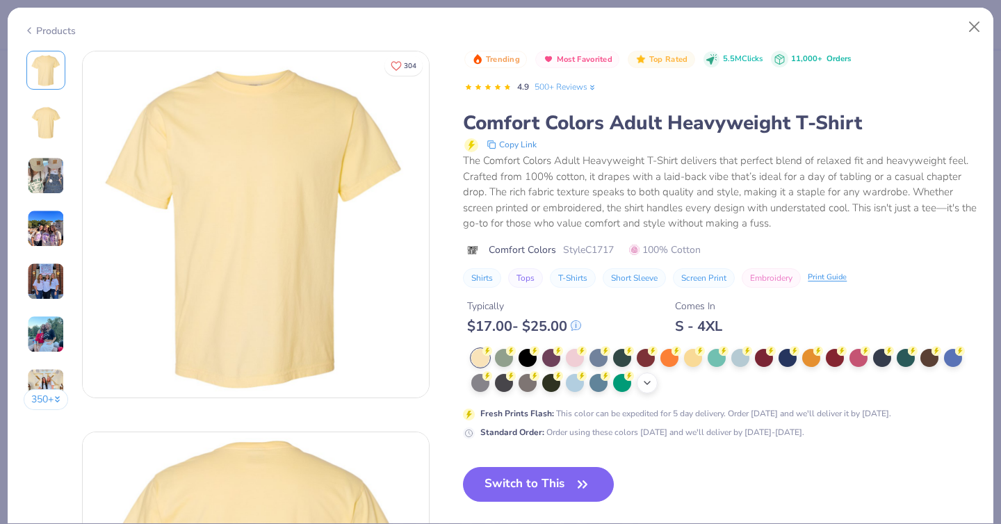
click at [649, 384] on icon at bounding box center [647, 382] width 11 height 11
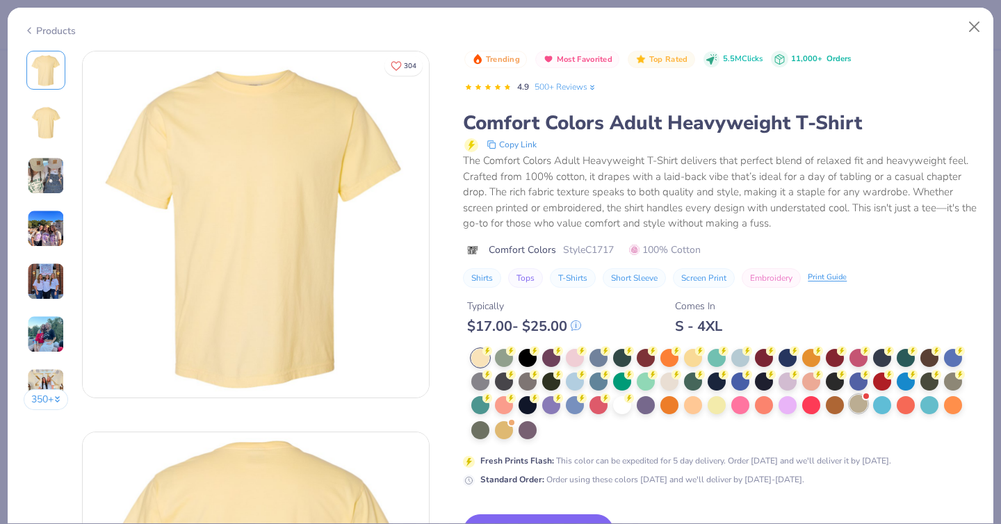
click at [858, 406] on div at bounding box center [858, 404] width 18 height 18
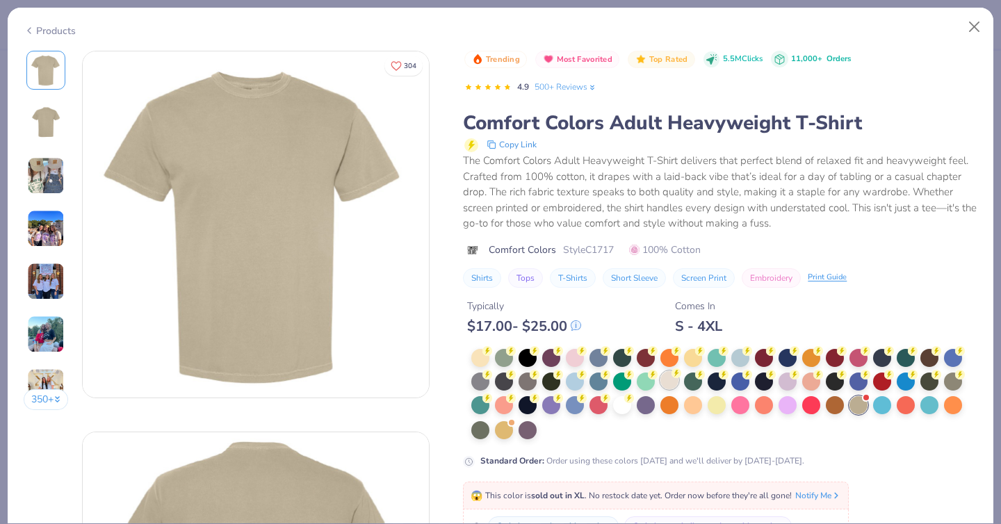
click at [670, 388] on div at bounding box center [669, 380] width 18 height 18
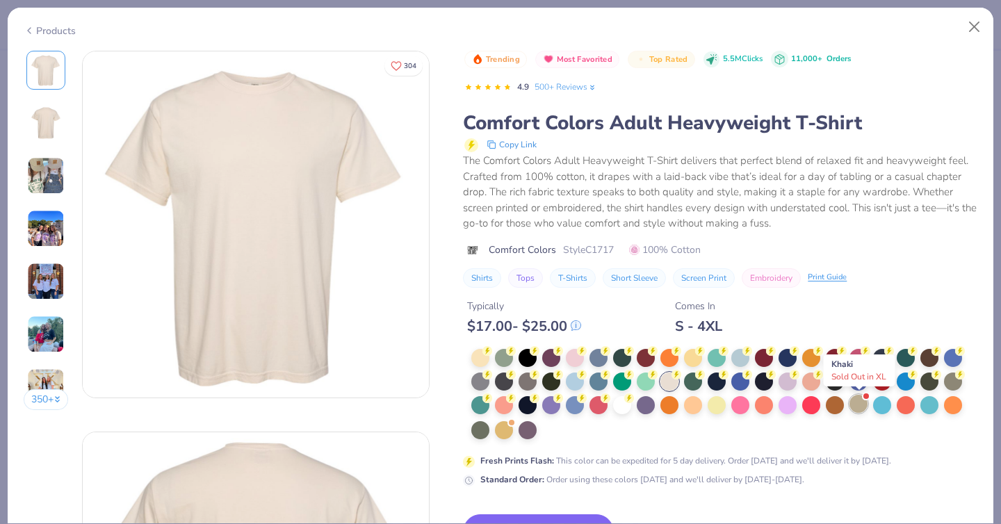
click at [859, 403] on div at bounding box center [858, 404] width 18 height 18
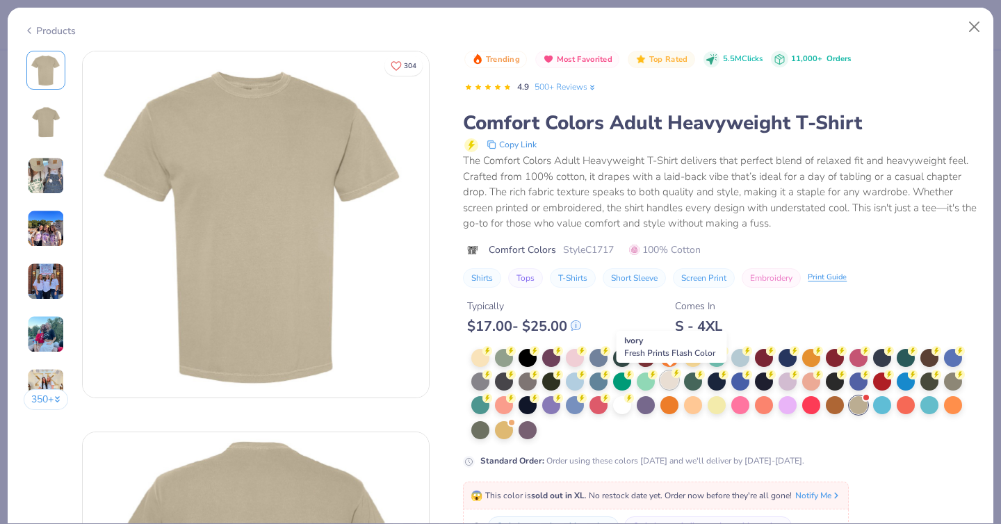
click at [671, 378] on div at bounding box center [669, 380] width 18 height 18
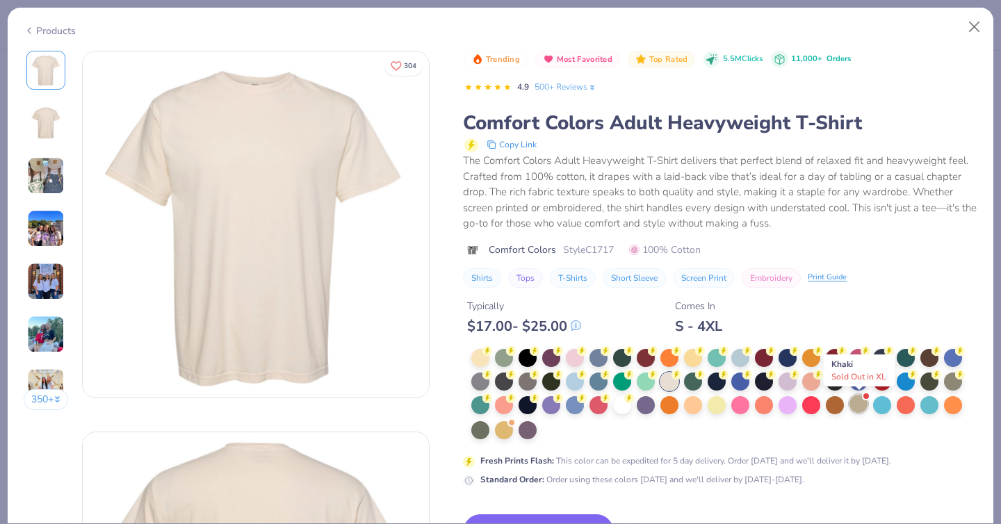
click at [859, 405] on div at bounding box center [858, 404] width 18 height 18
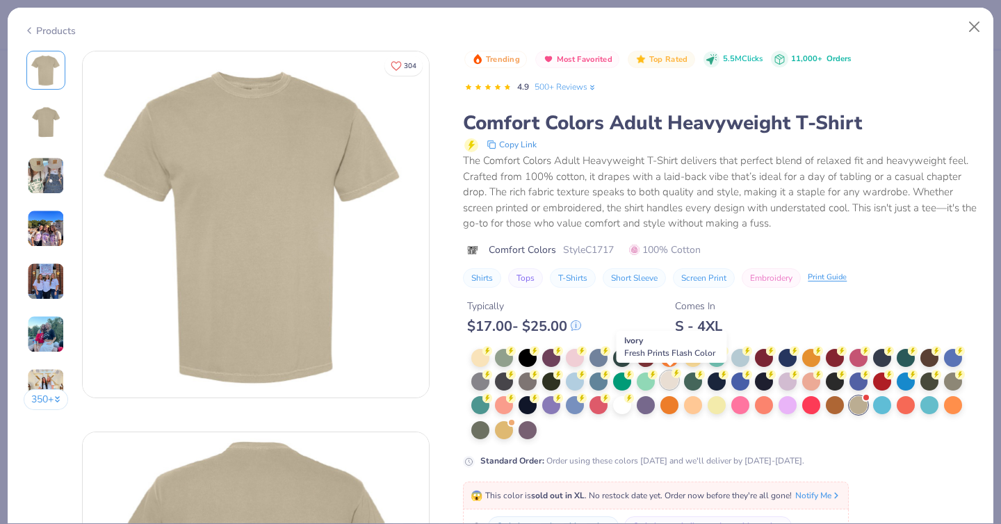
click at [669, 384] on div at bounding box center [669, 380] width 18 height 18
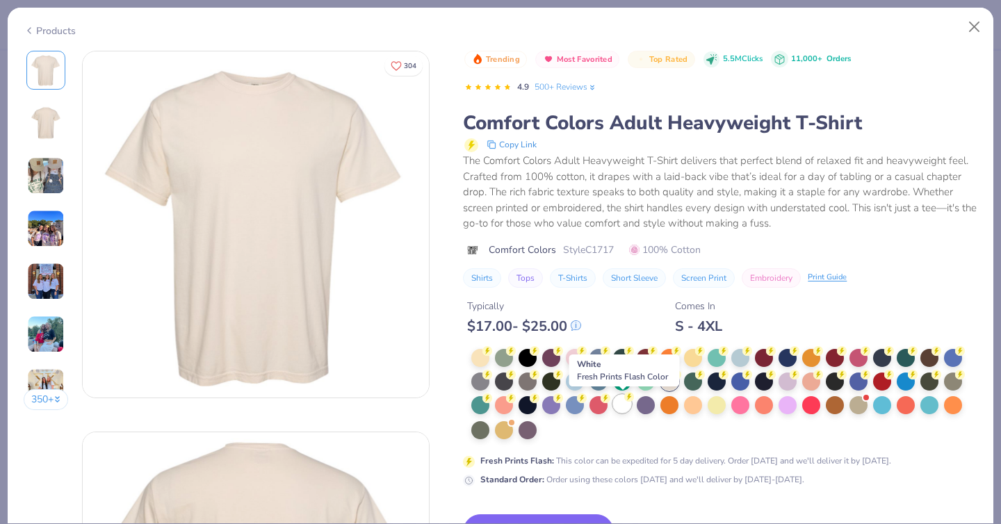
click at [619, 404] on div at bounding box center [622, 404] width 18 height 18
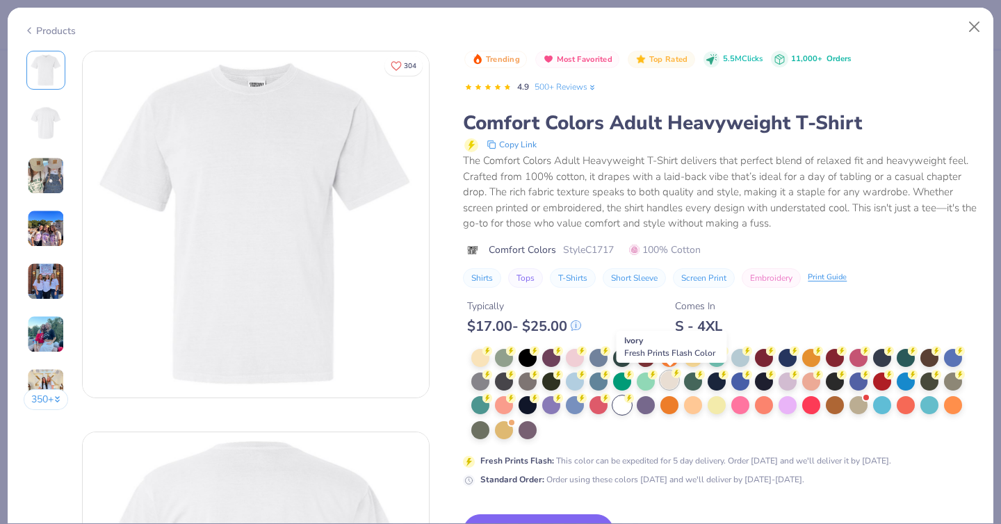
click at [674, 381] on div at bounding box center [669, 380] width 18 height 18
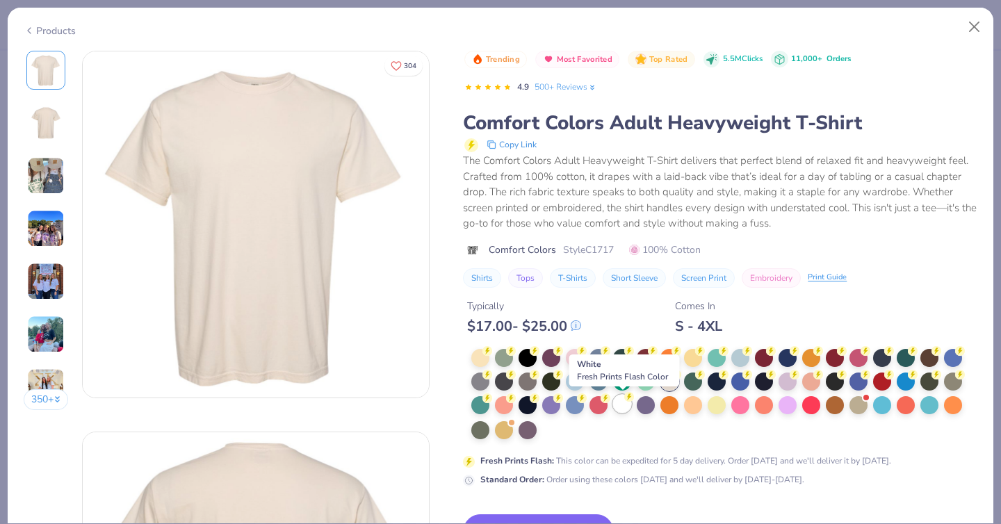
click at [625, 407] on div at bounding box center [622, 404] width 18 height 18
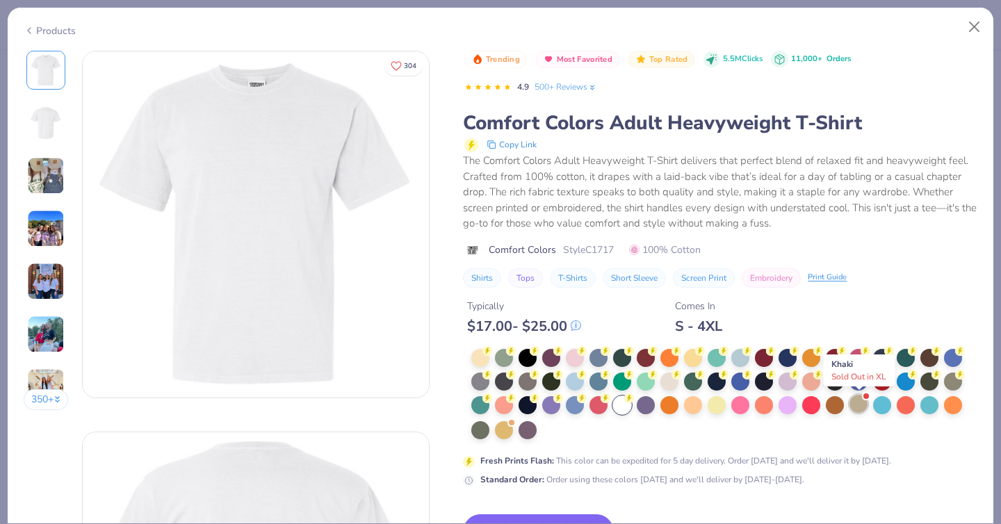
click at [861, 402] on div at bounding box center [858, 404] width 18 height 18
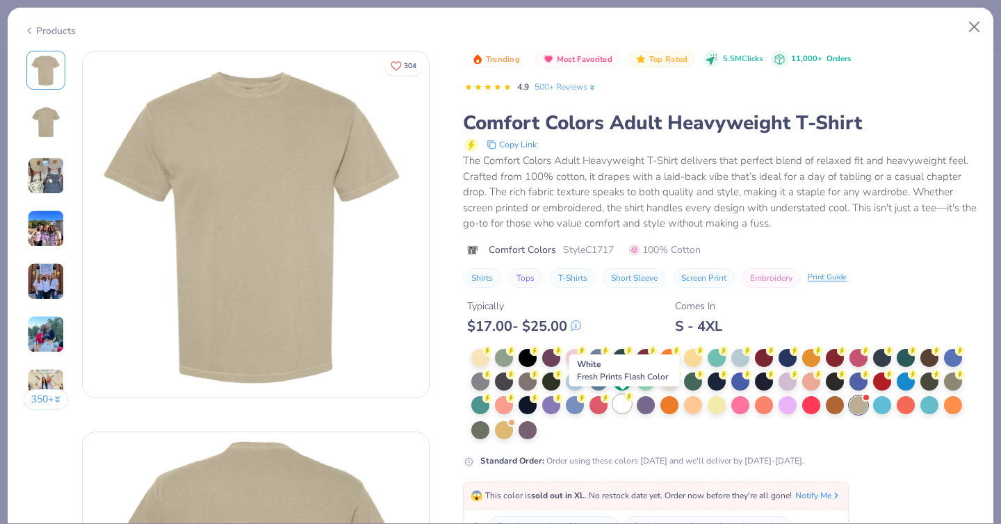
click at [623, 404] on div at bounding box center [622, 404] width 18 height 18
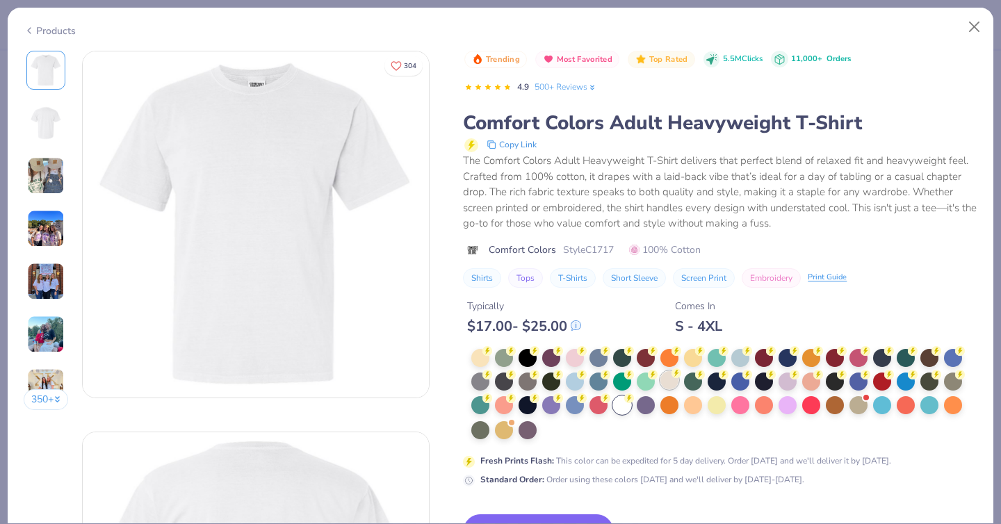
click at [665, 385] on div at bounding box center [669, 380] width 18 height 18
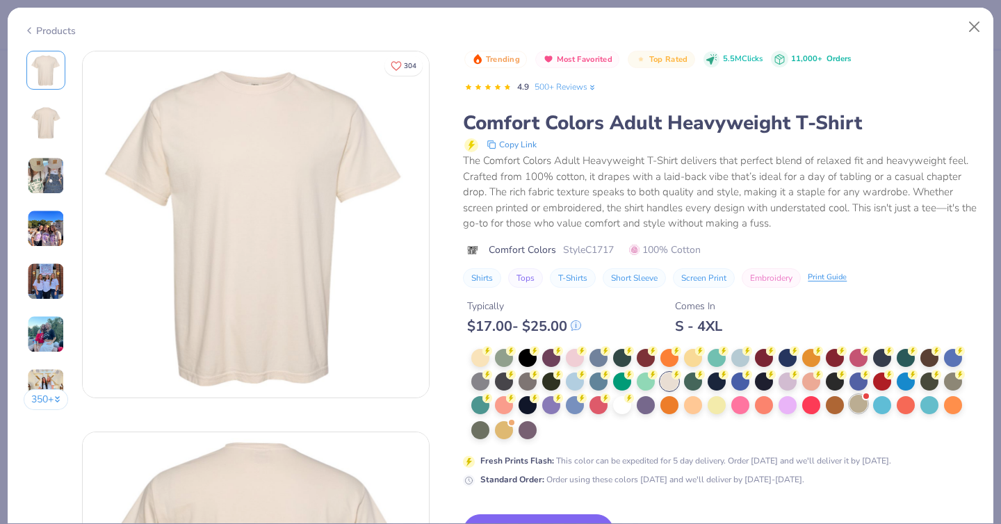
click at [859, 407] on div at bounding box center [858, 404] width 18 height 18
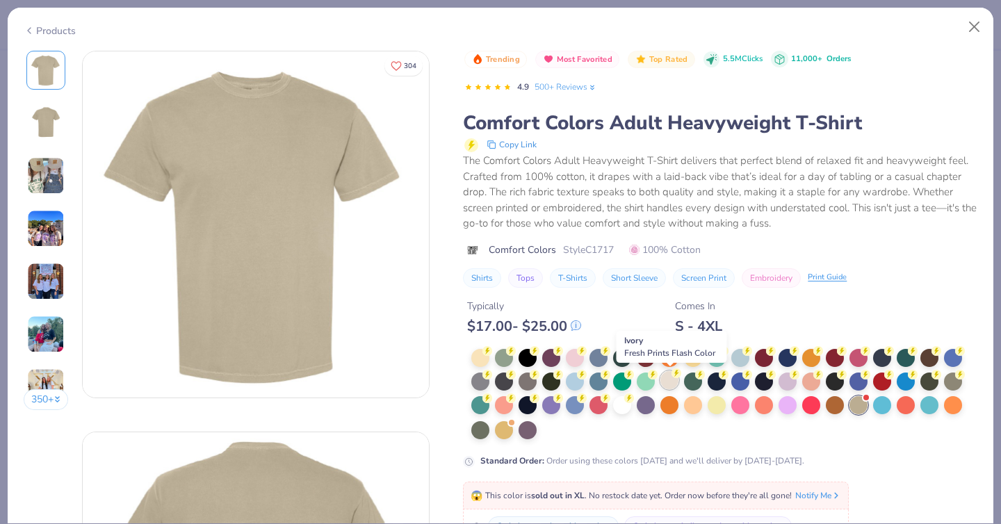
click at [671, 382] on div at bounding box center [669, 380] width 18 height 18
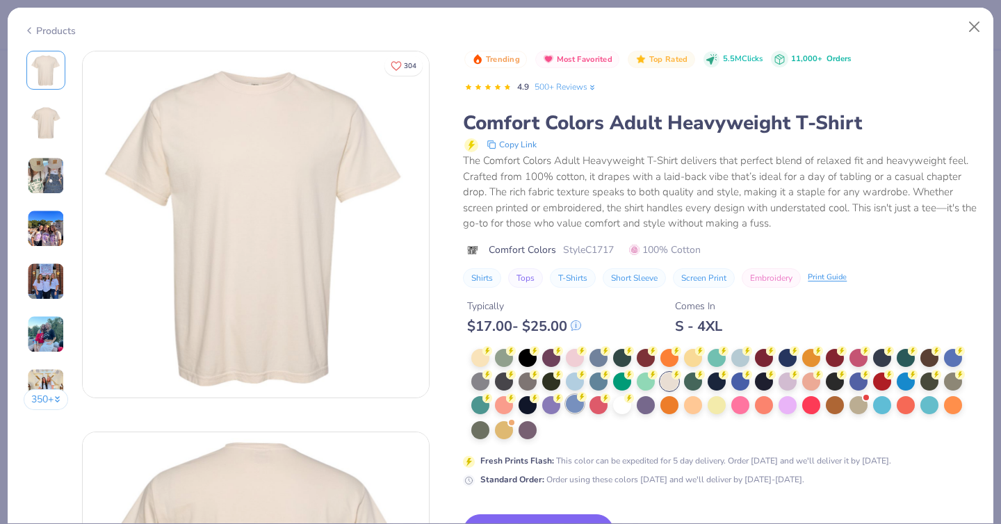
click at [586, 401] on icon at bounding box center [582, 397] width 10 height 10
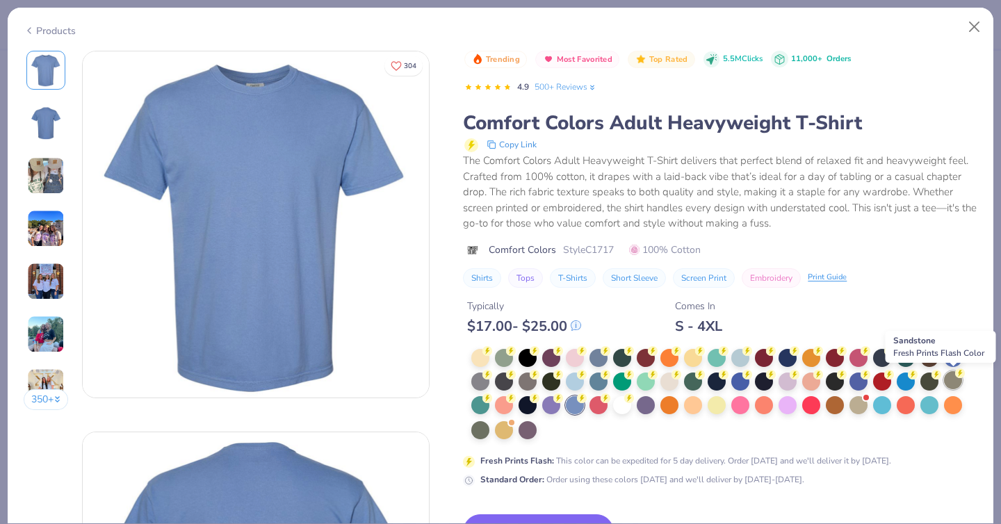
click at [952, 382] on div at bounding box center [953, 380] width 18 height 18
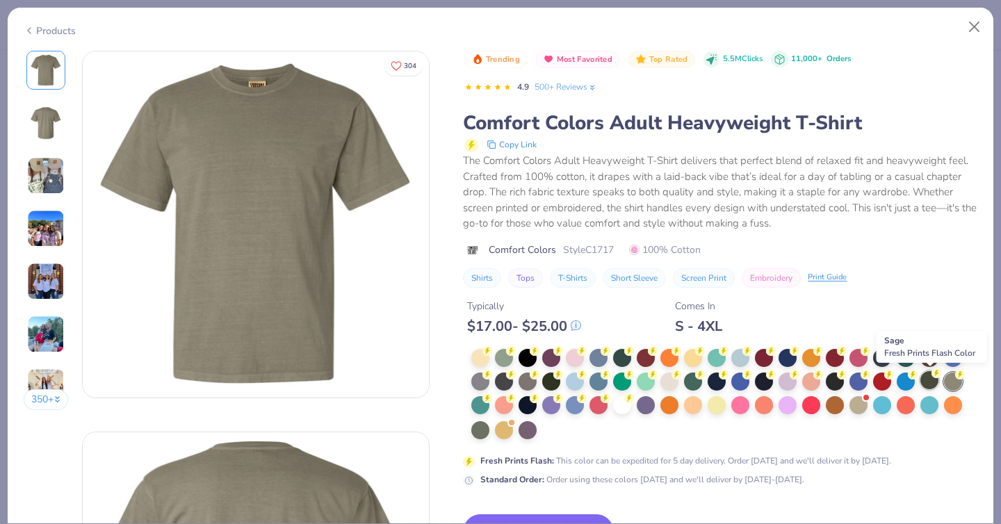
click at [931, 383] on div at bounding box center [929, 380] width 18 height 18
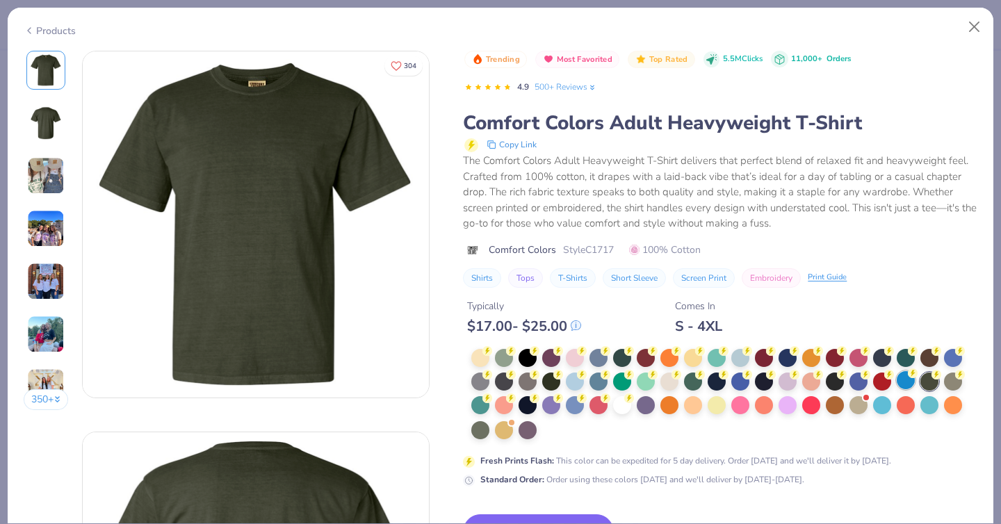
click at [905, 383] on div at bounding box center [906, 380] width 18 height 18
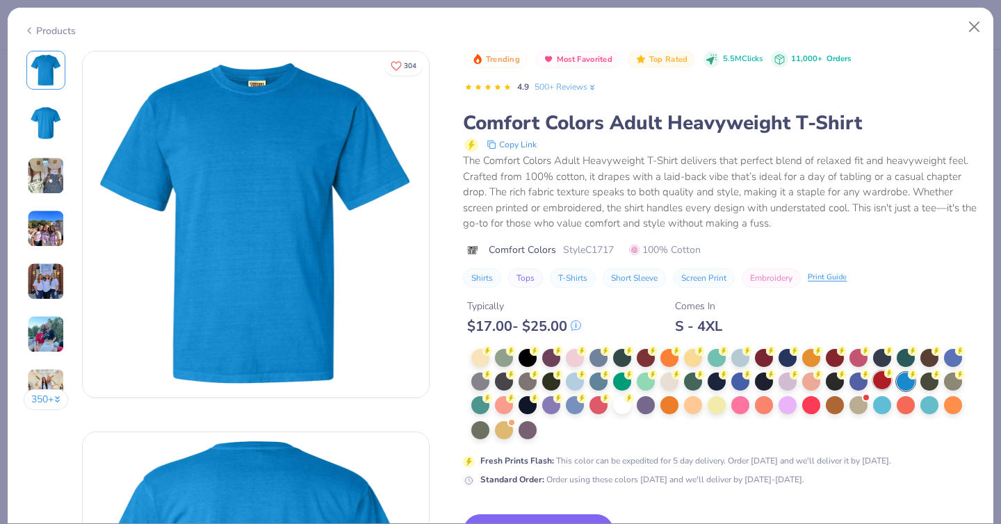
click at [881, 383] on div at bounding box center [882, 380] width 18 height 18
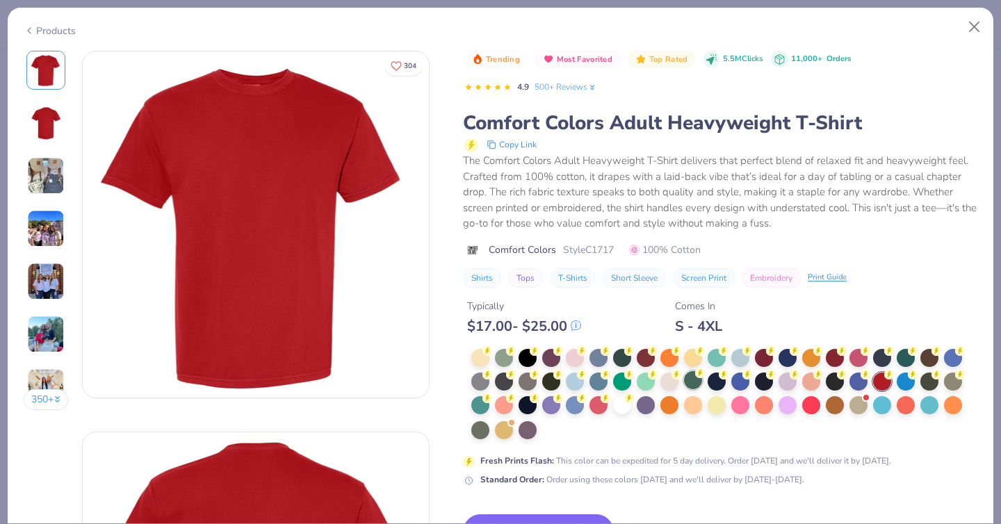
click at [692, 375] on div at bounding box center [693, 380] width 18 height 18
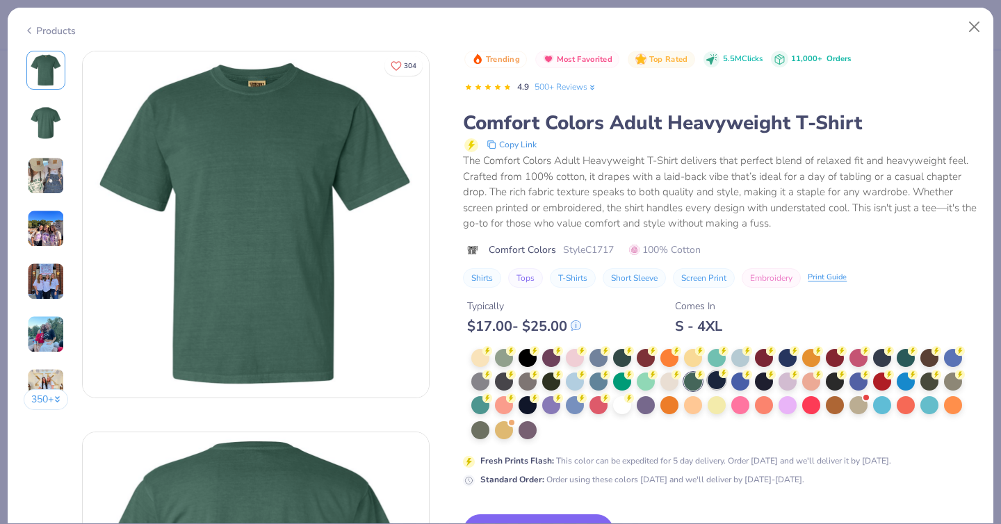
click at [720, 382] on div at bounding box center [717, 380] width 18 height 18
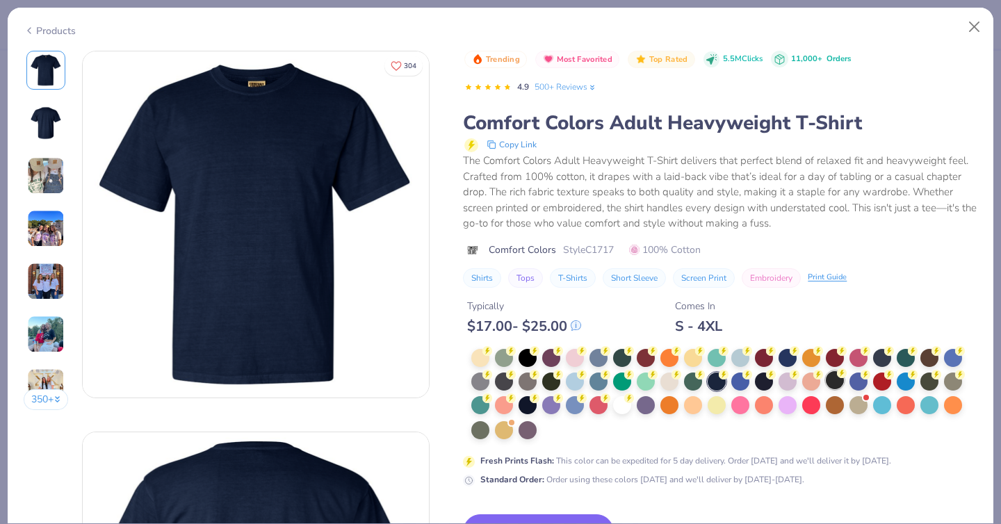
click at [832, 377] on div at bounding box center [835, 380] width 18 height 18
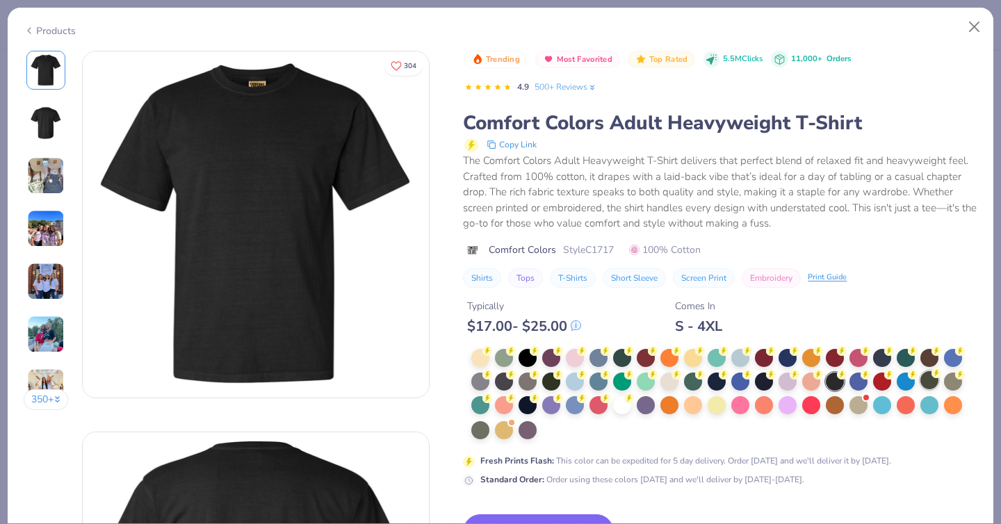
click at [925, 380] on div at bounding box center [929, 380] width 18 height 18
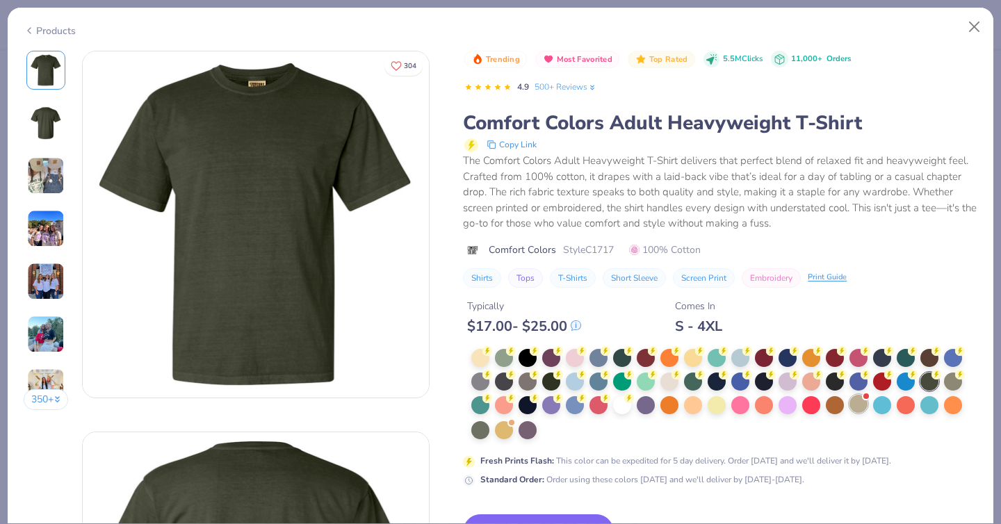
click at [850, 407] on div at bounding box center [858, 404] width 18 height 18
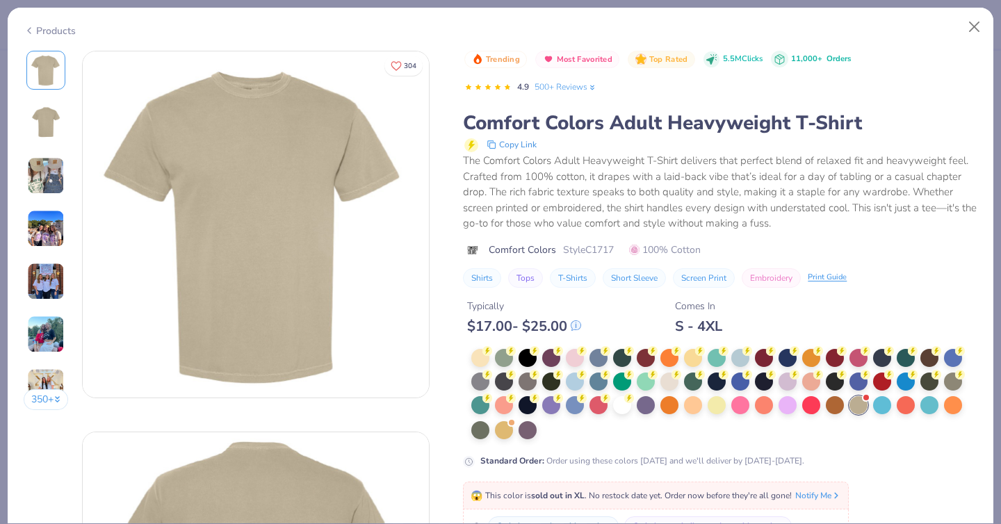
scroll to position [70, 0]
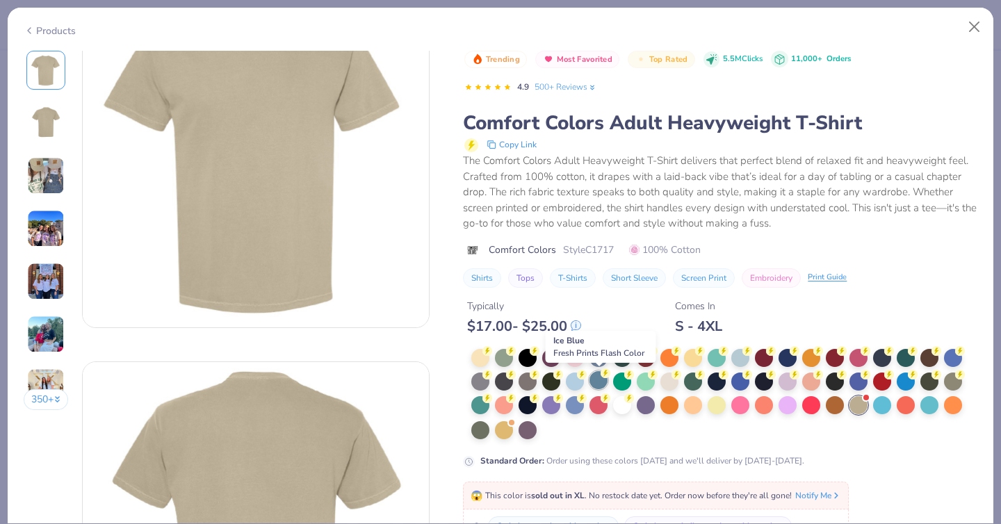
click at [595, 377] on div at bounding box center [598, 380] width 18 height 18
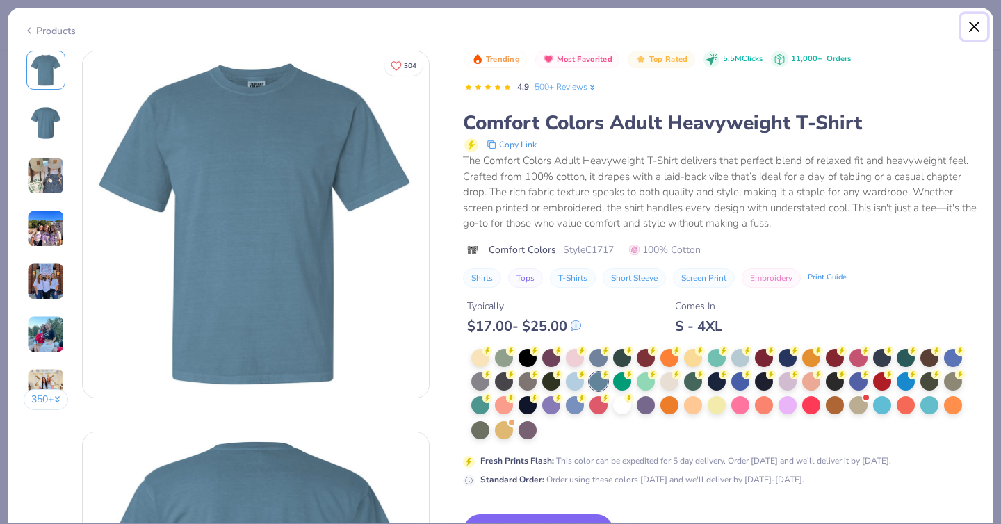
click at [971, 25] on button "Close" at bounding box center [974, 27] width 26 height 26
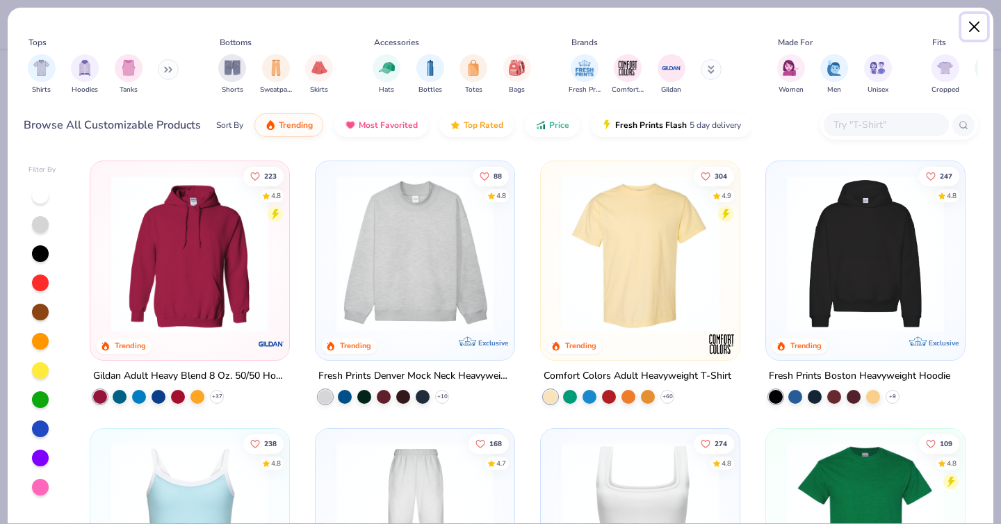
click at [977, 24] on button "Close" at bounding box center [974, 27] width 26 height 26
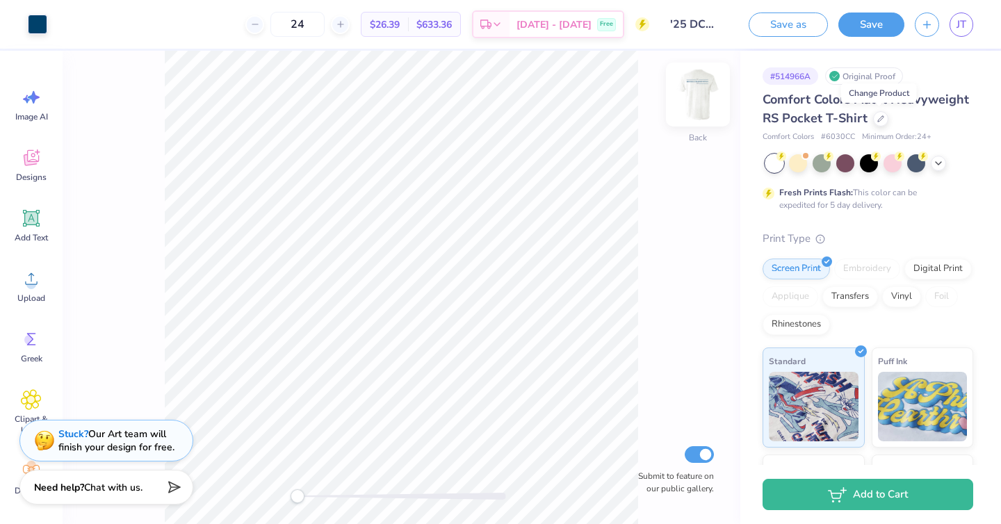
click at [693, 114] on img at bounding box center [698, 95] width 56 height 56
click at [693, 108] on img at bounding box center [698, 95] width 28 height 28
click at [883, 116] on div at bounding box center [880, 117] width 15 height 15
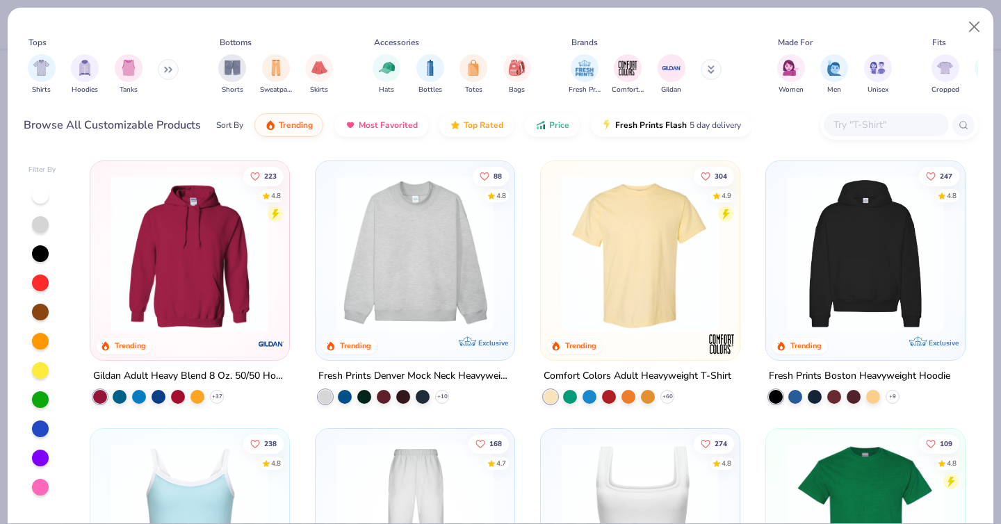
click at [635, 294] on img at bounding box center [640, 253] width 171 height 157
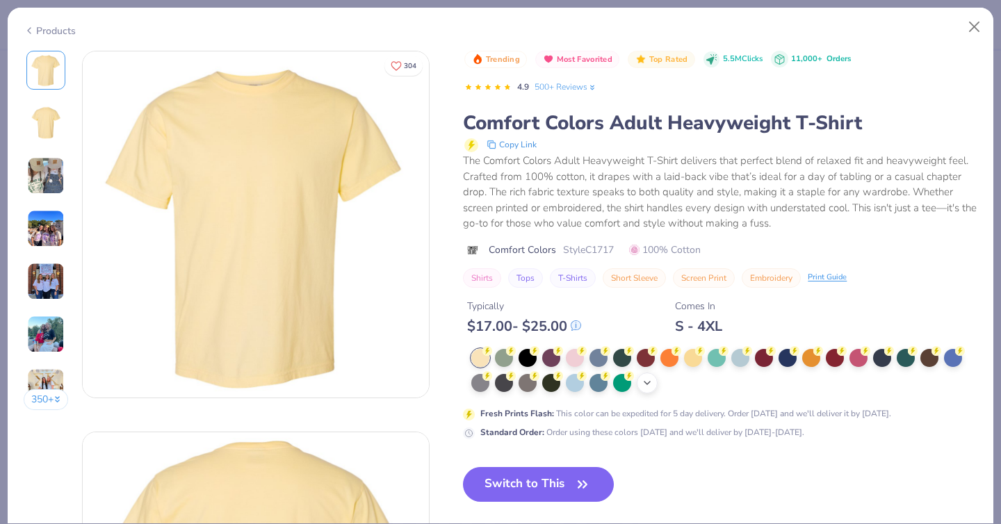
click at [644, 379] on icon at bounding box center [647, 382] width 11 height 11
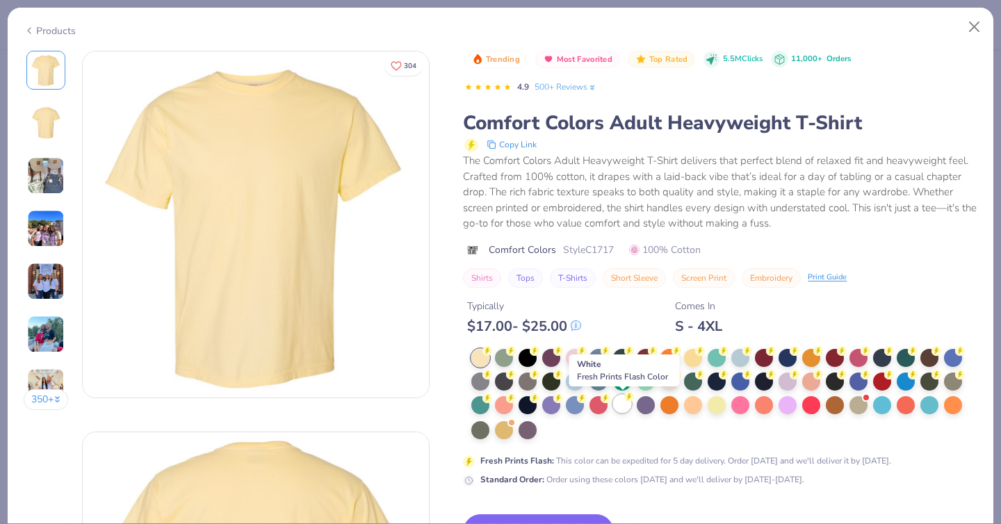
click at [624, 399] on div at bounding box center [622, 404] width 18 height 18
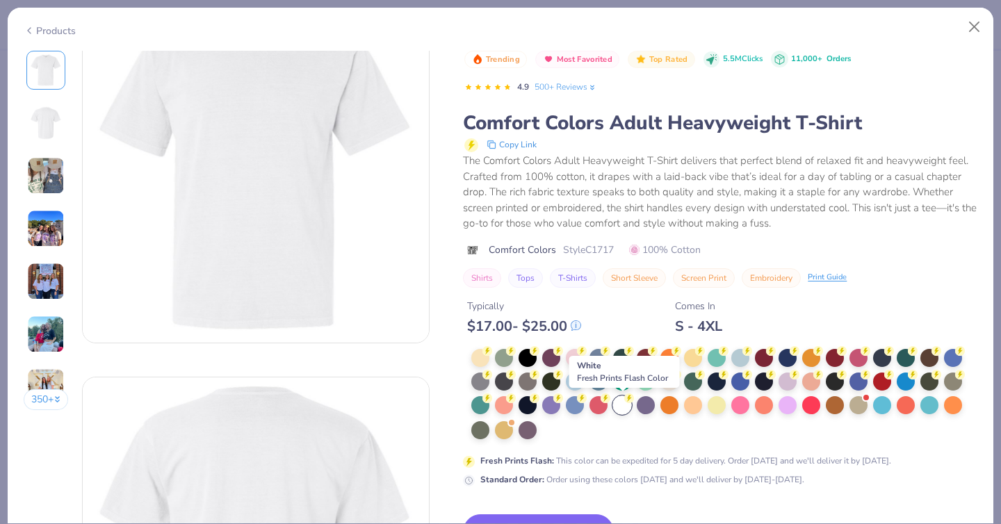
scroll to position [56, 0]
click at [527, 517] on button "Switch to This" at bounding box center [538, 531] width 151 height 35
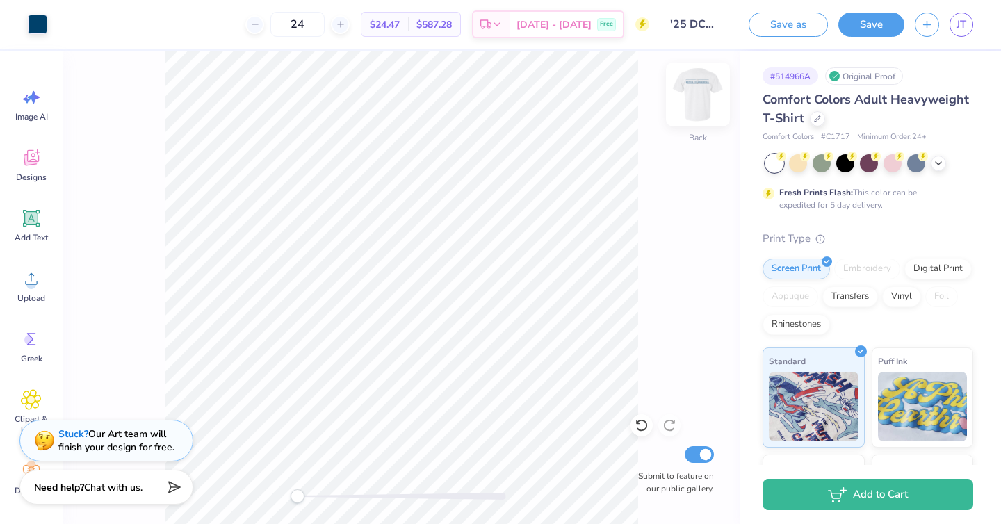
click at [696, 93] on img at bounding box center [698, 95] width 56 height 56
type input "13.60"
type input "2.85"
type input "5.38"
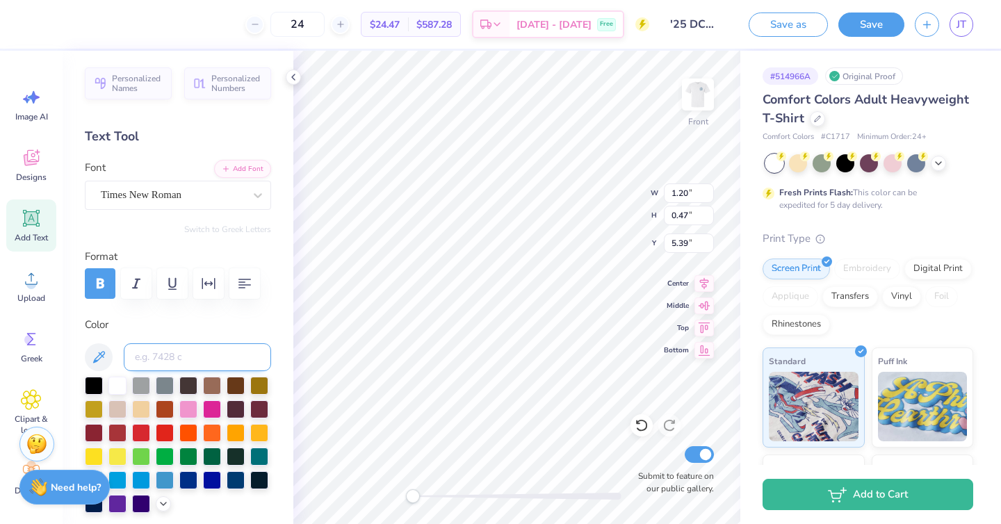
click at [176, 350] on input at bounding box center [197, 357] width 147 height 28
type input "7694"
click at [231, 358] on input at bounding box center [197, 357] width 147 height 28
type input "7694"
click at [202, 364] on input at bounding box center [197, 357] width 147 height 28
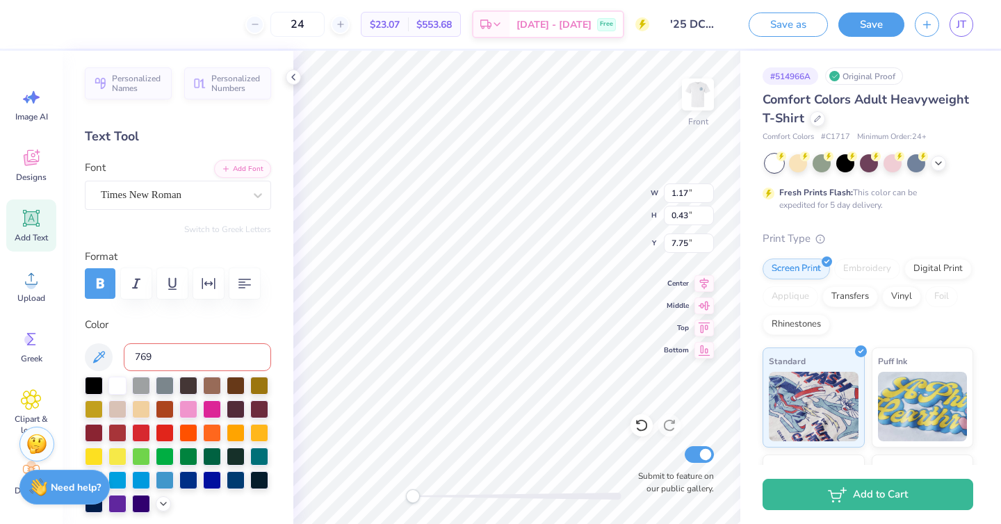
type input "7694"
type input "5.75"
type input "0.07"
type input "7.94"
click at [686, 195] on input "5.75" at bounding box center [689, 193] width 50 height 19
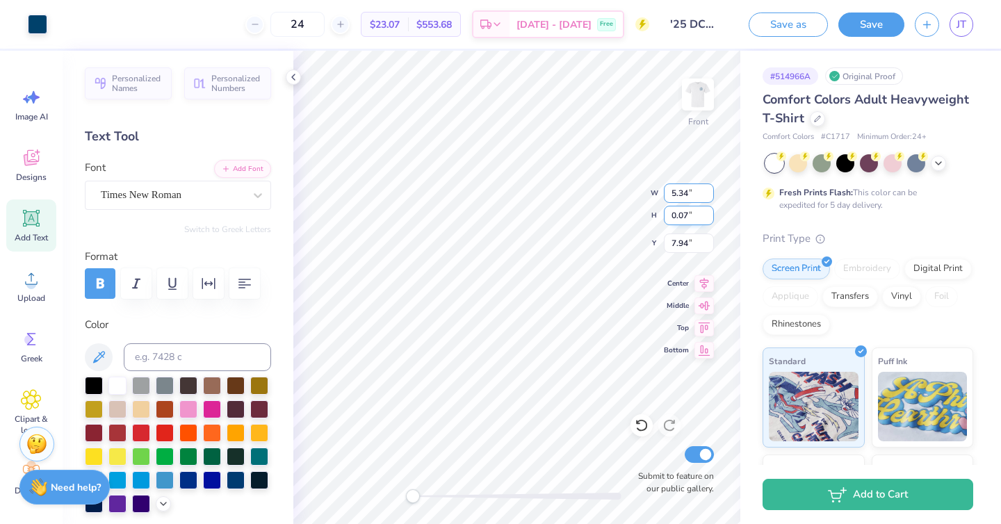
type input "5.34"
type input "7.91"
type input "5.75"
type input "0.07"
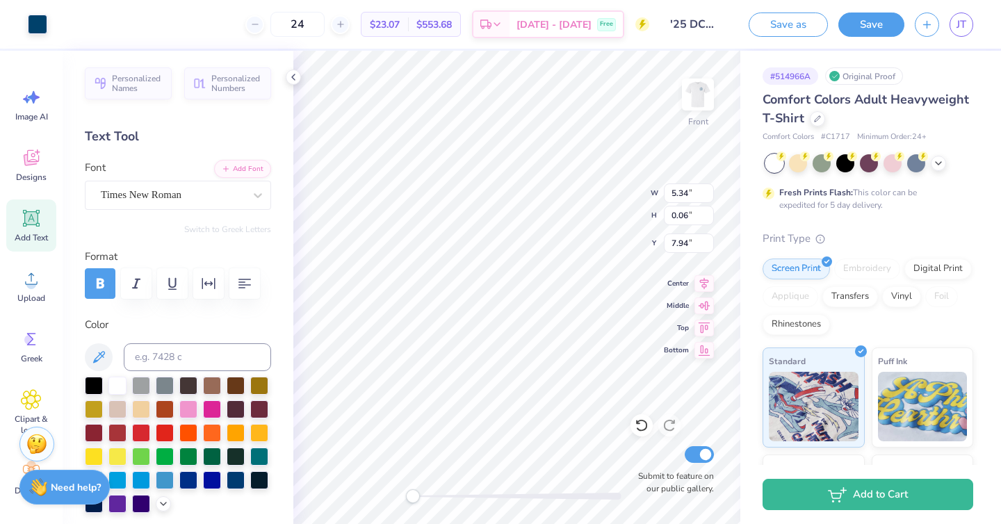
type input "5.59"
click at [687, 216] on input "0.07" at bounding box center [689, 215] width 50 height 19
type input "0.06"
type input "5.75"
type input "0.07"
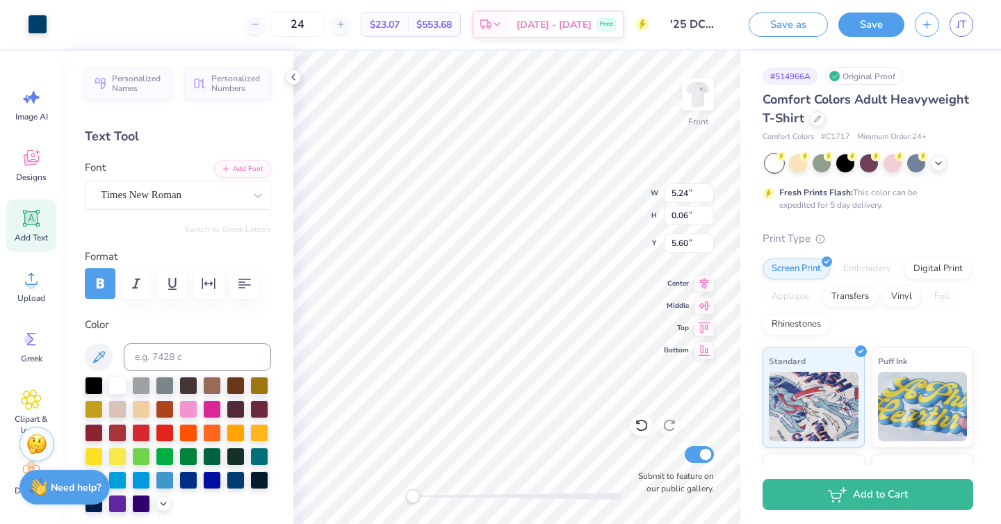
type input "5.52"
click at [684, 195] on input "5.75" at bounding box center [689, 193] width 50 height 19
type input "5.24"
type input "13.60"
type input "2.87"
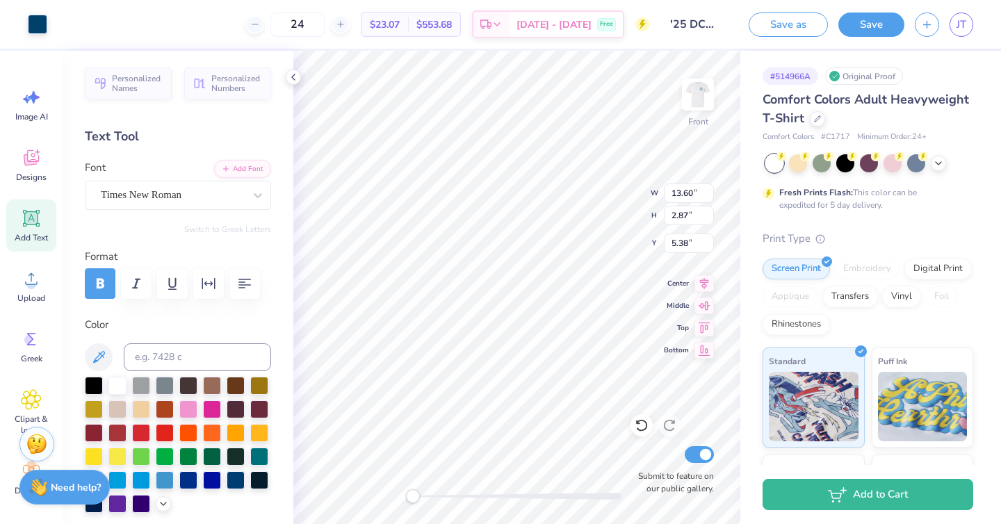
type input "5.14"
click at [699, 97] on img at bounding box center [698, 95] width 56 height 56
click at [699, 97] on img at bounding box center [698, 95] width 28 height 28
click at [881, 24] on button "Save" at bounding box center [871, 22] width 66 height 24
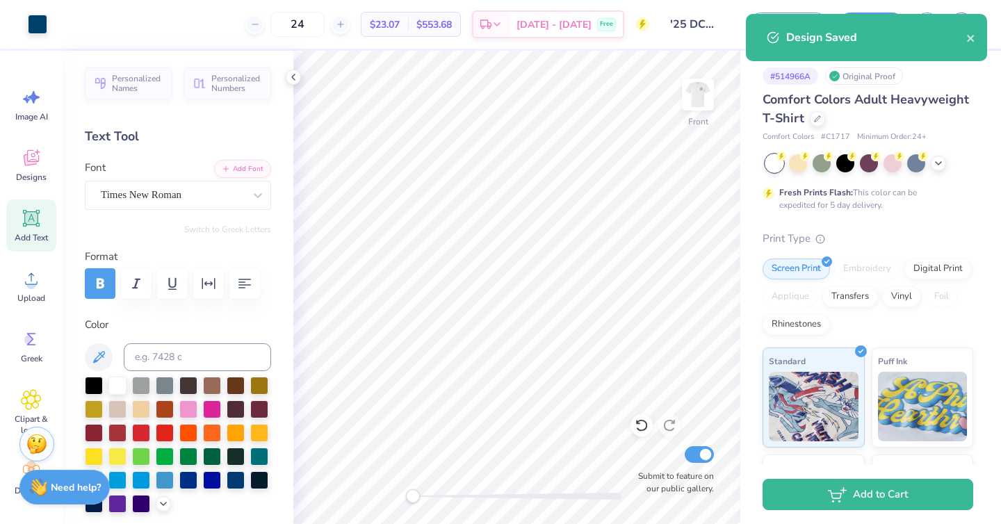
select select "Member apparel for registered Student Organization / Department / School"
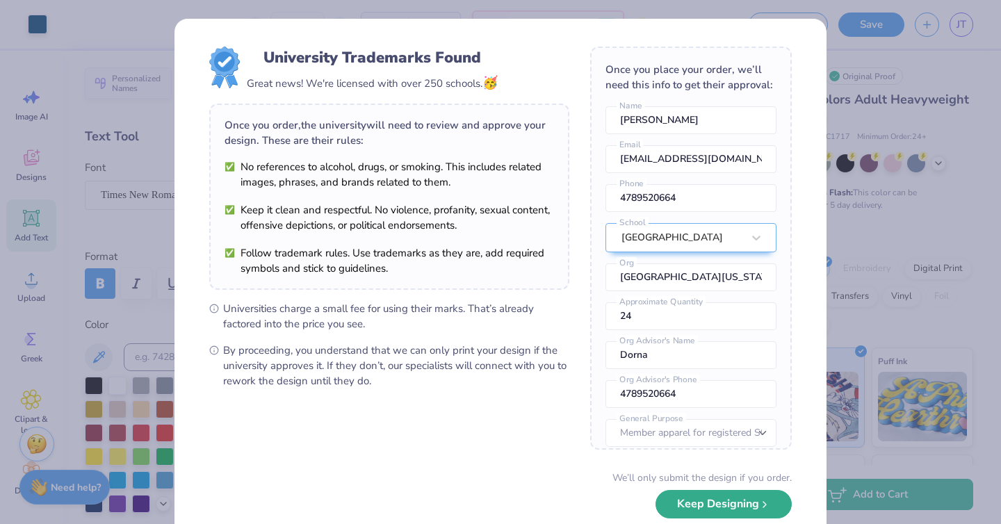
click at [715, 512] on button "Keep Designing" at bounding box center [723, 504] width 136 height 28
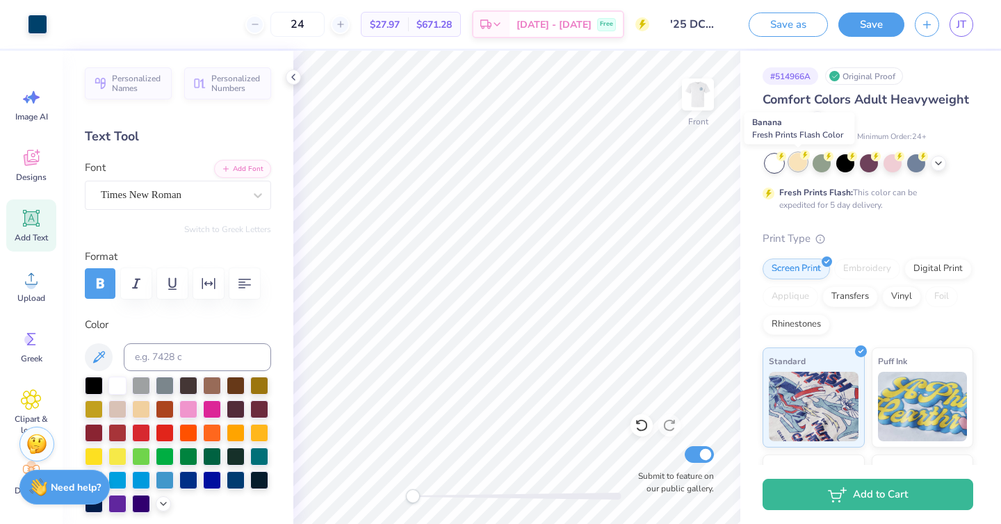
click at [800, 167] on div at bounding box center [798, 162] width 18 height 18
click at [794, 160] on div at bounding box center [798, 162] width 18 height 18
click at [821, 164] on div at bounding box center [822, 162] width 18 height 18
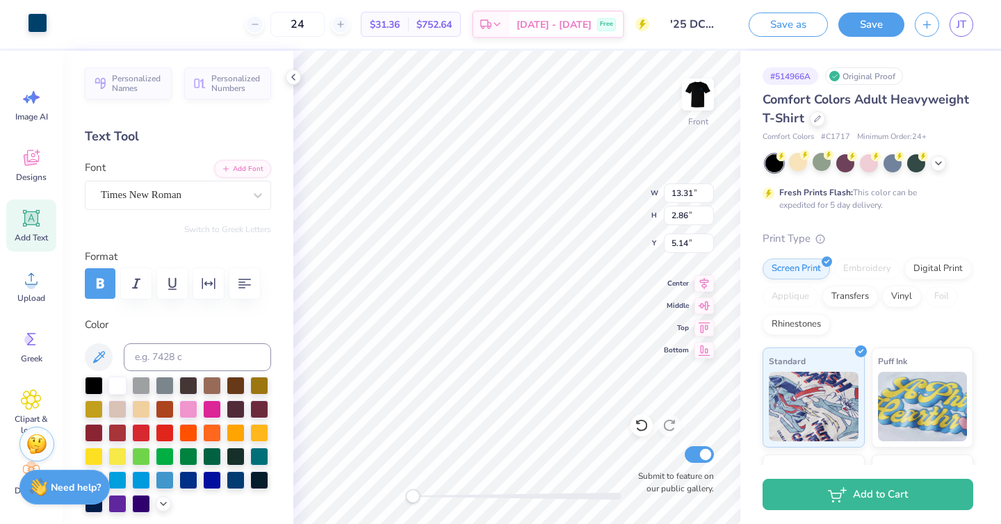
click at [42, 30] on div at bounding box center [37, 22] width 19 height 19
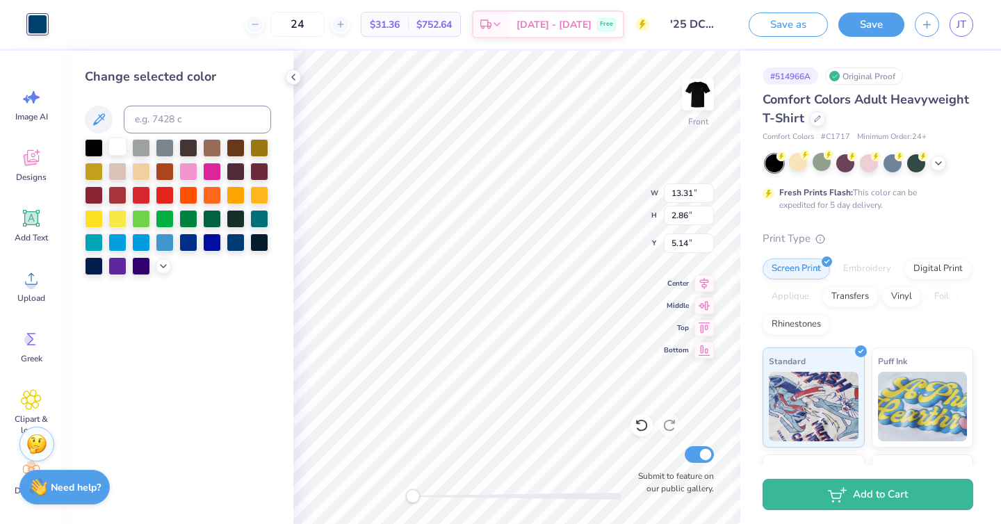
click at [117, 149] on div at bounding box center [117, 147] width 18 height 18
click at [704, 95] on img at bounding box center [698, 95] width 56 height 56
type input "13.10"
type input "2.81"
type input "2.76"
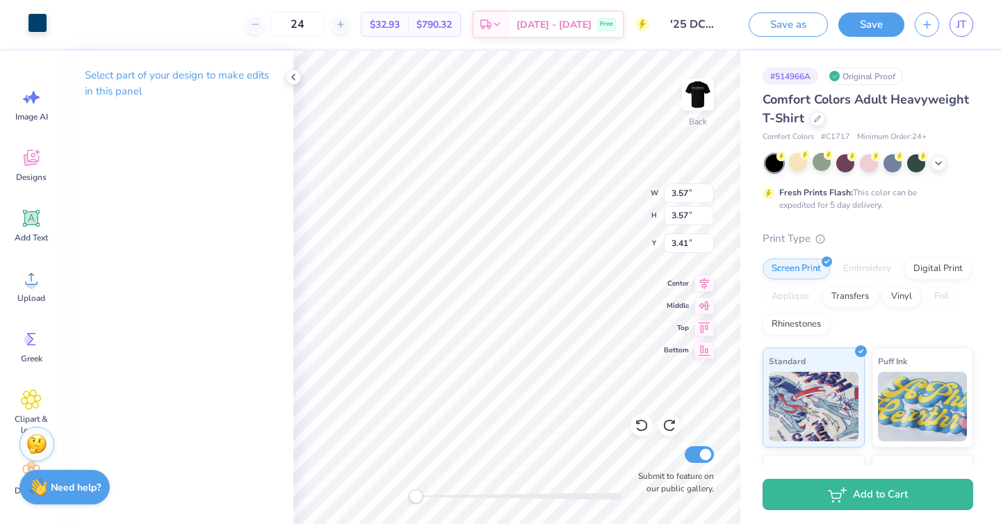
click at [40, 22] on div at bounding box center [37, 22] width 19 height 19
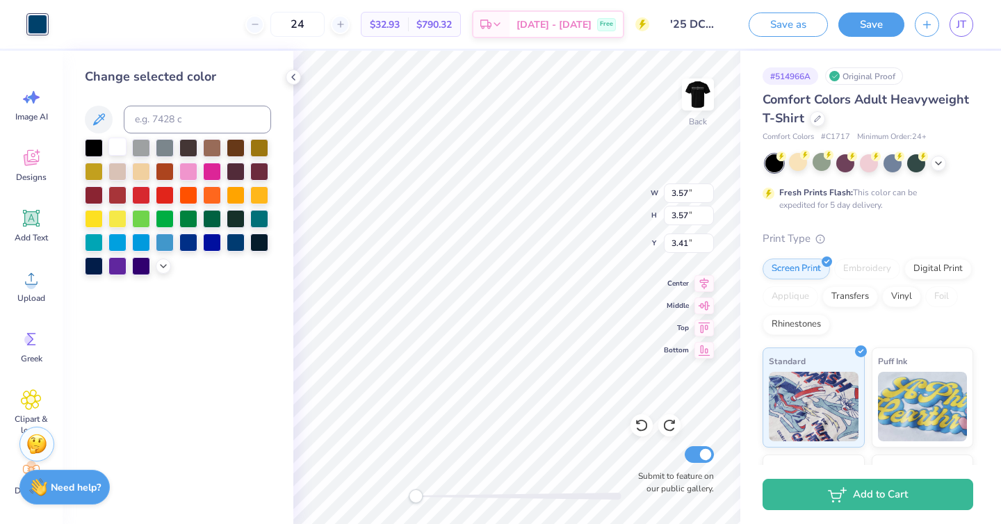
click at [117, 147] on div at bounding box center [117, 147] width 18 height 18
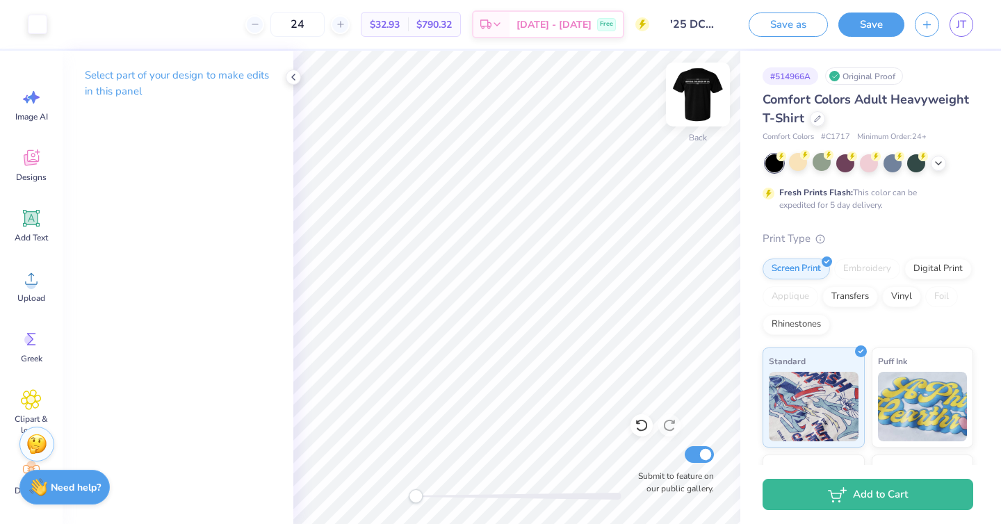
click at [701, 101] on img at bounding box center [698, 95] width 56 height 56
click at [696, 92] on img at bounding box center [698, 95] width 56 height 56
click at [801, 23] on button "Save as" at bounding box center [788, 22] width 79 height 24
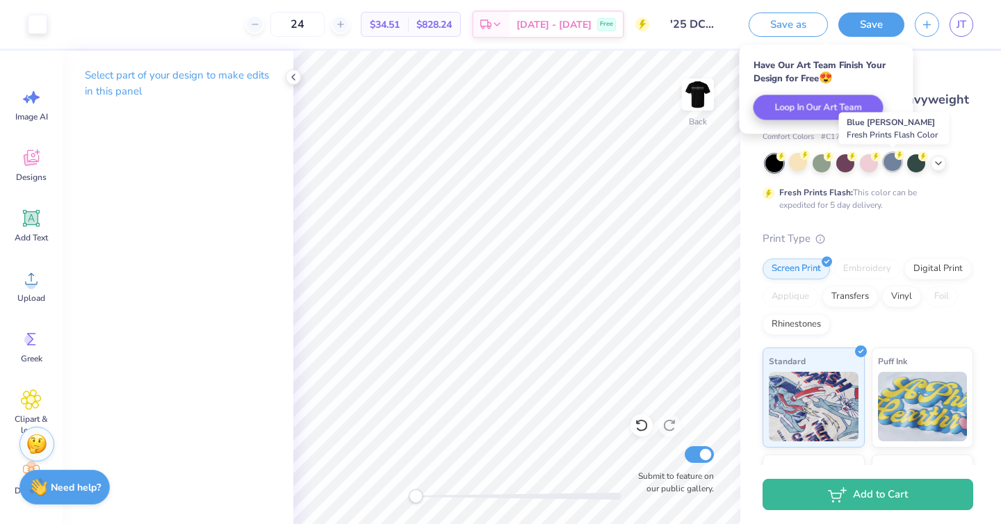
click at [888, 159] on div at bounding box center [892, 162] width 18 height 18
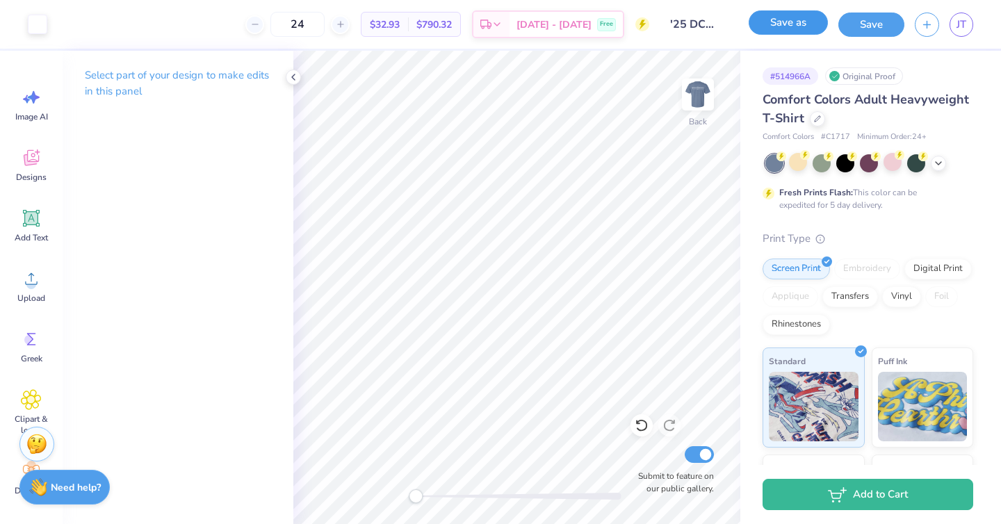
click at [798, 32] on button "Save as" at bounding box center [788, 22] width 79 height 24
click at [936, 162] on icon at bounding box center [938, 161] width 11 height 11
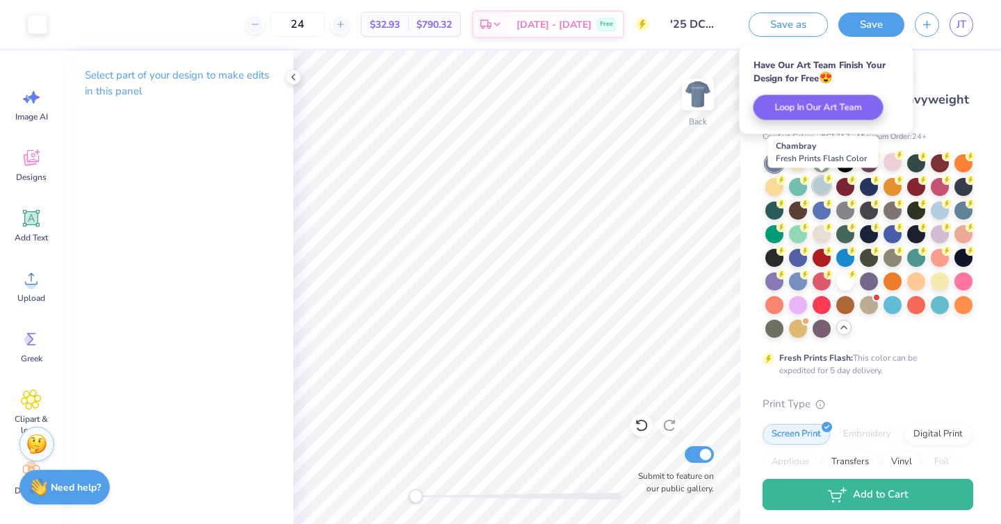
click at [824, 185] on div at bounding box center [822, 186] width 18 height 18
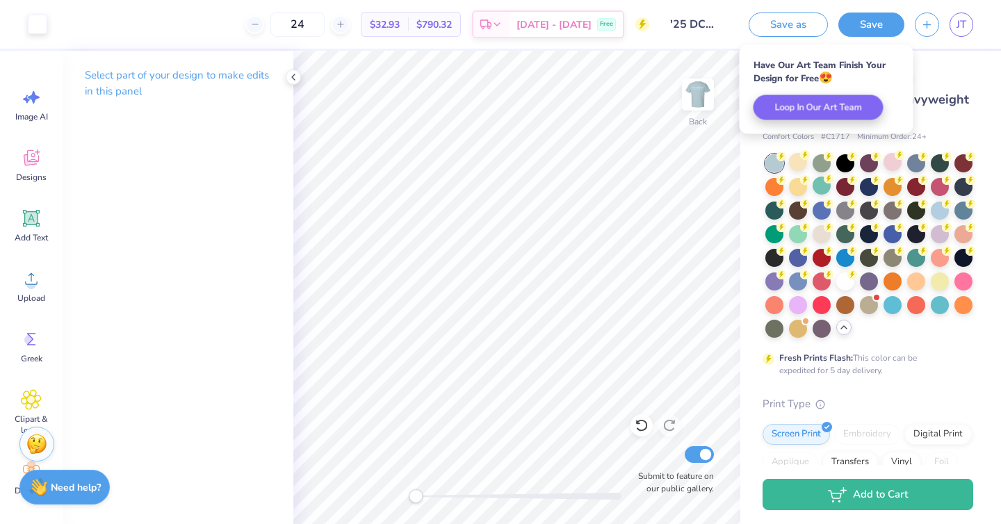
select select "Member apparel for registered Student Organization / Department / School"
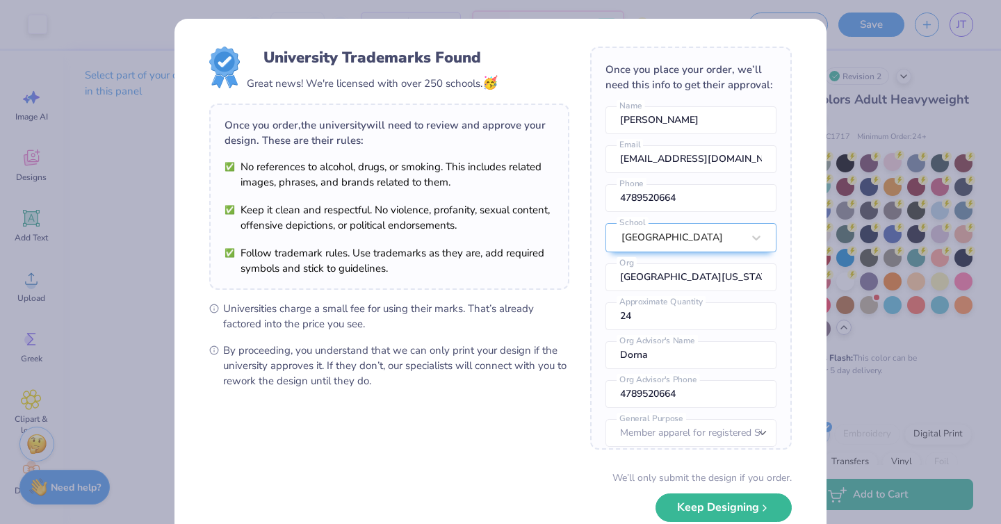
click at [890, 192] on div "University Trademarks Found Great news! We're licensed with over 250 schools. 🥳…" at bounding box center [500, 262] width 1001 height 524
click at [718, 507] on button "Keep Designing" at bounding box center [723, 504] width 136 height 28
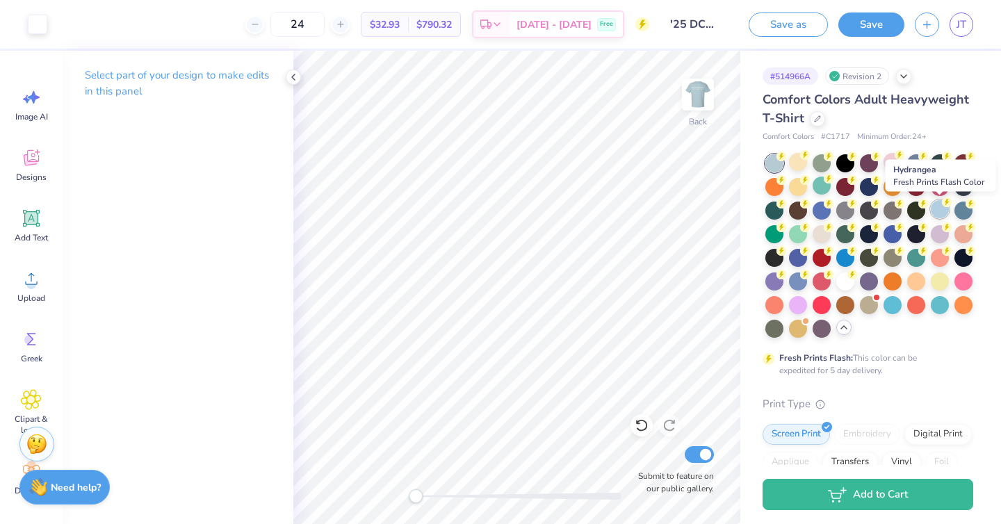
click at [939, 203] on div at bounding box center [940, 209] width 18 height 18
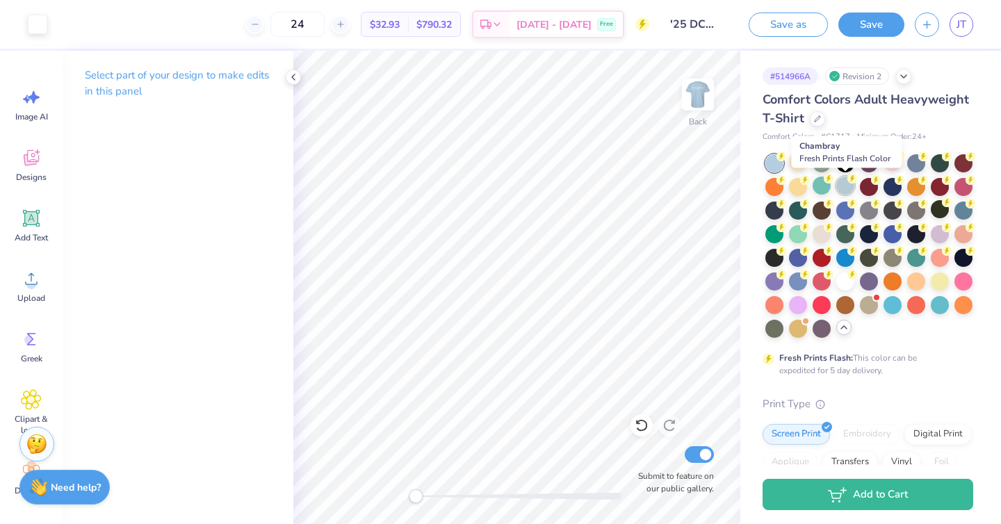
click at [845, 187] on div at bounding box center [845, 186] width 18 height 18
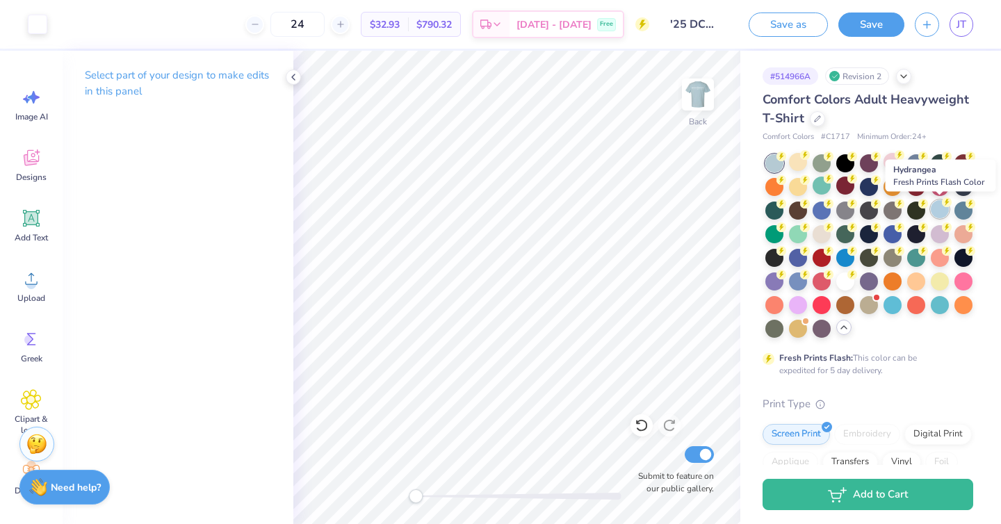
click at [942, 213] on div at bounding box center [940, 209] width 18 height 18
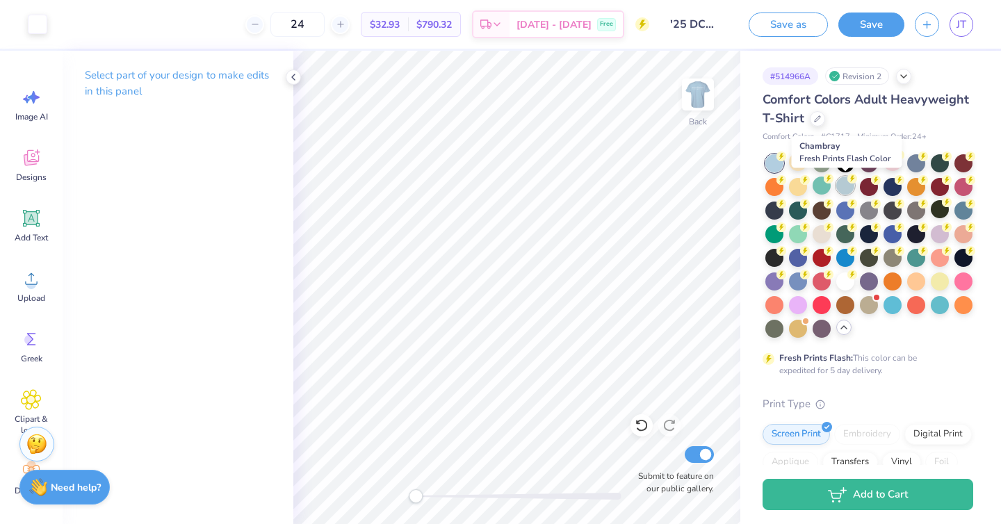
click at [845, 183] on div at bounding box center [845, 186] width 18 height 18
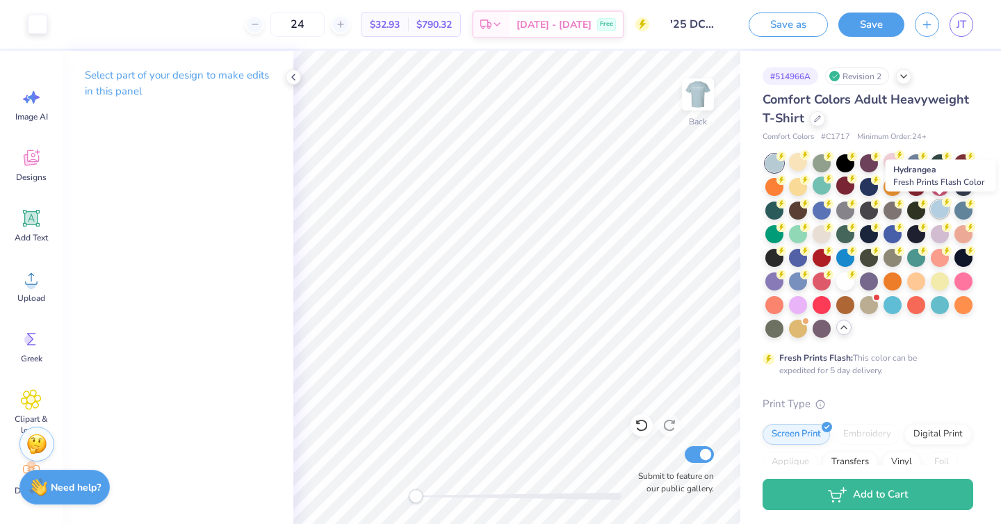
click at [935, 213] on div at bounding box center [940, 209] width 18 height 18
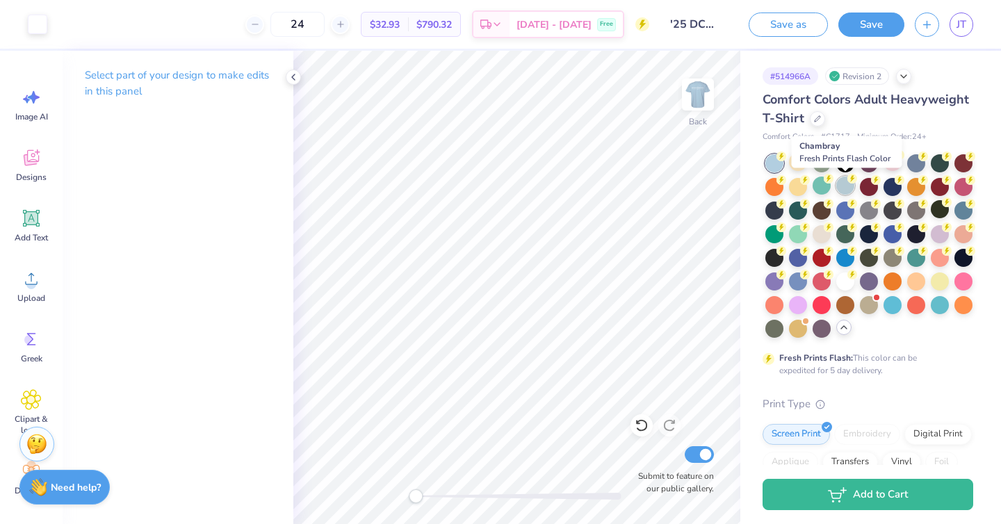
click at [843, 188] on div at bounding box center [845, 186] width 18 height 18
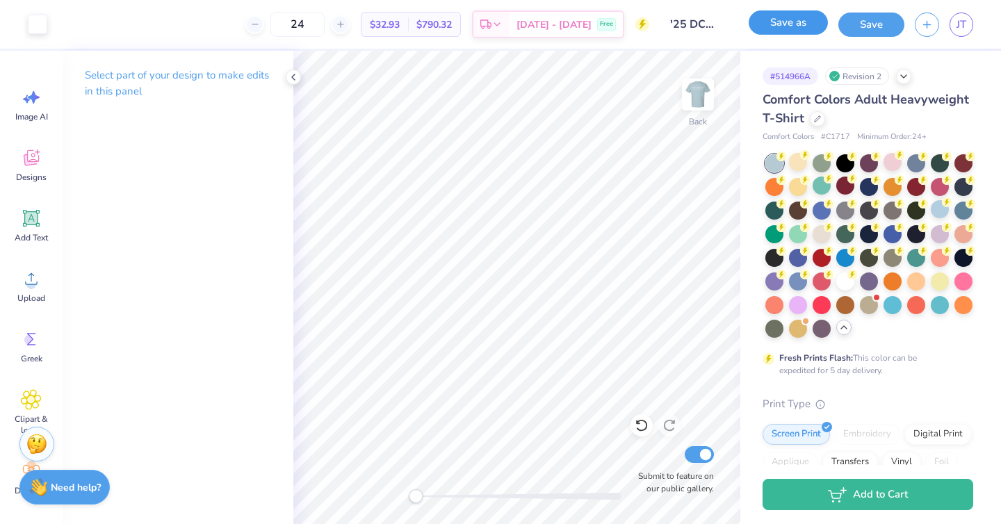
click at [797, 25] on button "Save as" at bounding box center [788, 22] width 79 height 24
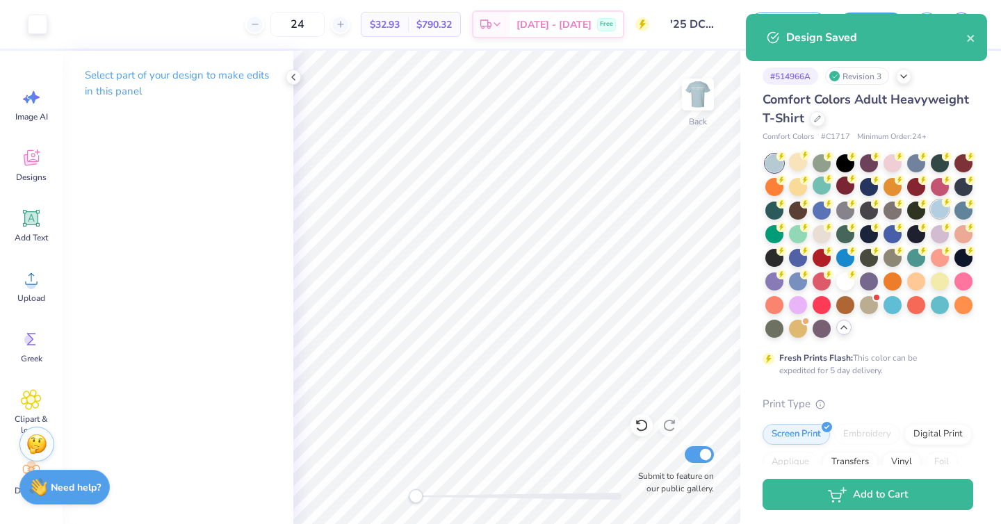
select select "Member apparel for registered Student Organization / Department / School"
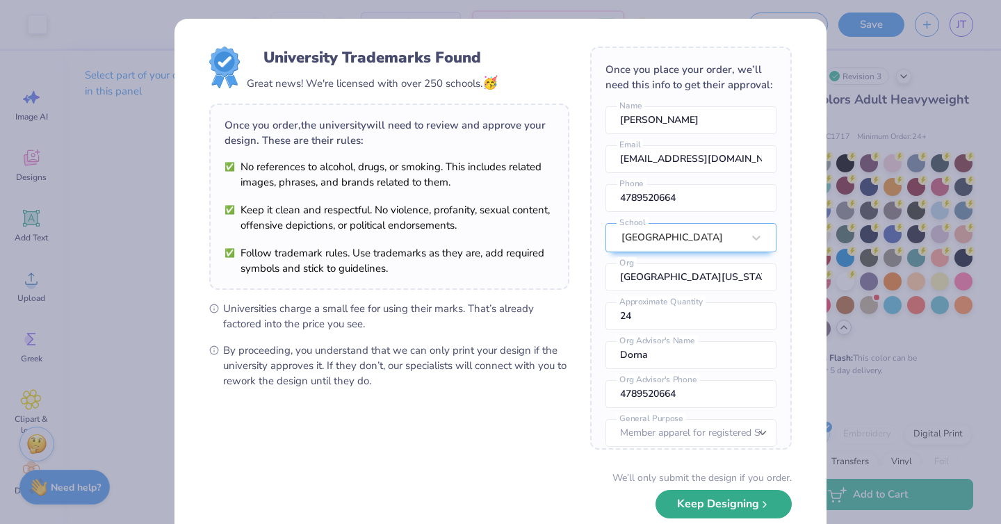
click at [751, 500] on button "Keep Designing" at bounding box center [723, 504] width 136 height 28
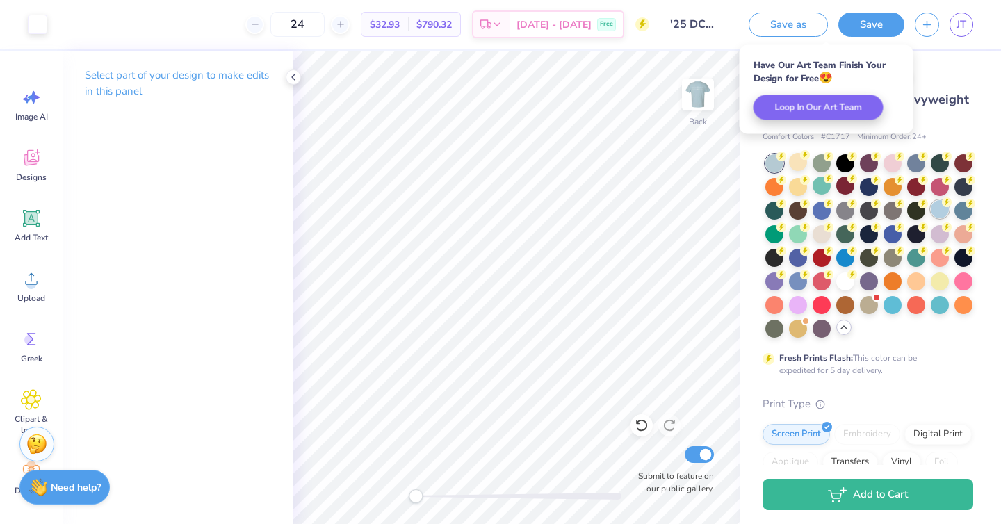
click at [938, 213] on div at bounding box center [940, 209] width 18 height 18
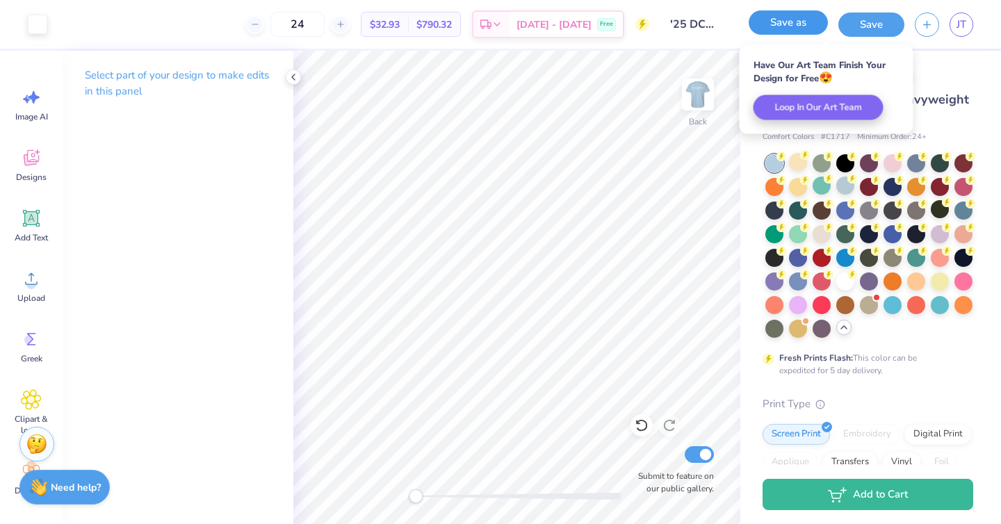
click at [790, 27] on button "Save as" at bounding box center [788, 22] width 79 height 24
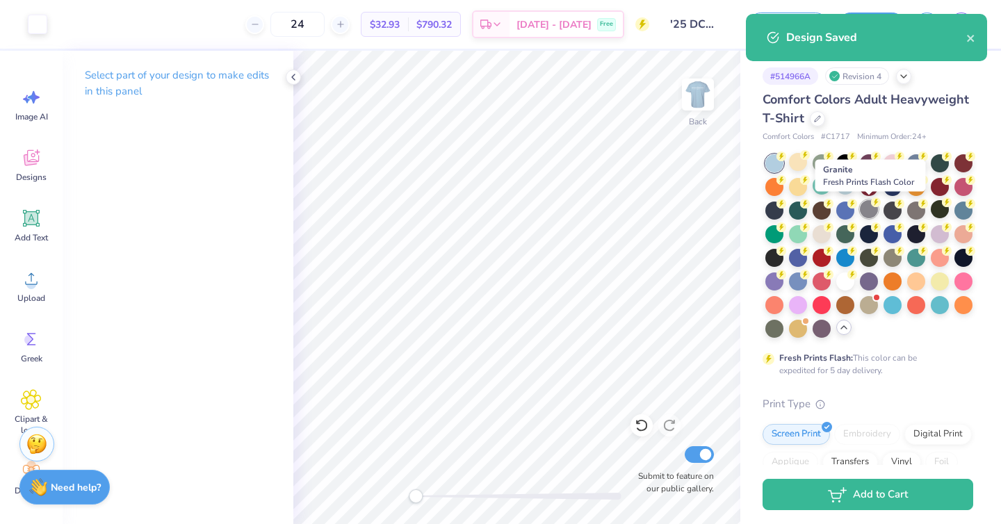
select select "Member apparel for registered Student Organization / Department / School"
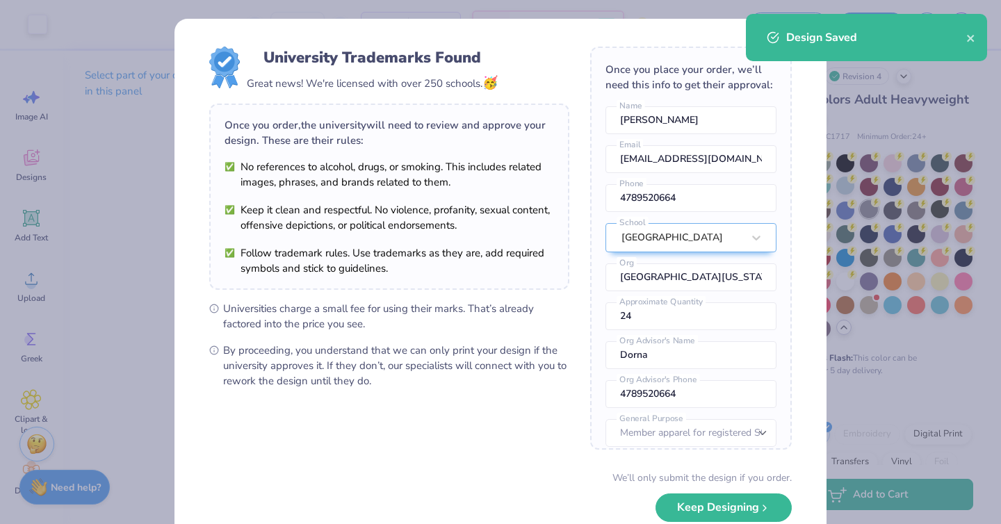
click at [868, 212] on div "University Trademarks Found Great news! We're licensed with over 250 schools. 🥳…" at bounding box center [500, 262] width 1001 height 524
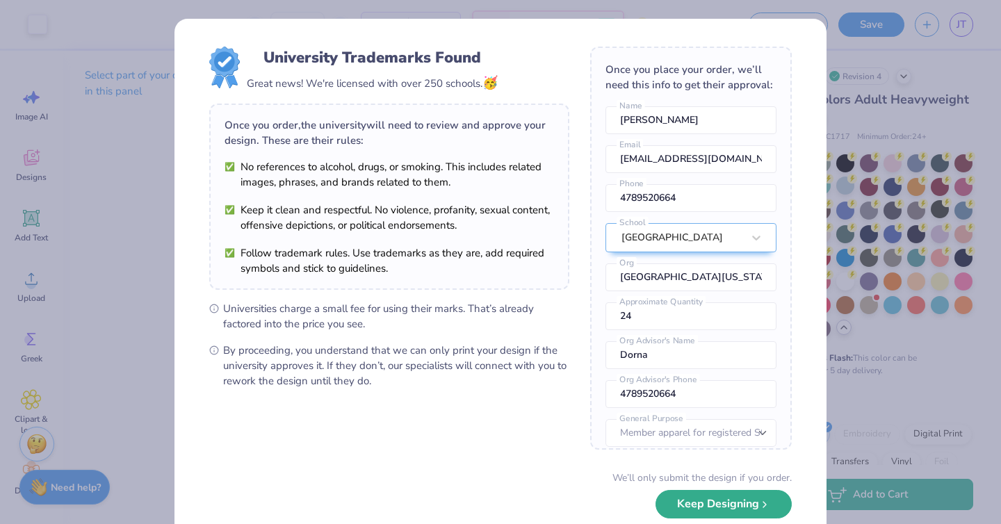
click at [737, 503] on button "Keep Designing" at bounding box center [723, 504] width 136 height 28
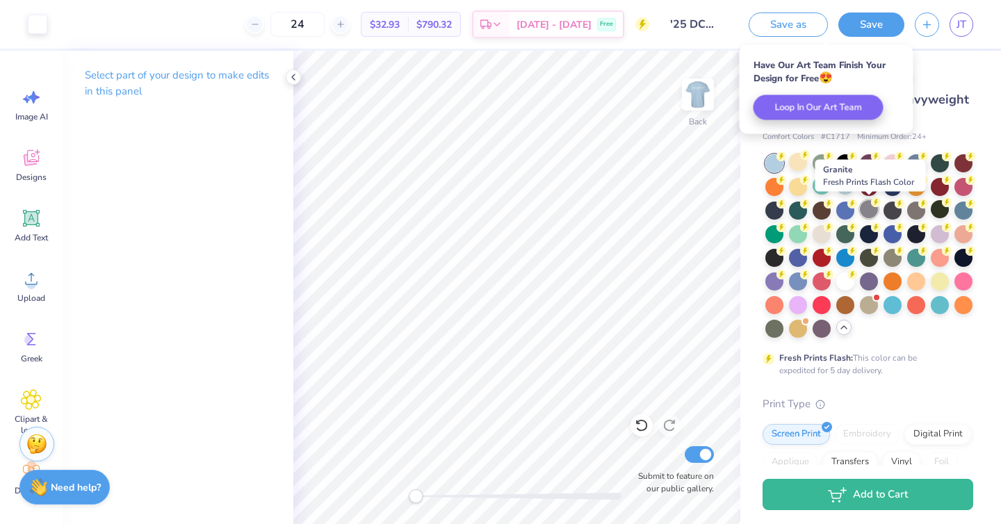
click at [865, 206] on div at bounding box center [869, 209] width 18 height 18
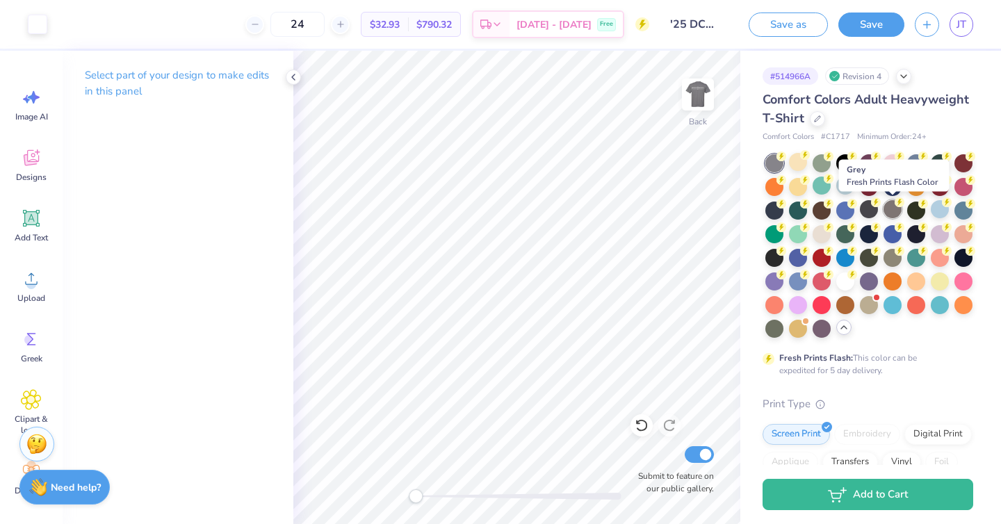
click at [892, 211] on div at bounding box center [892, 209] width 18 height 18
click at [868, 213] on div at bounding box center [869, 209] width 18 height 18
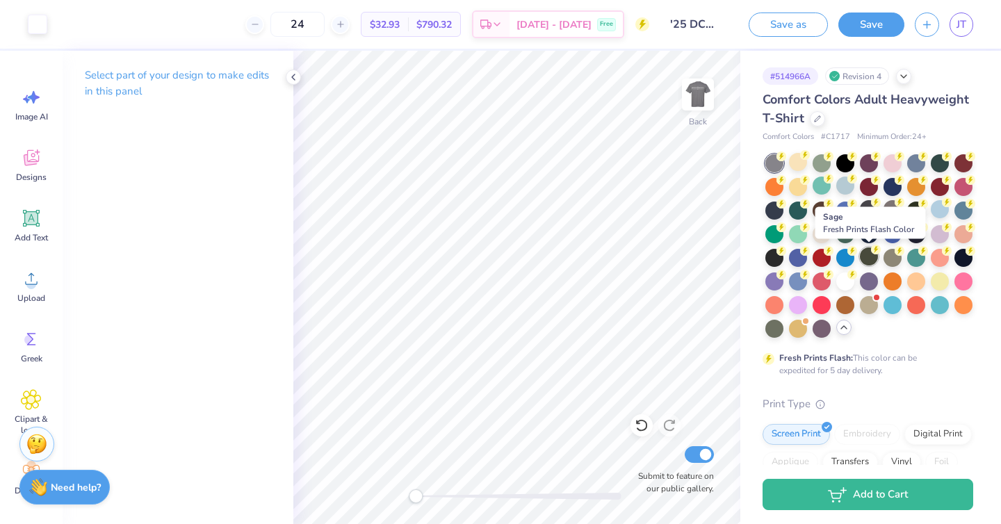
click at [865, 254] on div at bounding box center [869, 256] width 18 height 18
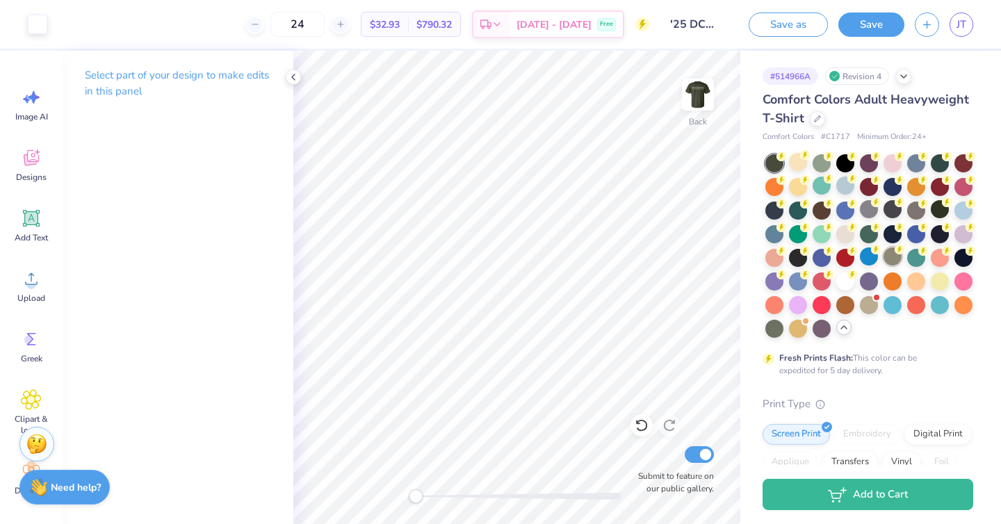
click at [888, 256] on div at bounding box center [892, 256] width 18 height 18
click at [869, 305] on div at bounding box center [869, 304] width 18 height 18
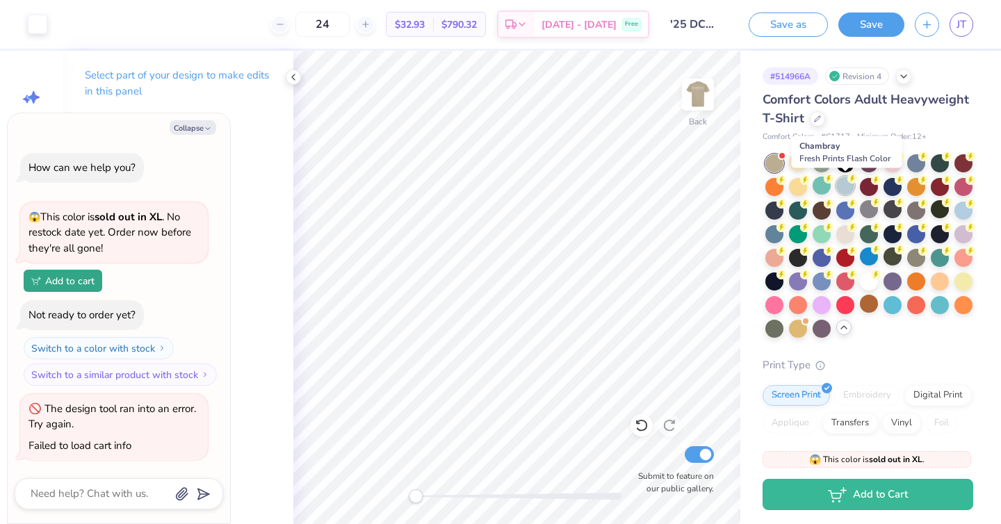
click at [842, 188] on div at bounding box center [845, 186] width 18 height 18
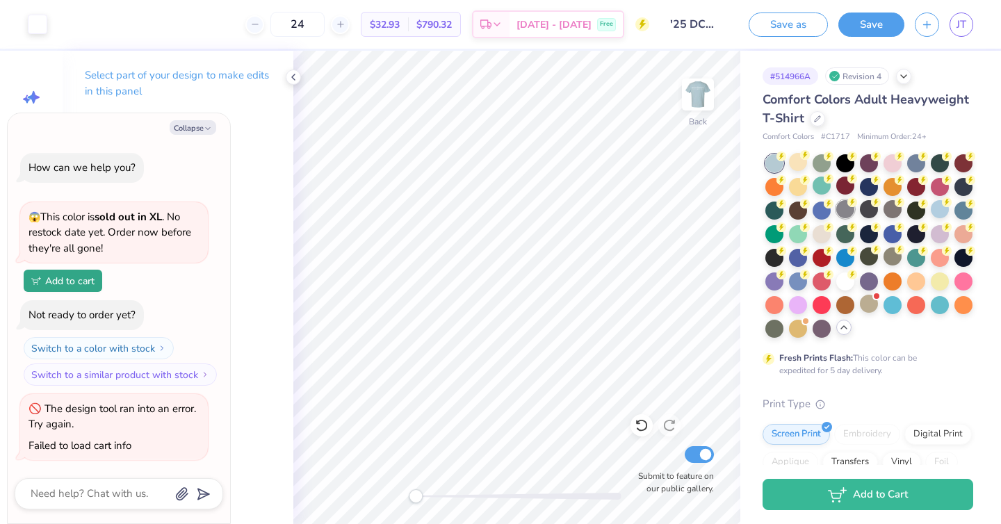
click at [854, 214] on div at bounding box center [845, 209] width 18 height 18
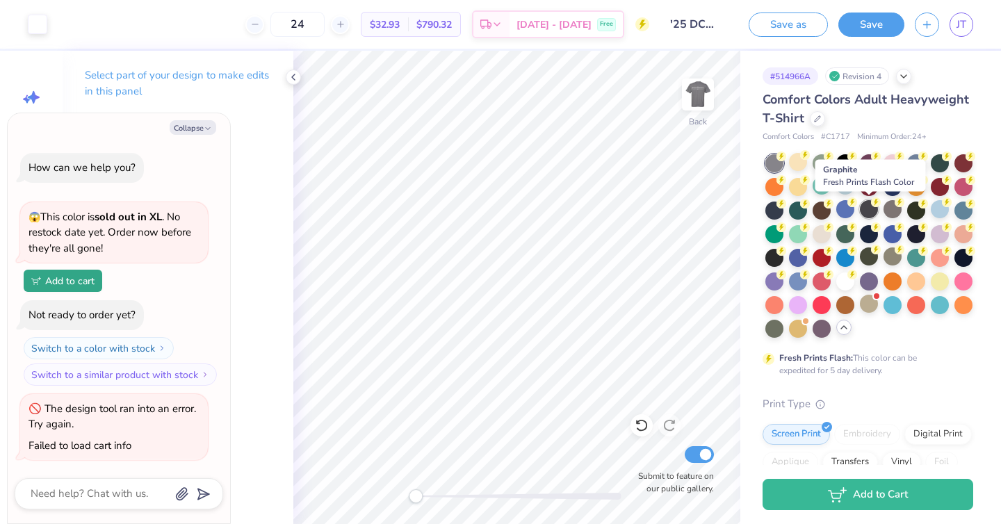
click at [866, 211] on div at bounding box center [869, 209] width 18 height 18
click at [863, 208] on div at bounding box center [869, 209] width 18 height 18
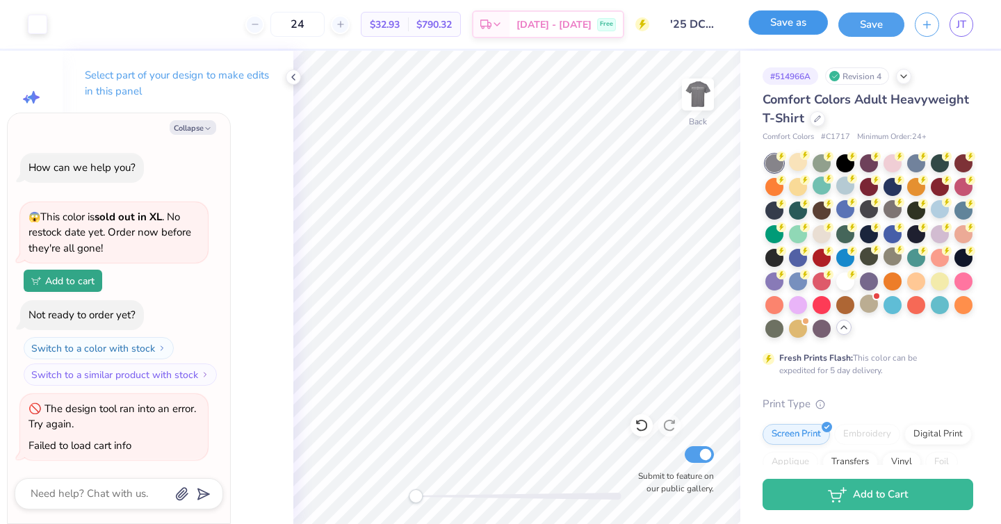
click at [803, 34] on button "Save as" at bounding box center [788, 22] width 79 height 24
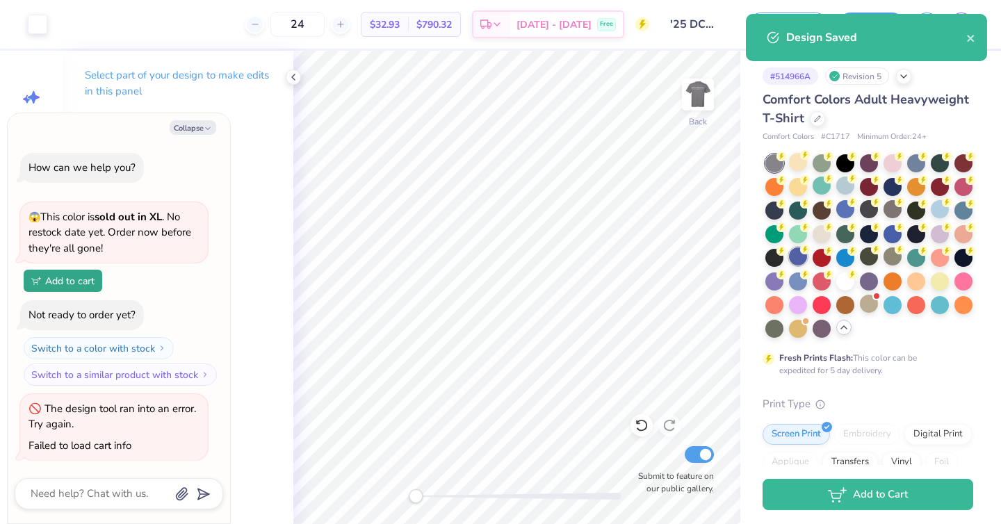
click at [804, 264] on div at bounding box center [798, 256] width 18 height 18
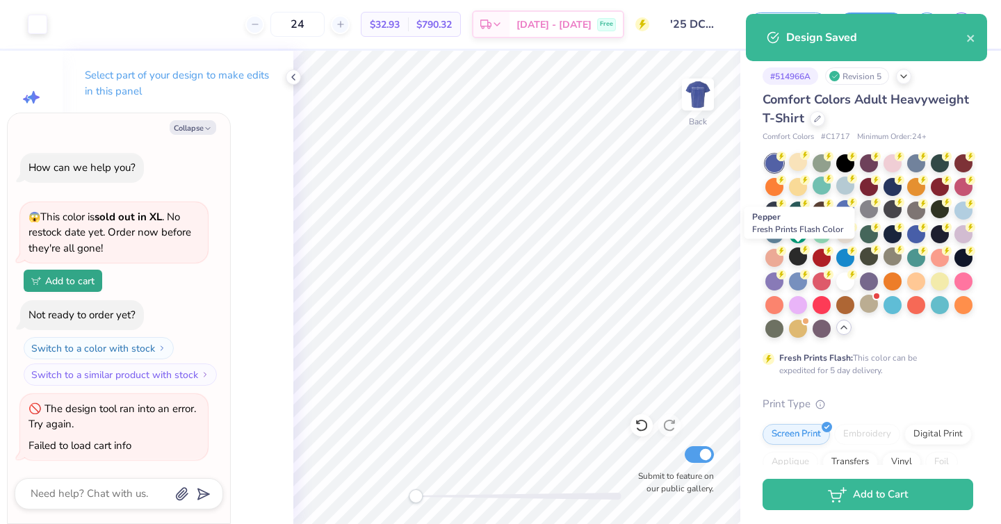
type textarea "x"
select select "Member apparel for registered Student Organization / Department / School"
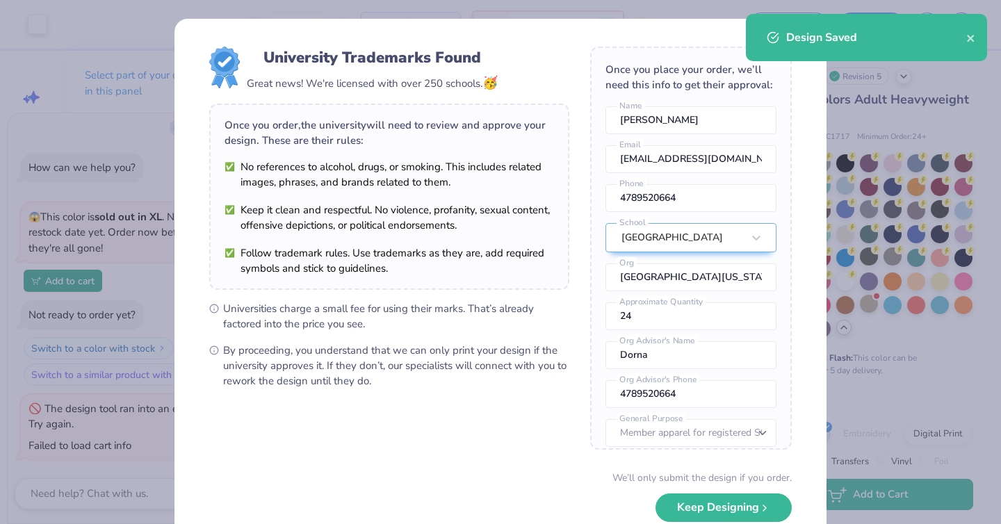
click at [799, 284] on div "University Trademarks Found Great news! We're licensed with over 250 schools. 🥳…" at bounding box center [500, 302] width 652 height 567
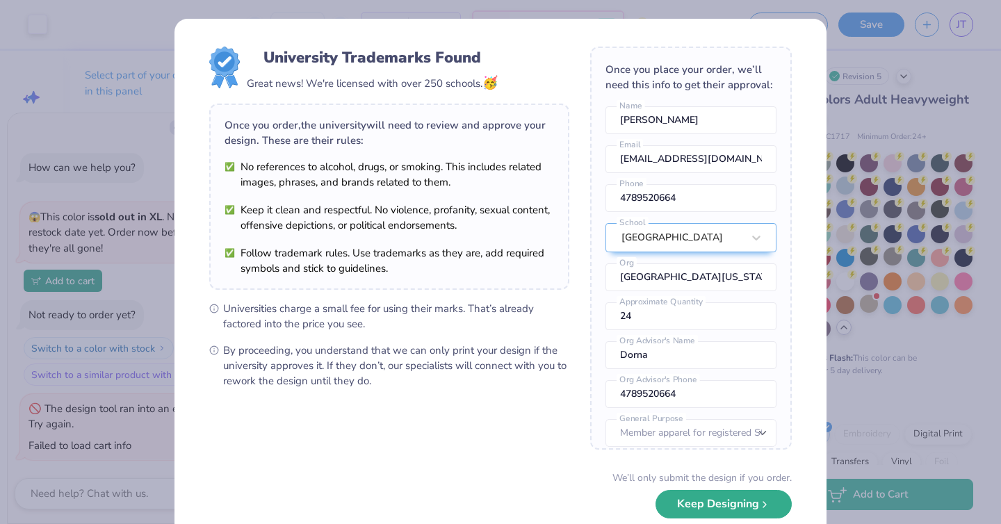
click at [736, 516] on button "Keep Designing" at bounding box center [723, 504] width 136 height 28
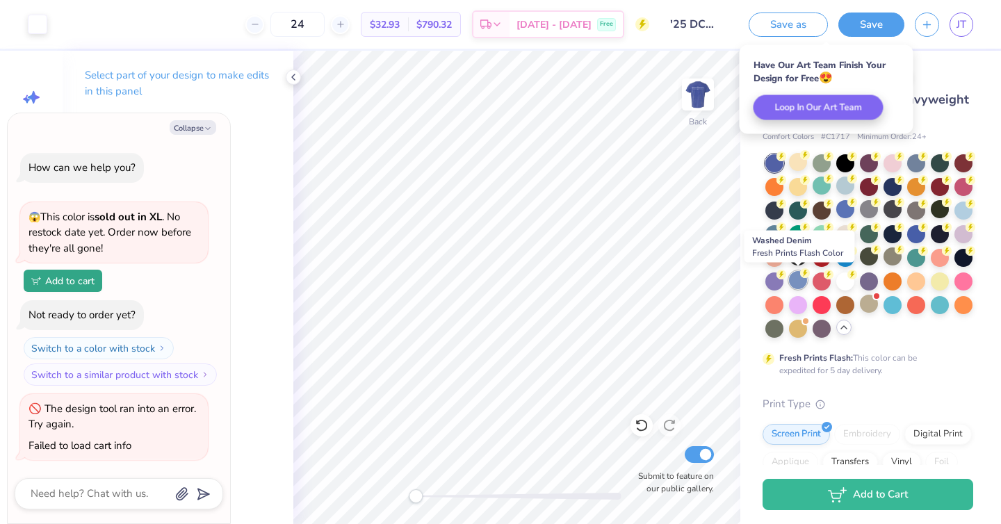
click at [798, 284] on div at bounding box center [798, 280] width 18 height 18
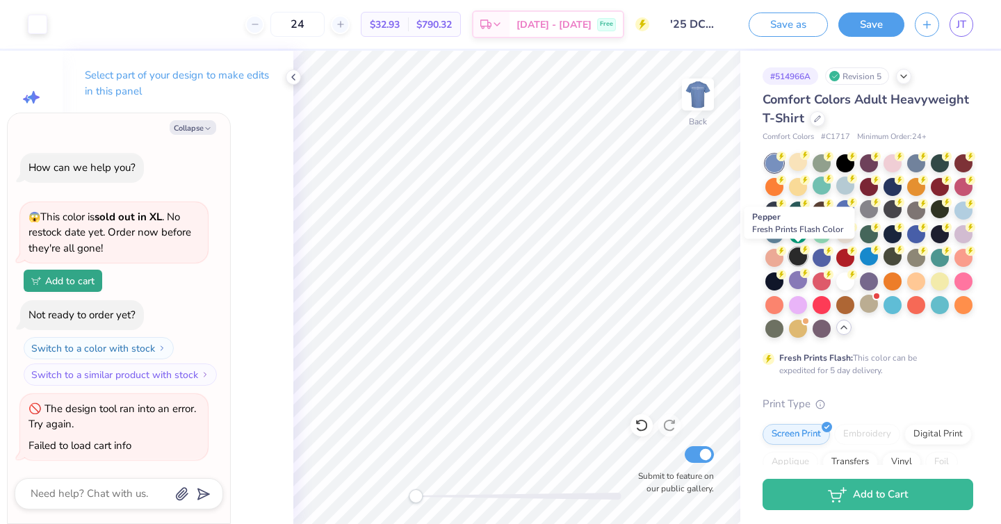
click at [803, 263] on div at bounding box center [798, 256] width 18 height 18
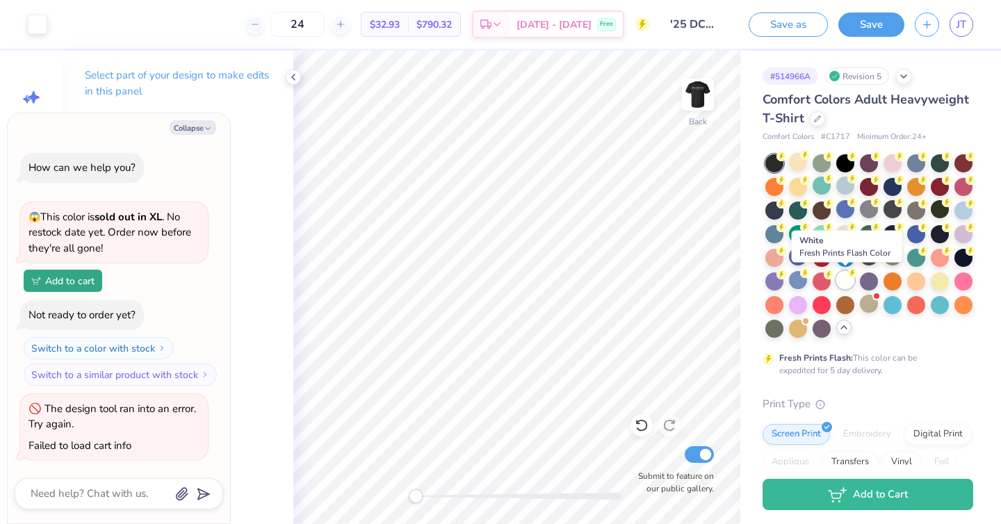
click at [842, 277] on div at bounding box center [845, 280] width 18 height 18
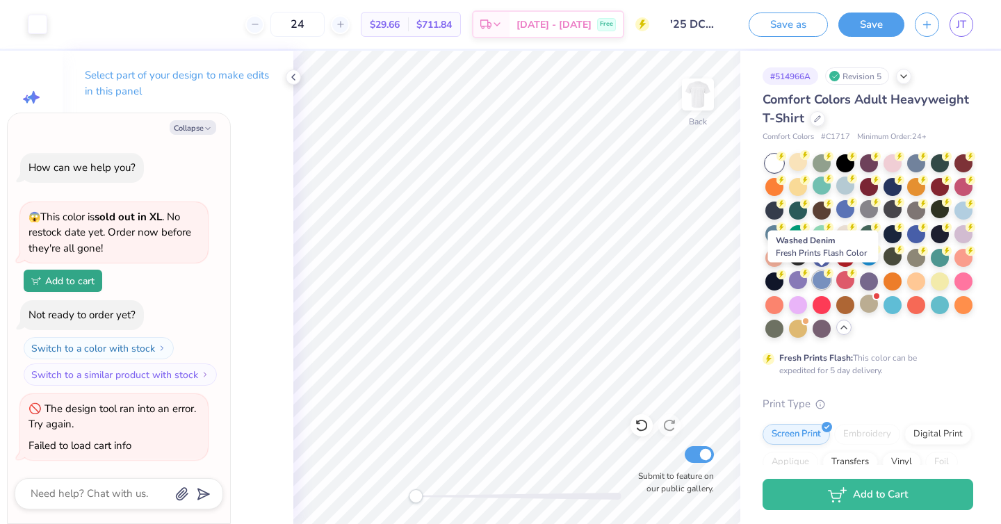
click at [818, 284] on div at bounding box center [822, 280] width 18 height 18
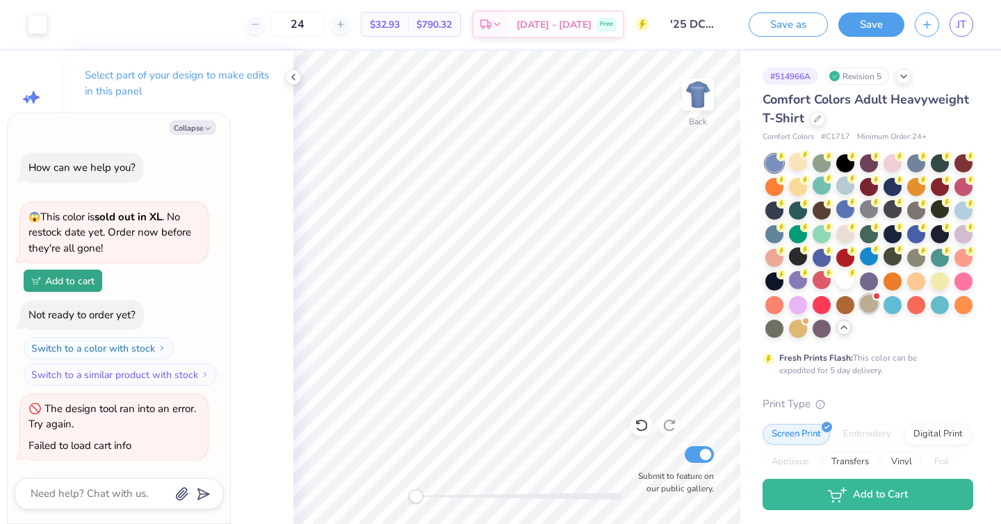
click at [865, 307] on div at bounding box center [869, 304] width 18 height 18
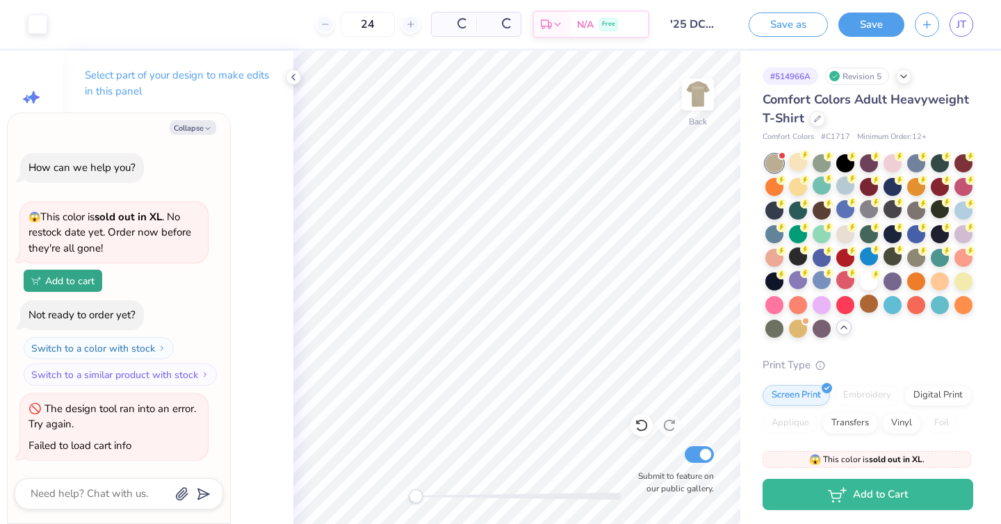
scroll to position [196, 0]
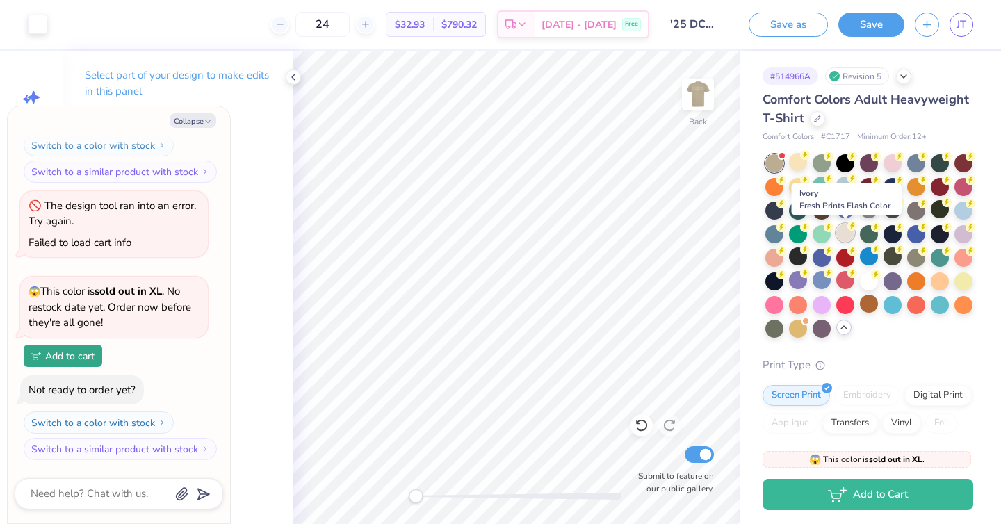
click at [840, 235] on div at bounding box center [845, 233] width 18 height 18
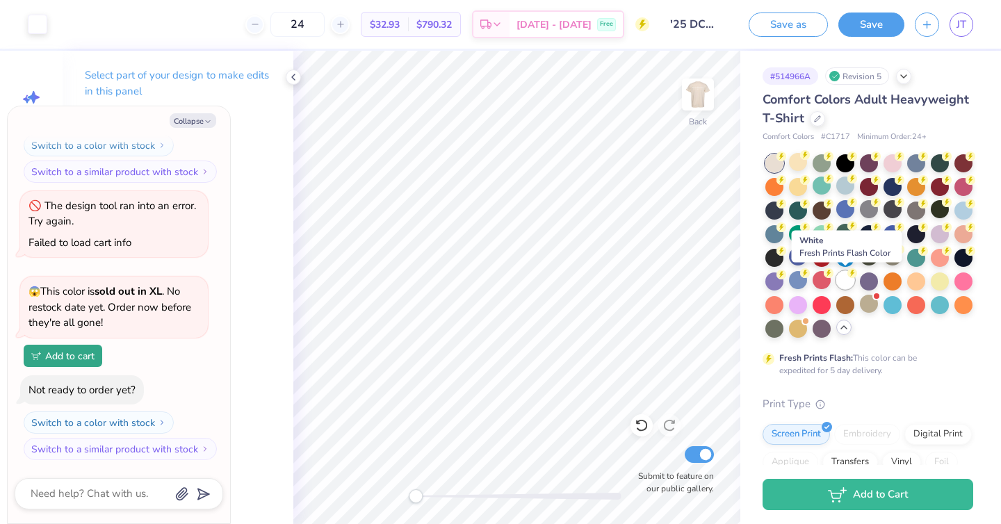
click at [842, 279] on div at bounding box center [845, 280] width 18 height 18
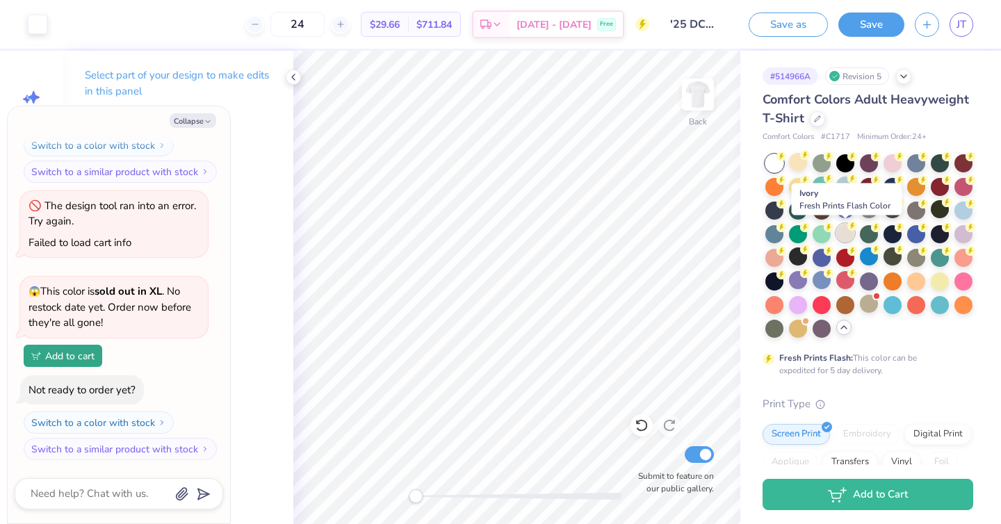
click at [842, 228] on div at bounding box center [845, 233] width 18 height 18
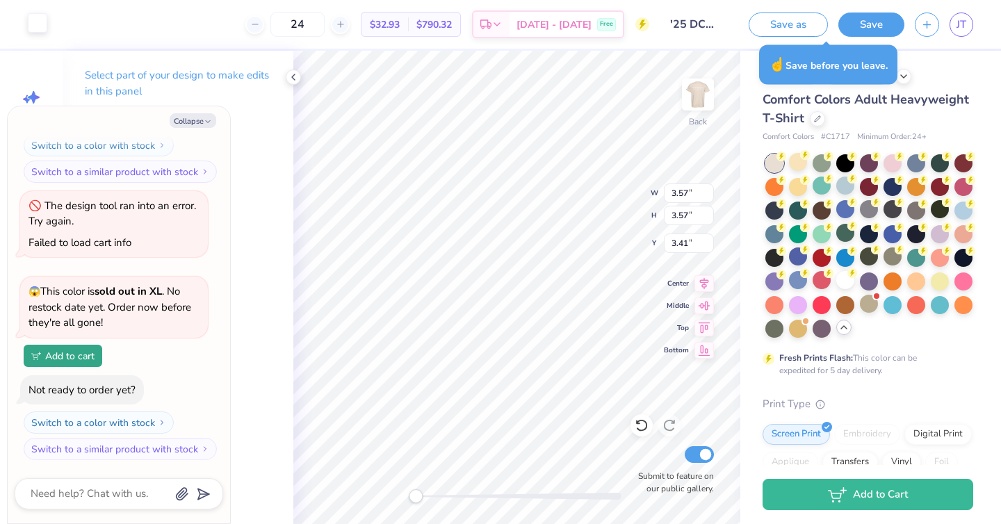
click at [39, 30] on div at bounding box center [37, 22] width 19 height 19
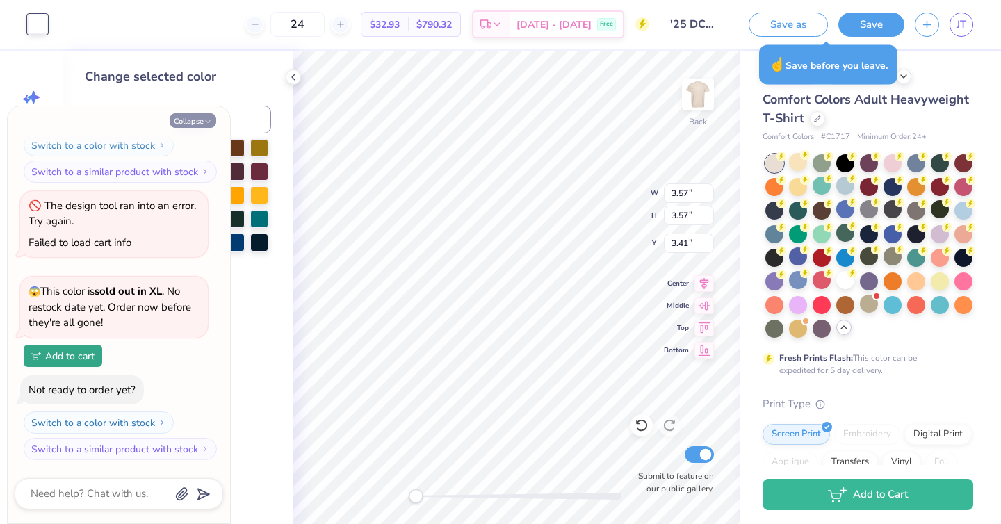
click at [198, 120] on button "Collapse" at bounding box center [193, 120] width 47 height 15
type textarea "x"
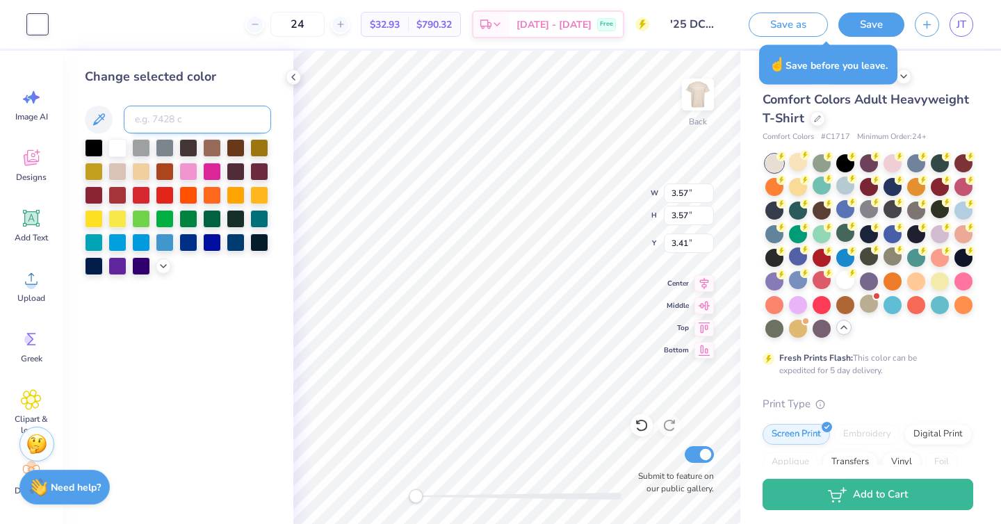
click at [222, 120] on input at bounding box center [197, 120] width 147 height 28
type input "7694"
click at [697, 90] on img at bounding box center [698, 95] width 56 height 56
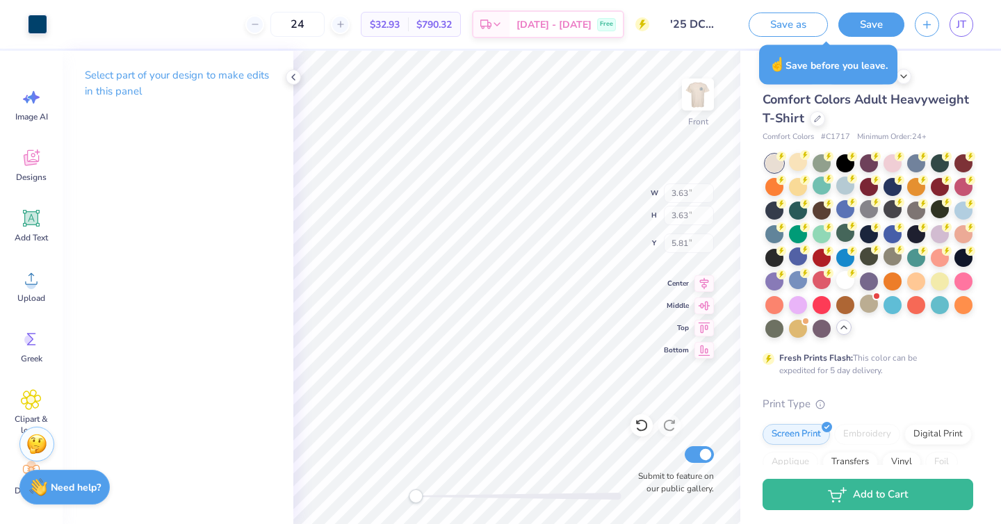
type input "3.63"
type input "5.81"
click at [34, 31] on div at bounding box center [37, 22] width 19 height 19
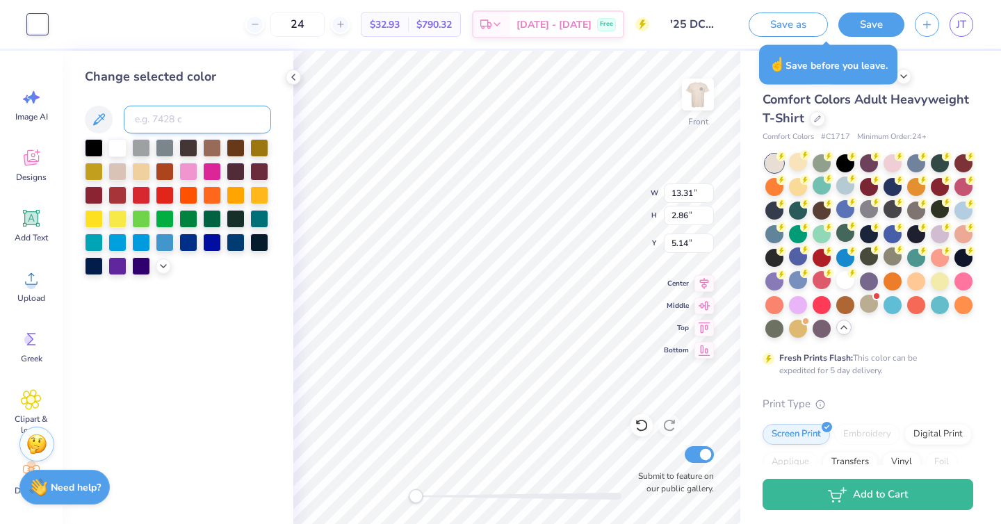
click at [198, 117] on input at bounding box center [197, 120] width 147 height 28
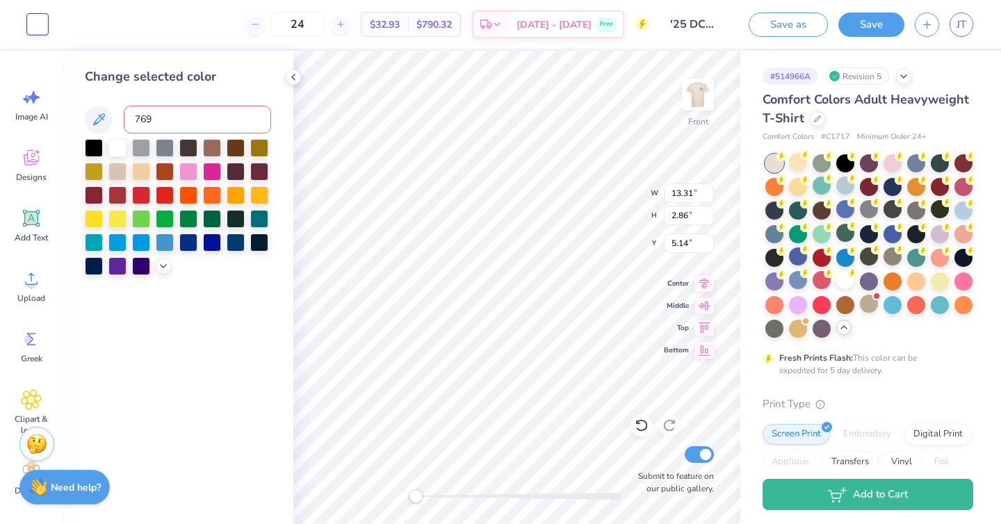
type input "7694"
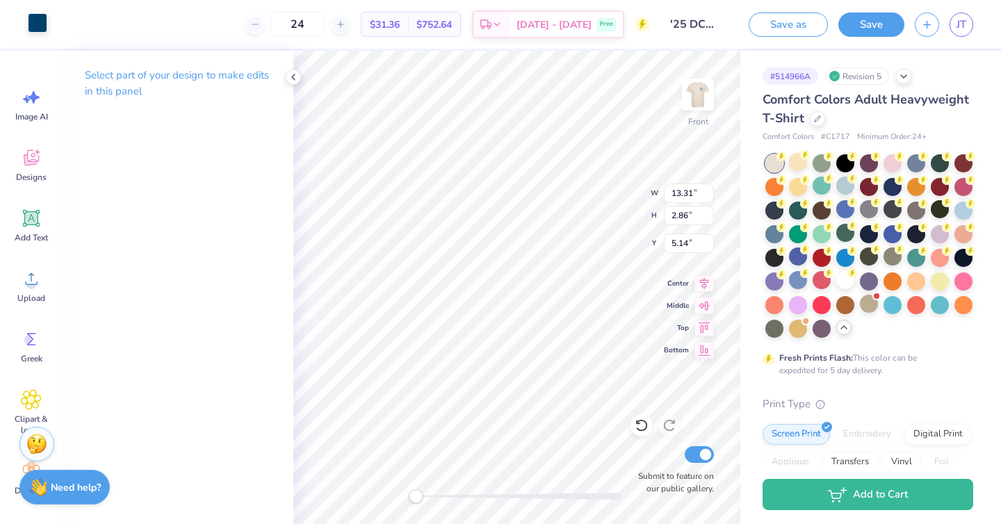
click at [33, 23] on div at bounding box center [37, 22] width 19 height 19
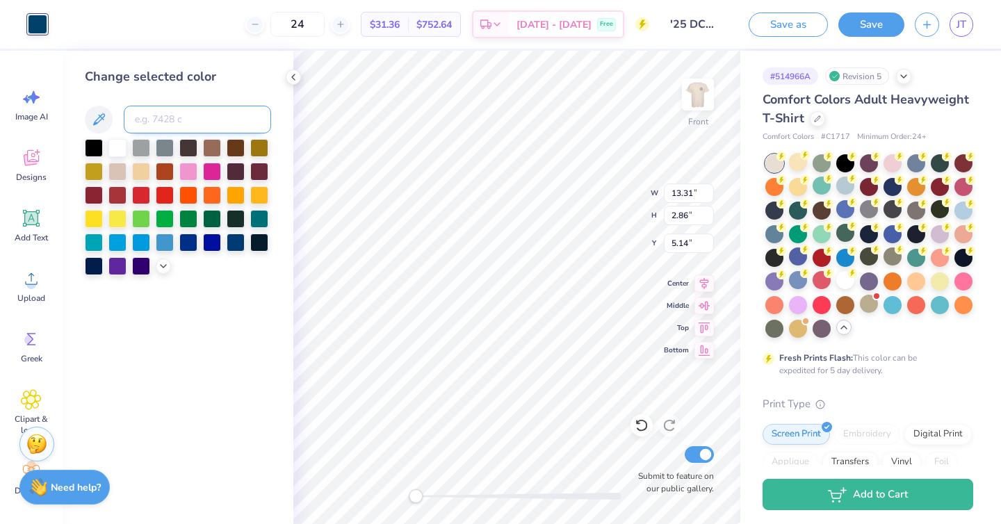
click at [150, 113] on input at bounding box center [197, 120] width 147 height 28
type input "7694"
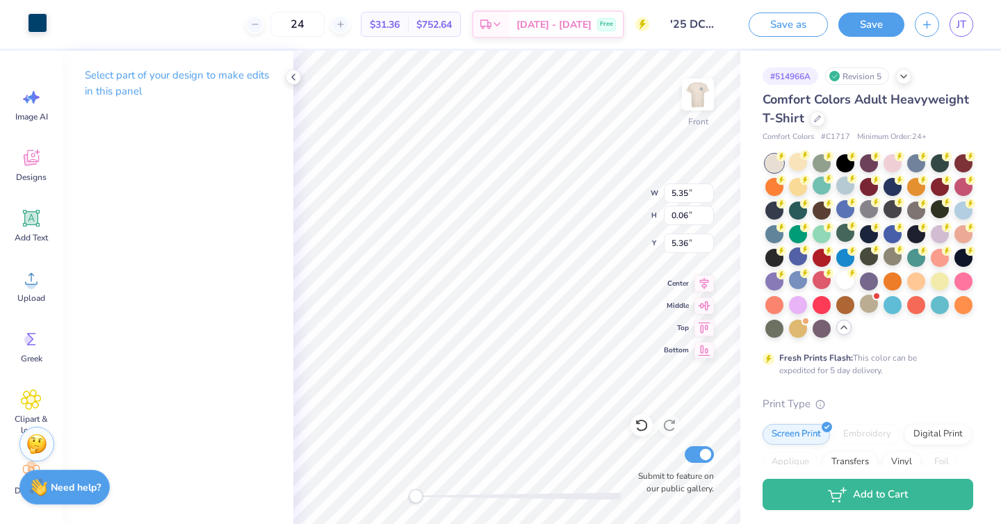
click at [37, 30] on div at bounding box center [37, 22] width 19 height 19
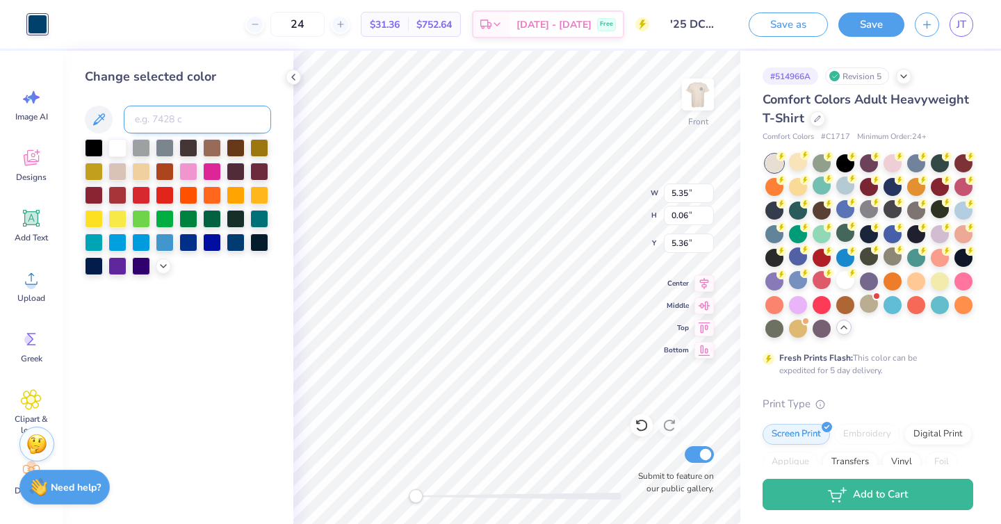
click at [151, 120] on input at bounding box center [197, 120] width 147 height 28
type input "7694"
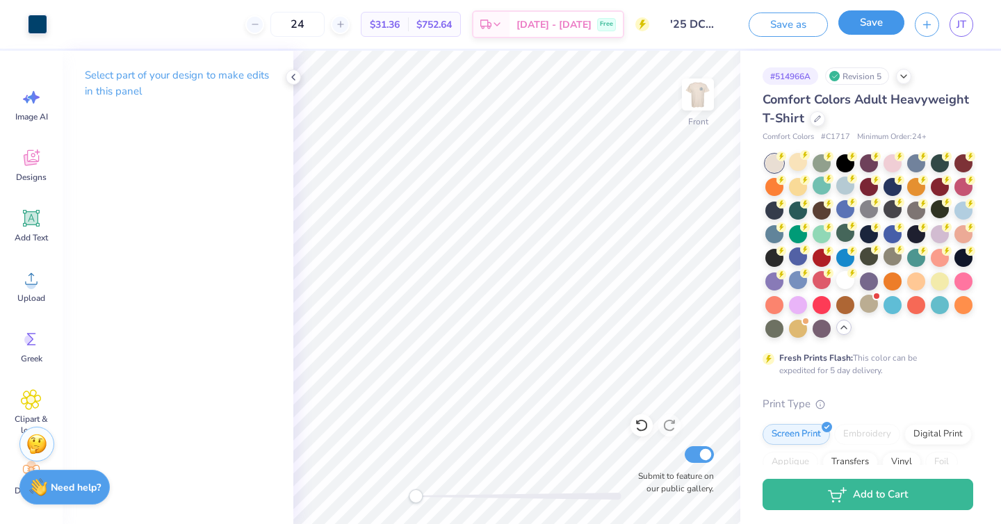
click at [870, 23] on button "Save" at bounding box center [871, 22] width 66 height 24
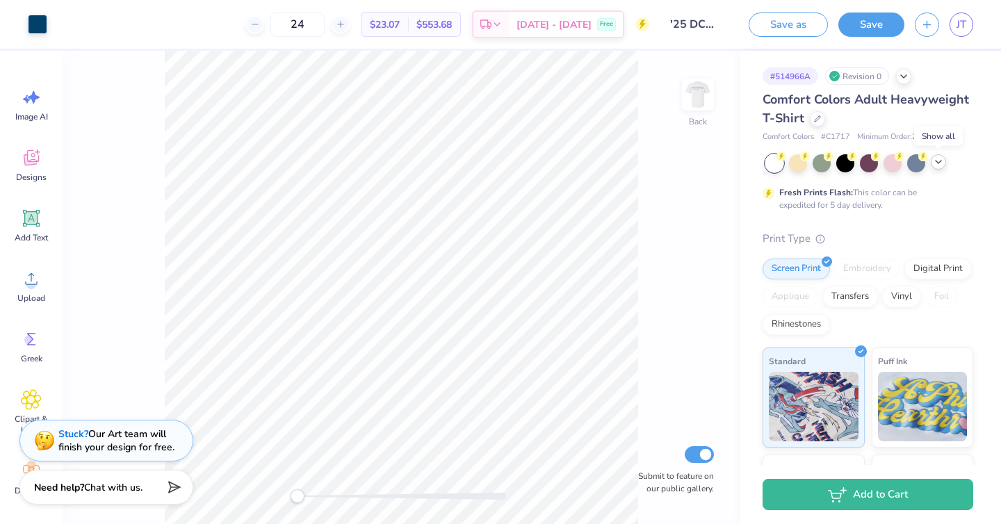
click at [936, 168] on div at bounding box center [938, 161] width 15 height 15
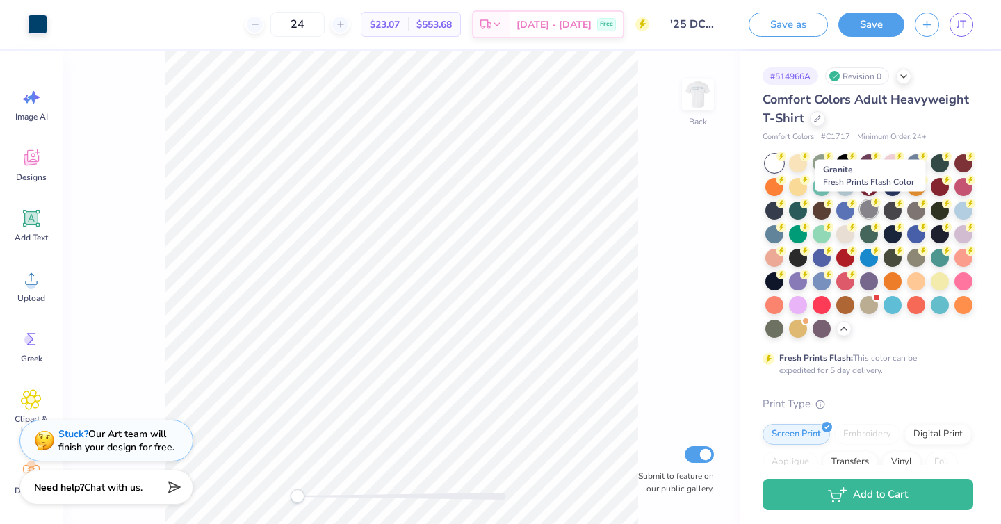
click at [870, 205] on div at bounding box center [869, 209] width 18 height 18
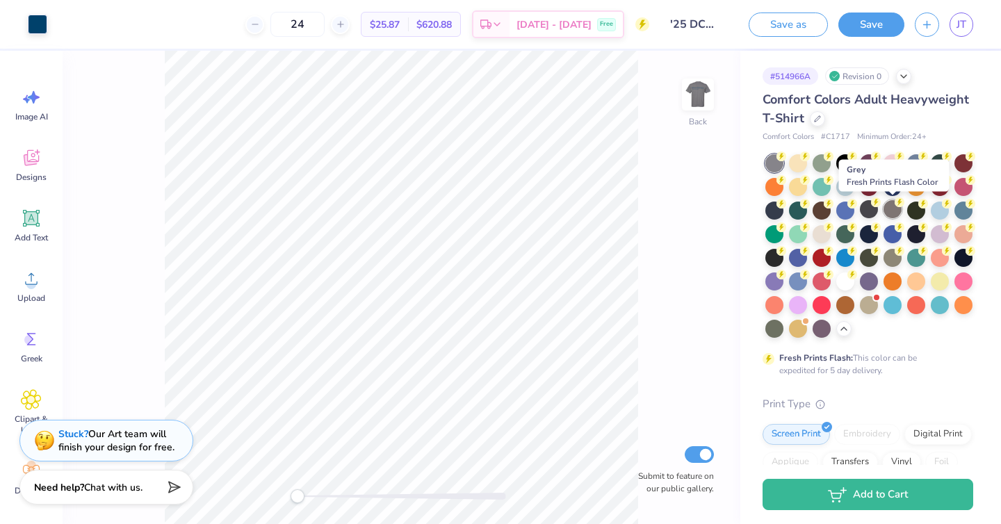
click at [892, 211] on div at bounding box center [892, 209] width 18 height 18
click at [913, 211] on div at bounding box center [916, 209] width 18 height 18
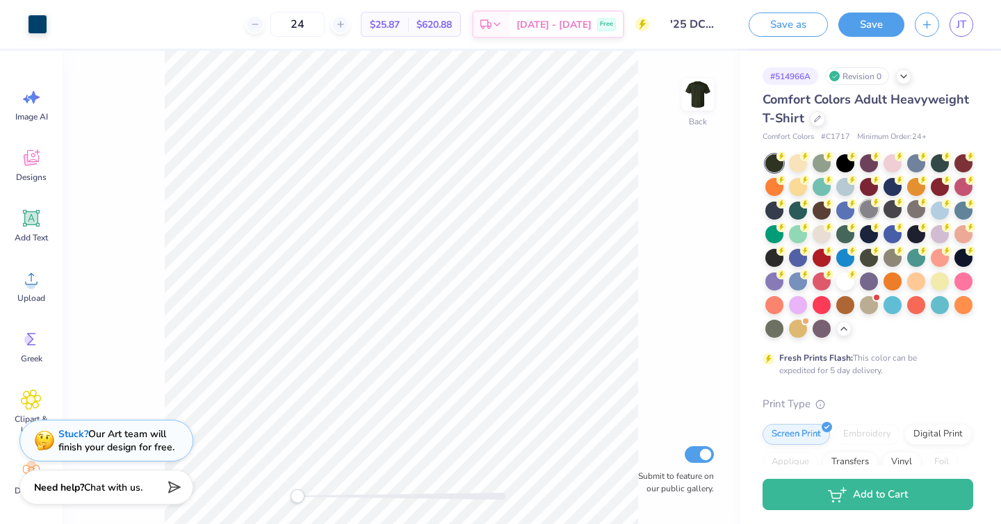
click at [867, 206] on div at bounding box center [869, 209] width 18 height 18
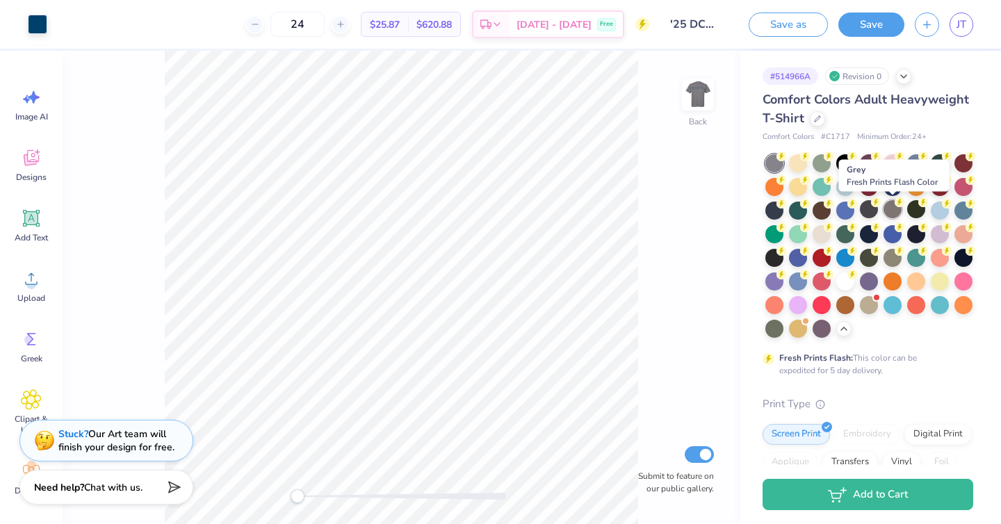
click at [892, 206] on div at bounding box center [892, 209] width 18 height 18
click at [872, 208] on div at bounding box center [869, 209] width 18 height 18
click at [44, 33] on div at bounding box center [37, 22] width 19 height 19
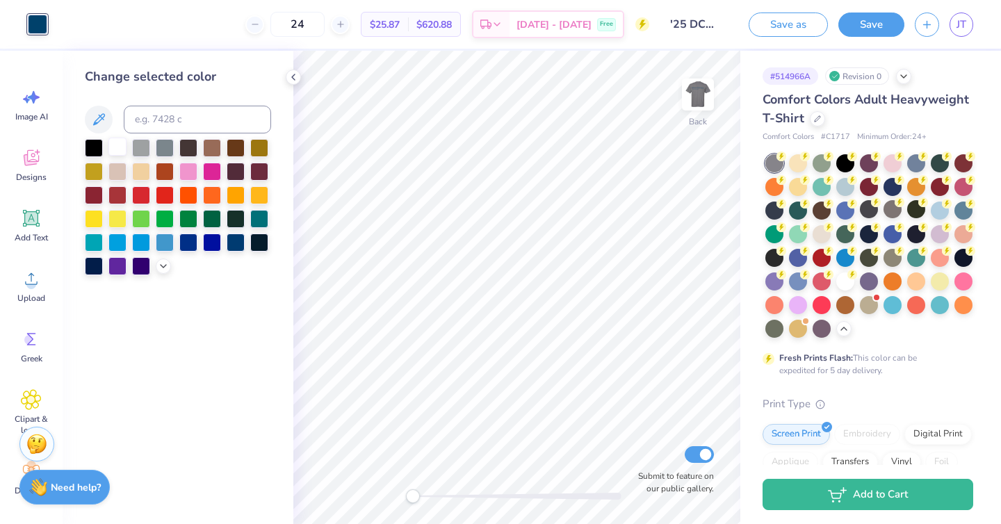
click at [114, 142] on div at bounding box center [117, 147] width 18 height 18
click at [698, 95] on img at bounding box center [698, 95] width 56 height 56
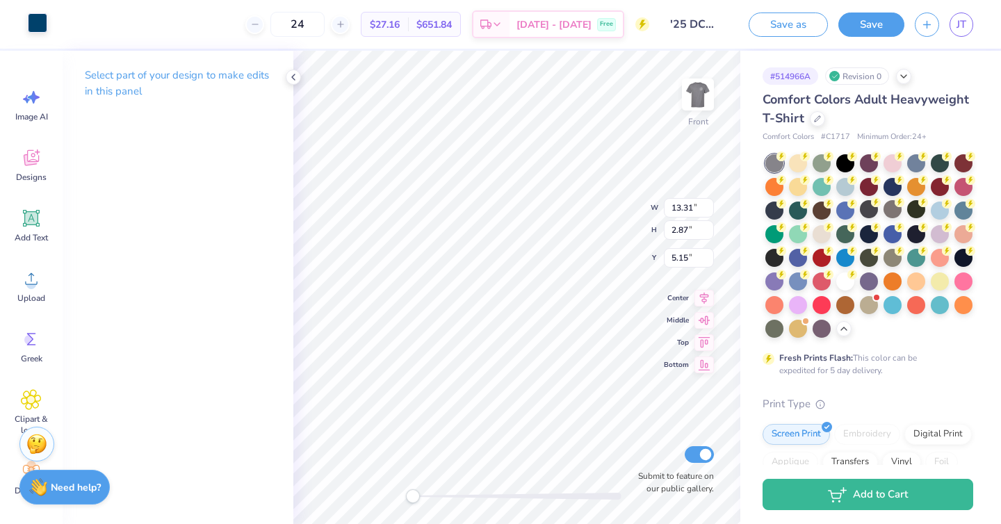
click at [31, 25] on div at bounding box center [37, 22] width 19 height 19
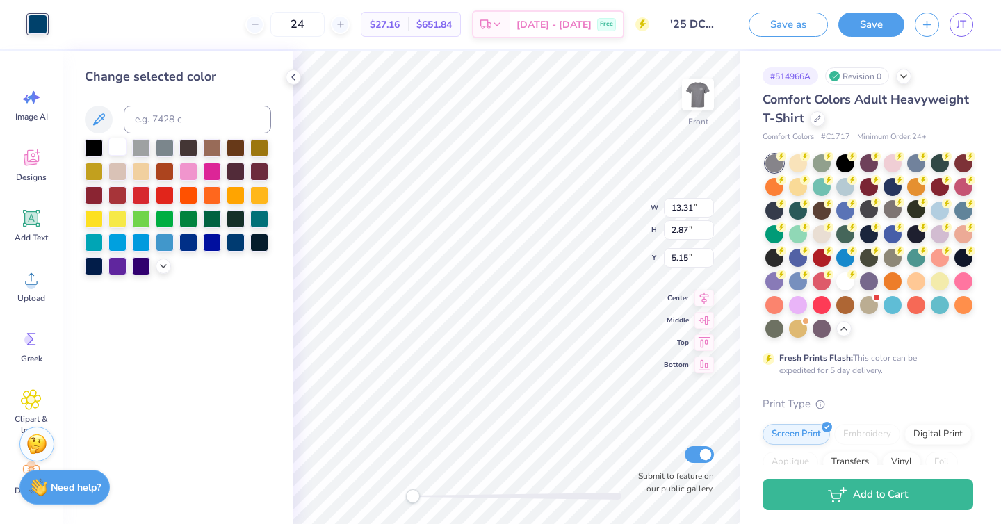
click at [122, 145] on div at bounding box center [117, 147] width 18 height 18
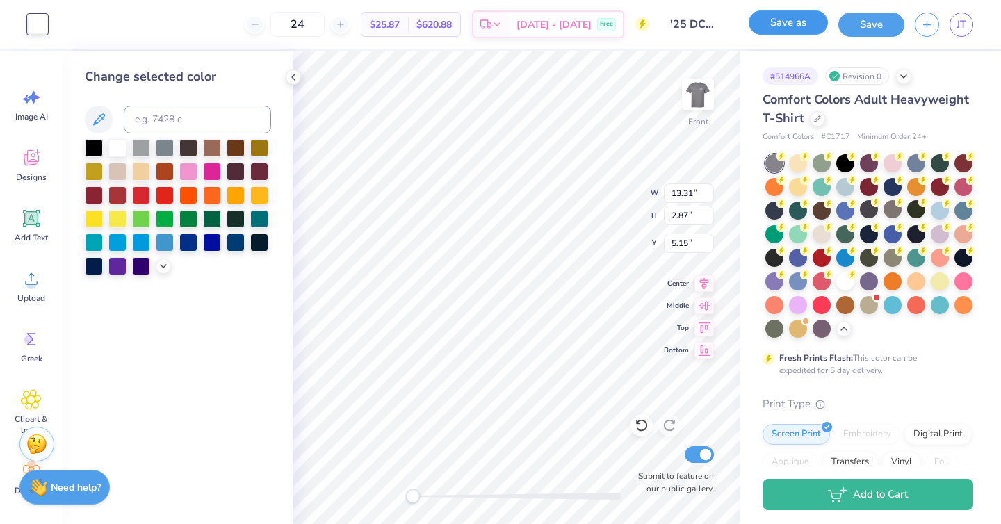
click at [803, 31] on button "Save as" at bounding box center [788, 22] width 79 height 24
